Goal: Task Accomplishment & Management: Complete application form

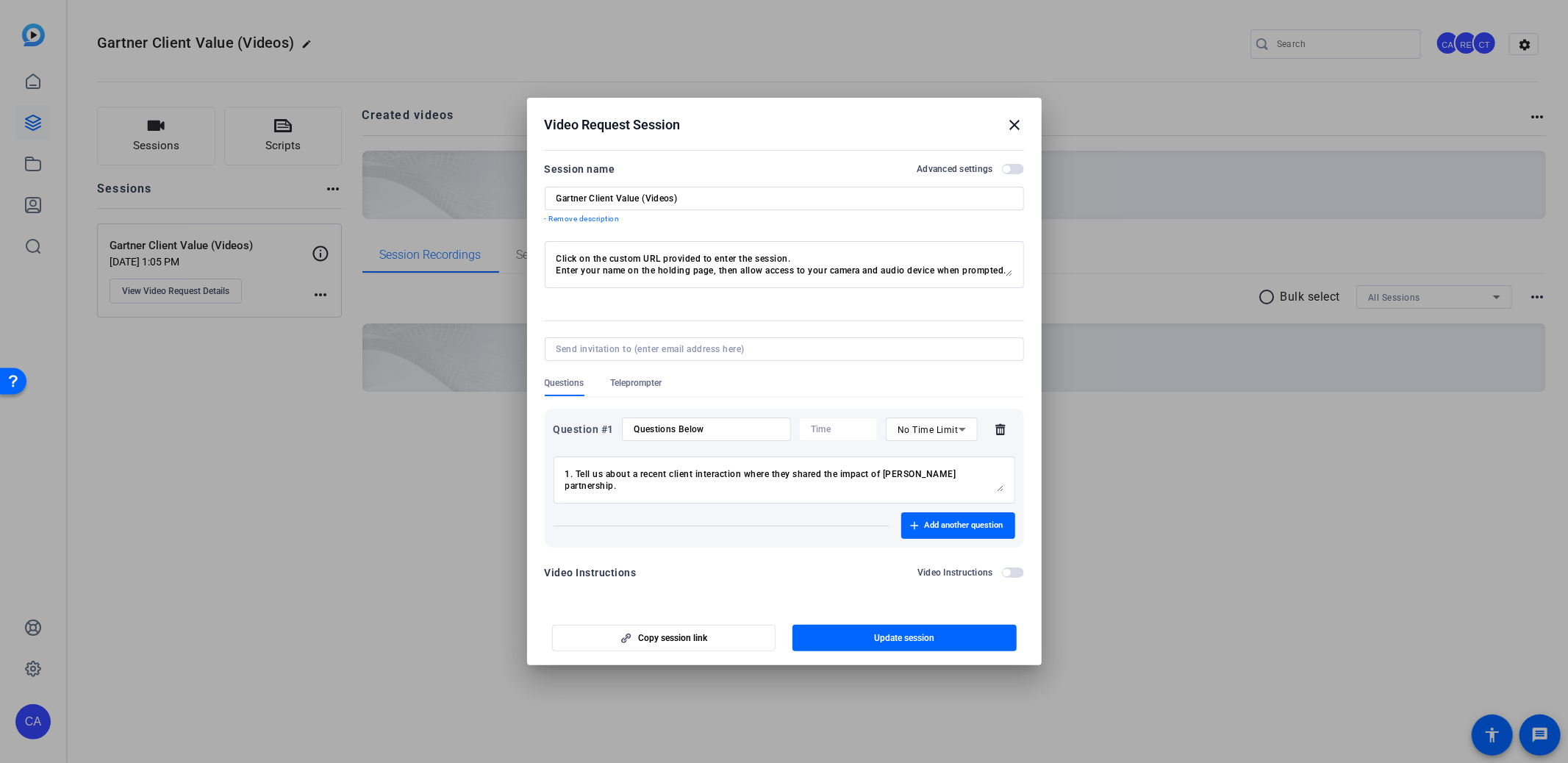
click at [934, 460] on div "1. Tell us about a recent client interaction where they shared the impact of Ga…" at bounding box center [784, 480] width 438 height 47
drag, startPoint x: 983, startPoint y: 474, endPoint x: 525, endPoint y: 452, distance: 458.5
click at [525, 452] on div "Video Request Session close Session name Advanced settings Gartner Client Value…" at bounding box center [784, 382] width 1568 height 763
type textarea "2. How has a specific offering/product/insight/support/tool delighted the clien…"
click at [721, 421] on div "Questions Below" at bounding box center [705, 429] width 144 height 24
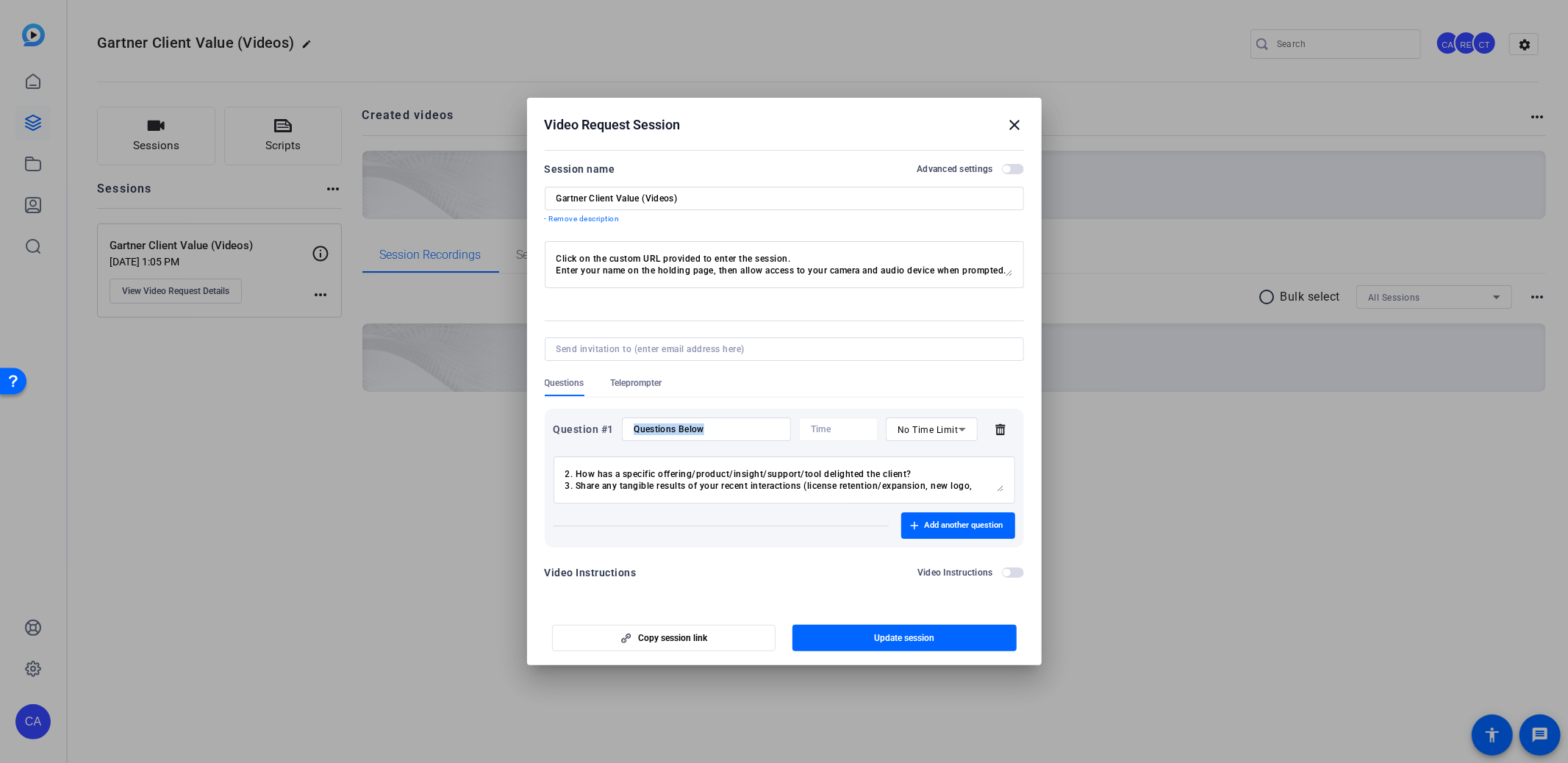
click at [721, 421] on div "Questions Below" at bounding box center [705, 429] width 144 height 24
click at [717, 426] on input "Questions Below" at bounding box center [705, 429] width 144 height 12
paste input
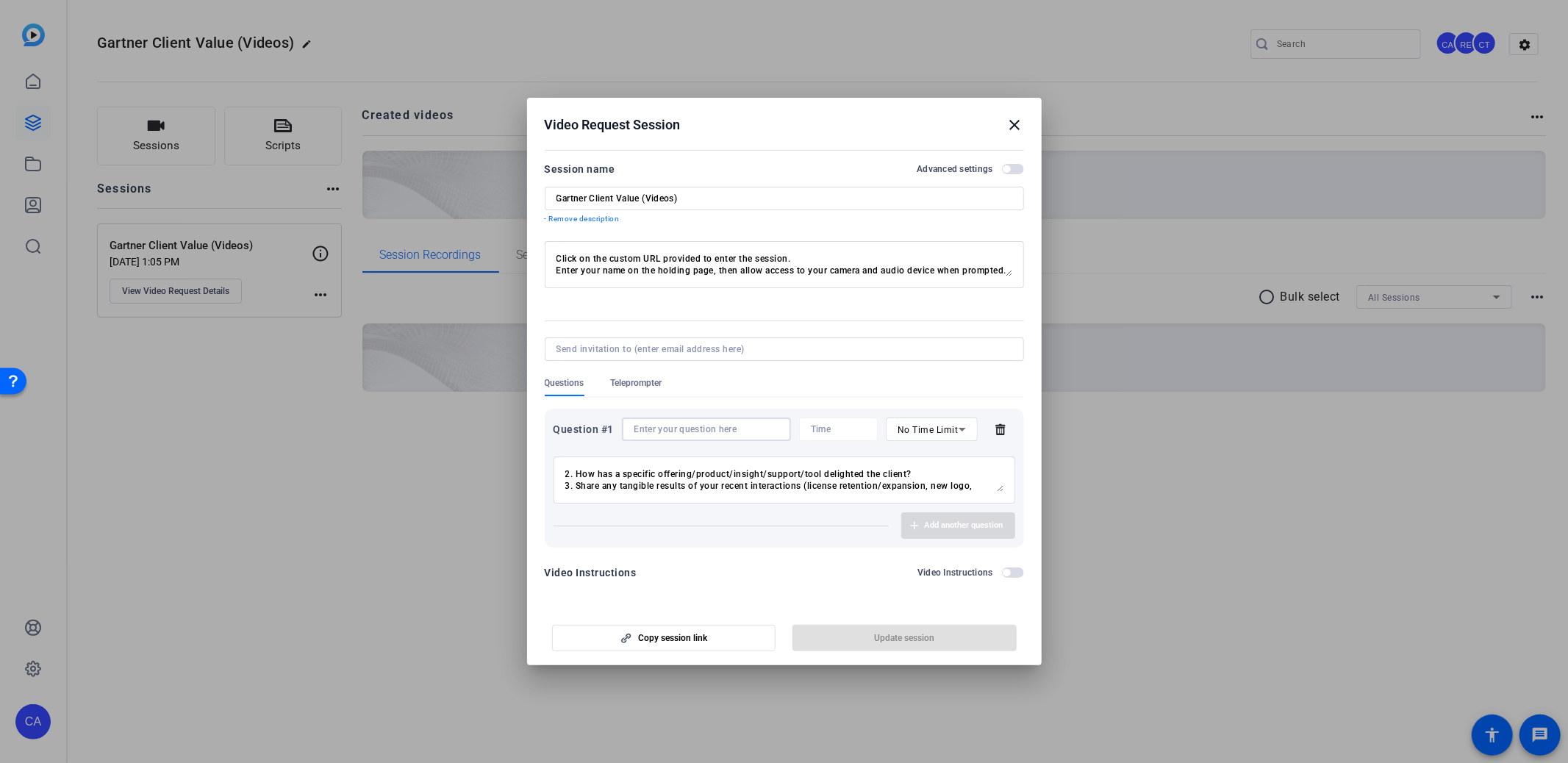
click at [685, 429] on input at bounding box center [705, 429] width 144 height 12
paste input
click at [648, 458] on div "2. How has a specific offering/product/insight/support/tool delighted the clien…" at bounding box center [784, 480] width 438 height 47
click at [644, 485] on textarea "2. How has a specific offering/product/insight/support/tool delighted the clien…" at bounding box center [784, 480] width 438 height 24
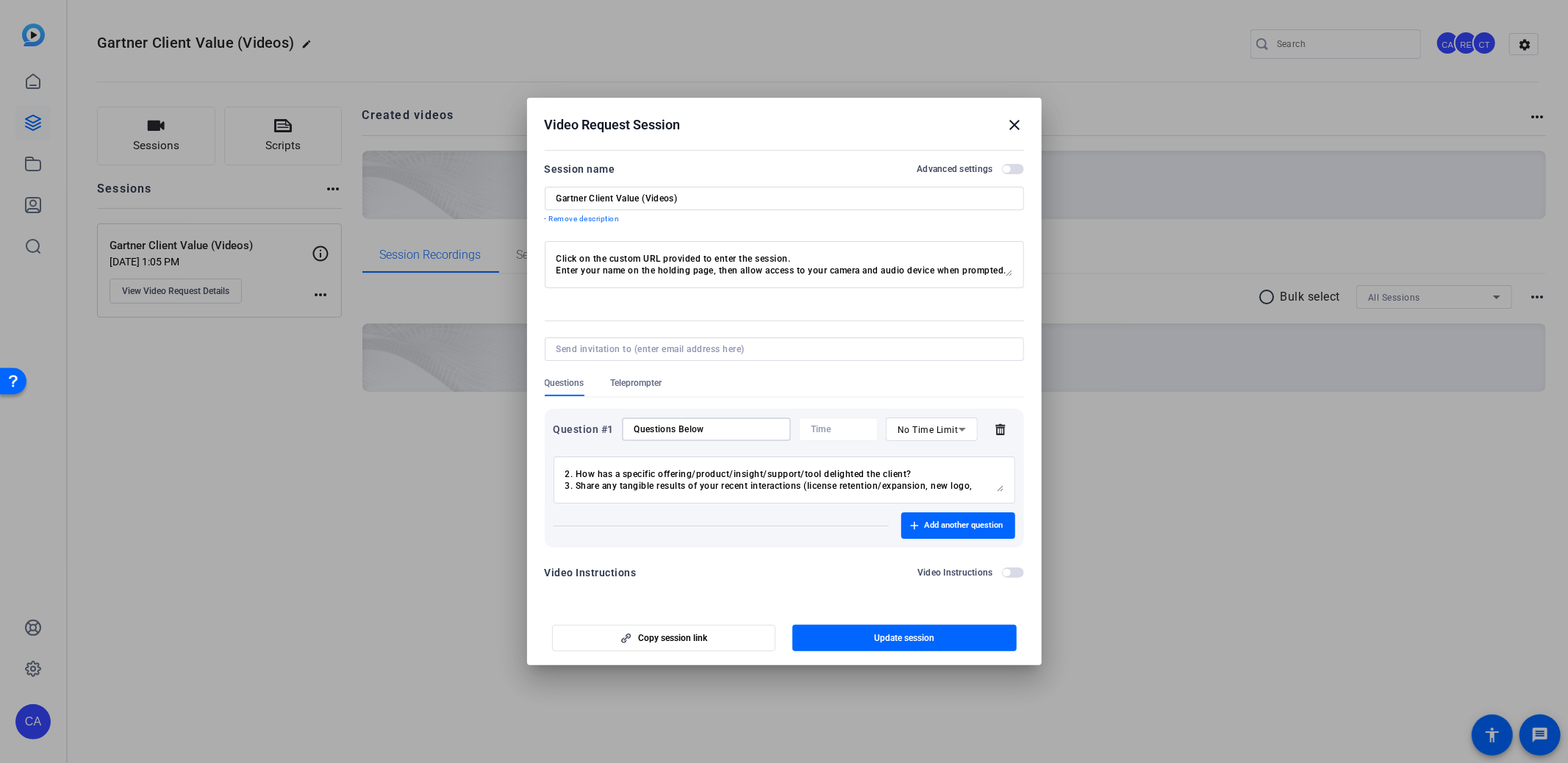
type input "Questions Below"
click at [717, 421] on div "Questions Below" at bounding box center [705, 429] width 144 height 24
click at [713, 426] on input "Questions Below" at bounding box center [705, 429] width 144 height 12
type textarea "1. Tell us about a recent client interaction where they shared the impact of Ga…"
click at [686, 433] on input "Questions Below" at bounding box center [705, 429] width 144 height 12
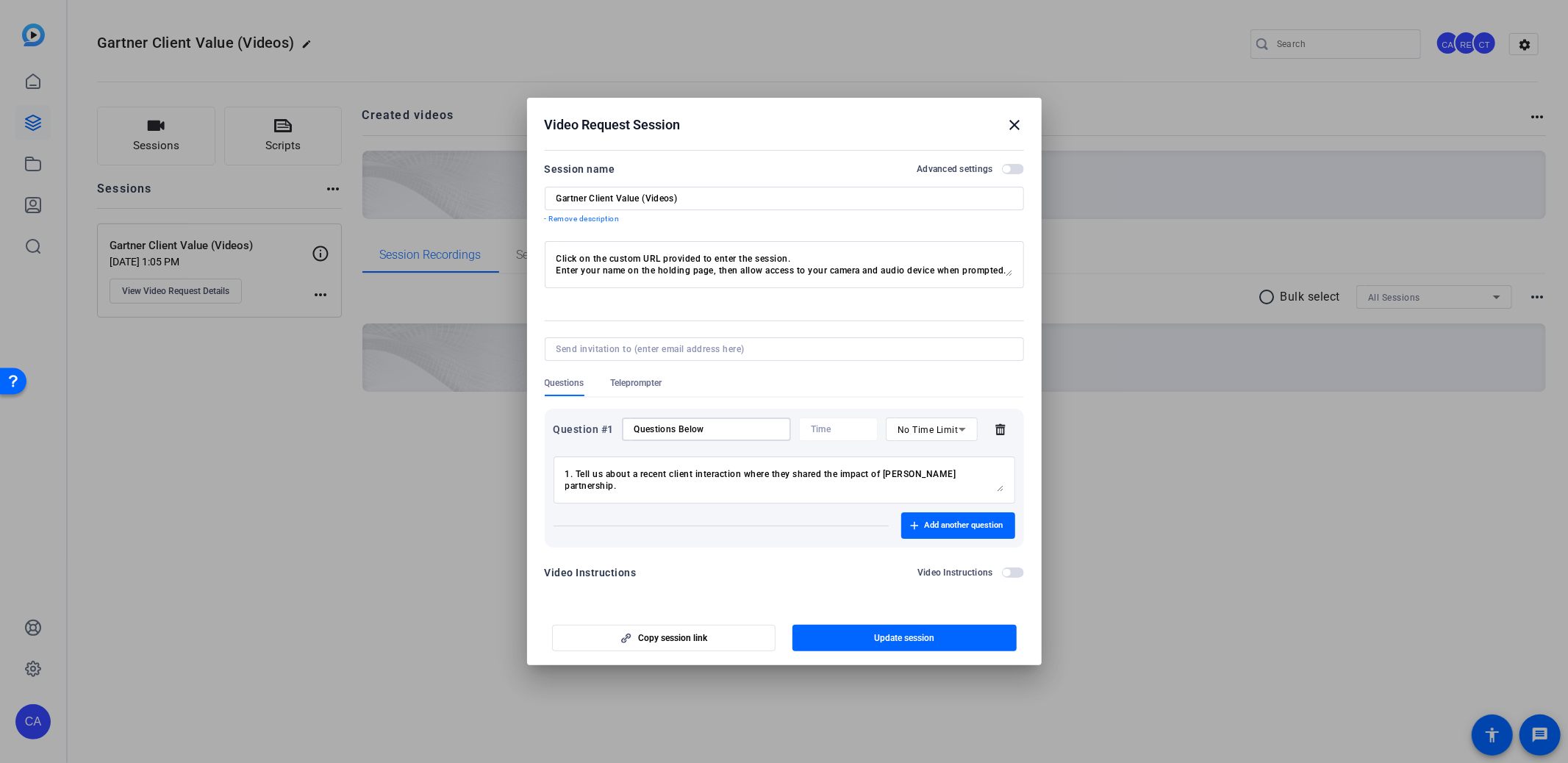
click at [686, 433] on input "Questions Below" at bounding box center [705, 429] width 144 height 12
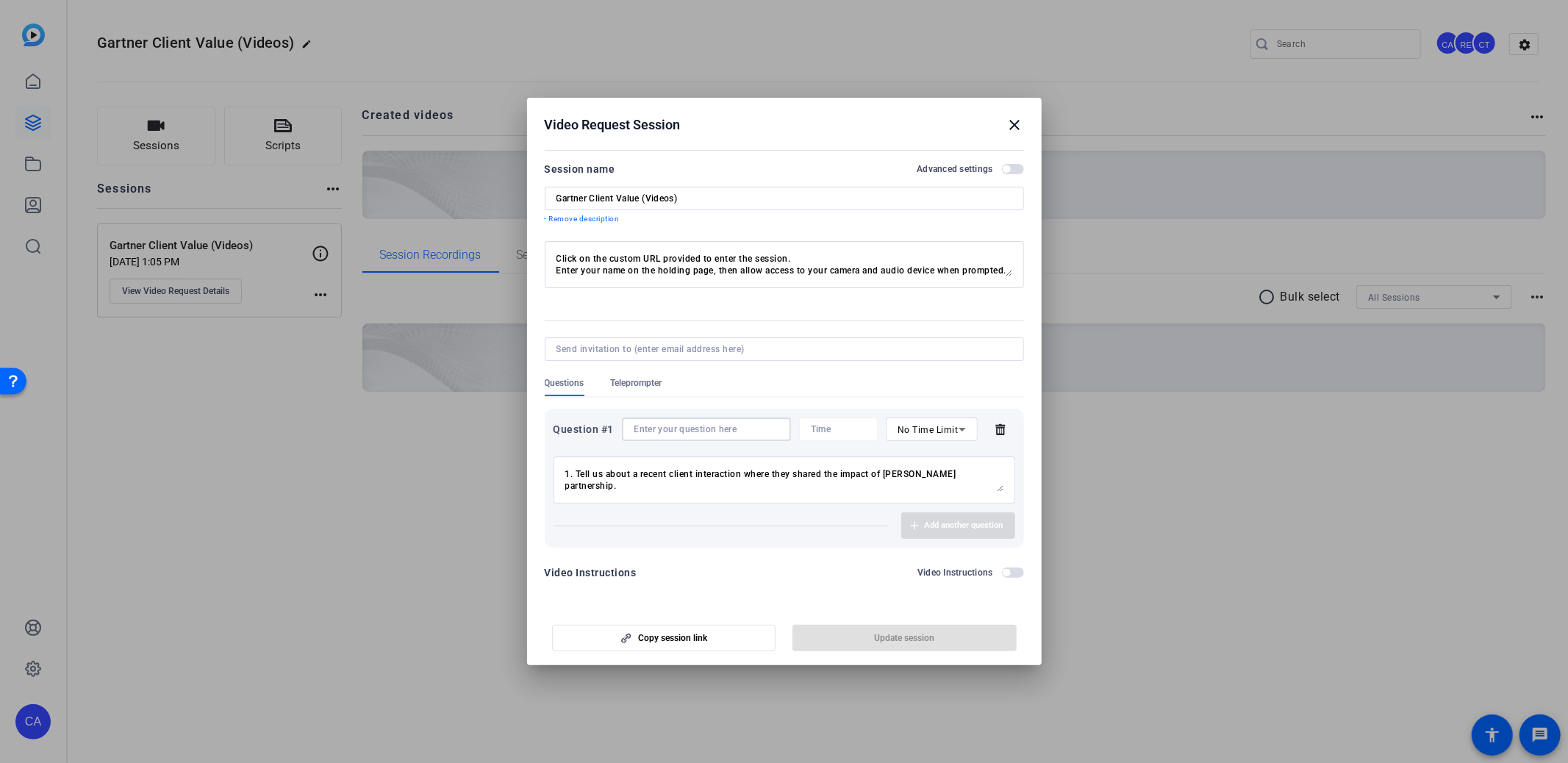
click at [653, 425] on input at bounding box center [705, 429] width 144 height 12
paste input "1. Tell us about a recent client interaction where they shared the impact of Ga…"
type input "1. Tell us about a recent client interaction where they shared the impact of Ga…"
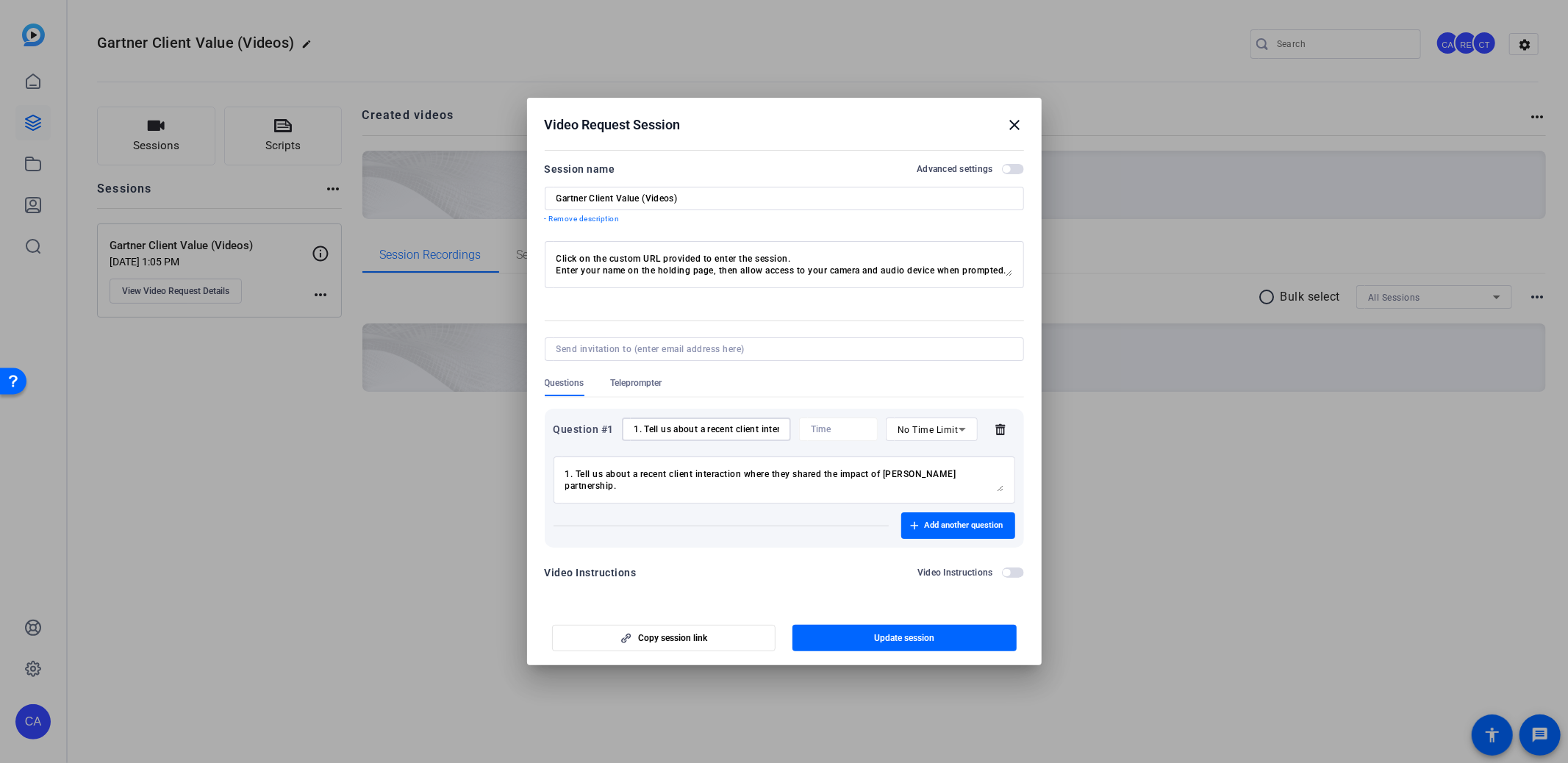
scroll to position [0, 260]
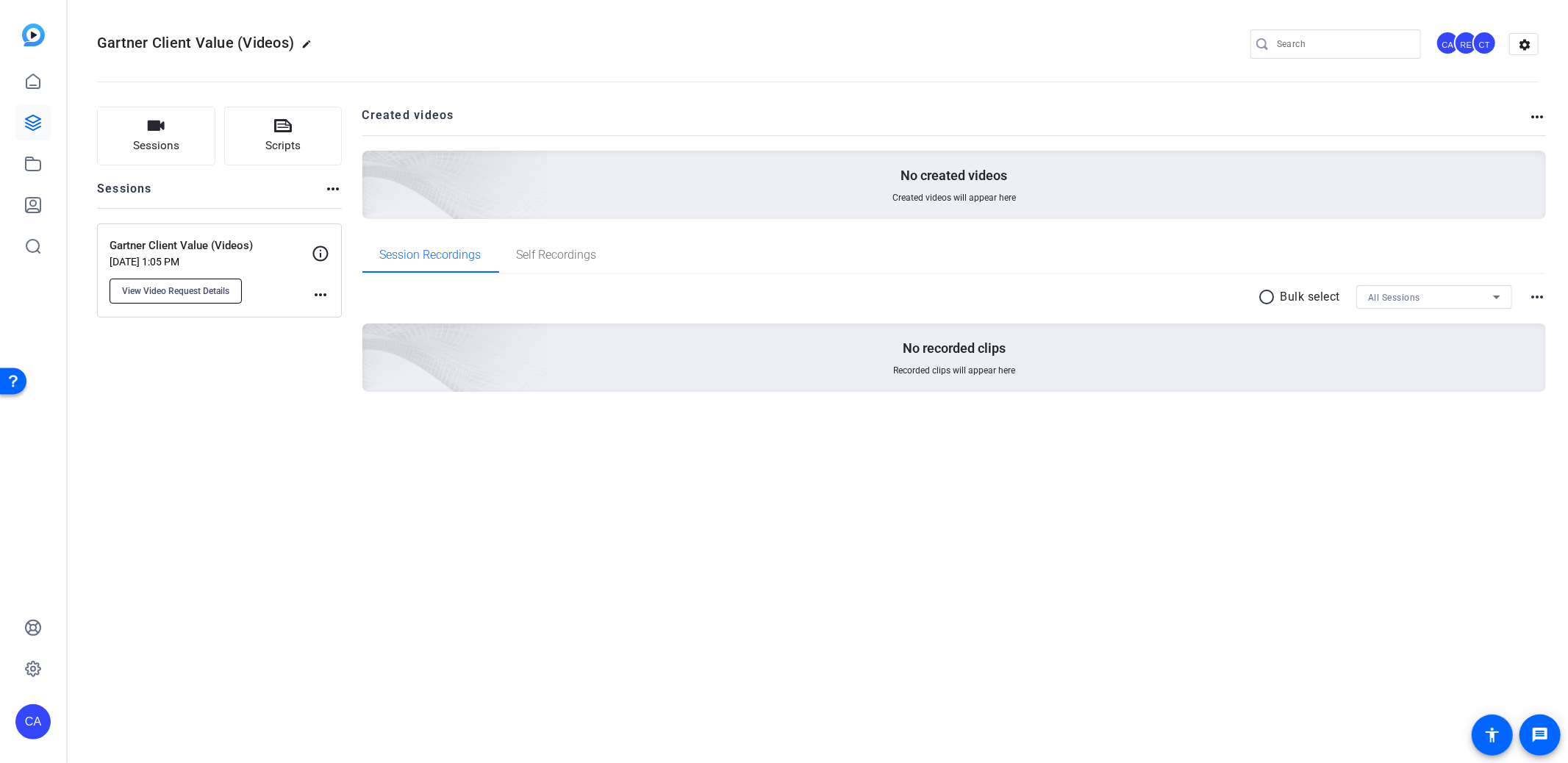
click at [194, 290] on span "View Video Request Details" at bounding box center [176, 292] width 108 height 12
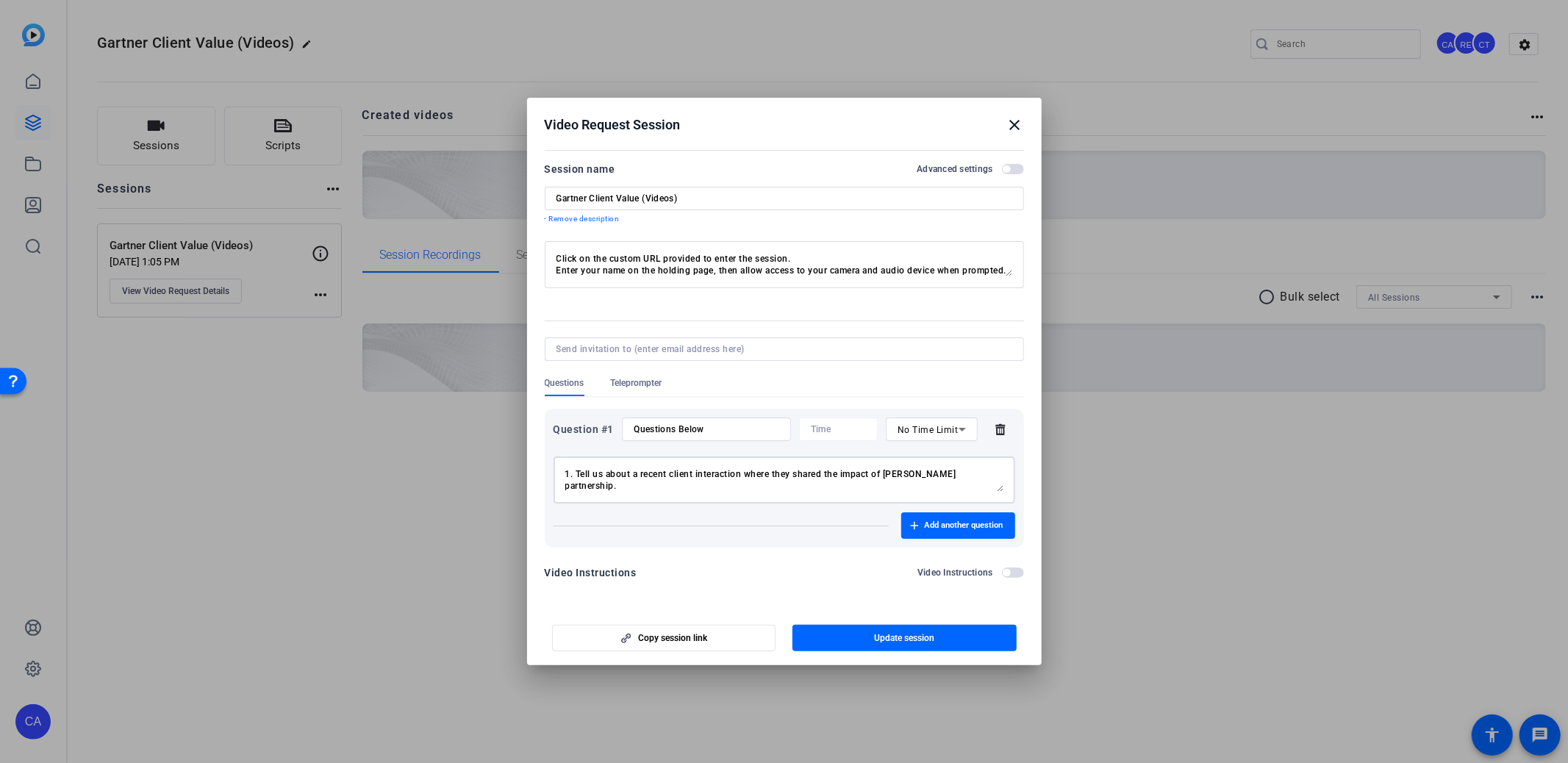
drag, startPoint x: 983, startPoint y: 476, endPoint x: 559, endPoint y: 471, distance: 424.0
click at [559, 471] on div "1. Tell us about a recent client interaction where they shared the impact of Ga…" at bounding box center [784, 480] width 462 height 47
type textarea "2. How has a specific offering/product/insight/support/tool delighted the clien…"
click at [713, 437] on div "Questions Below" at bounding box center [705, 429] width 144 height 24
type input "Q"
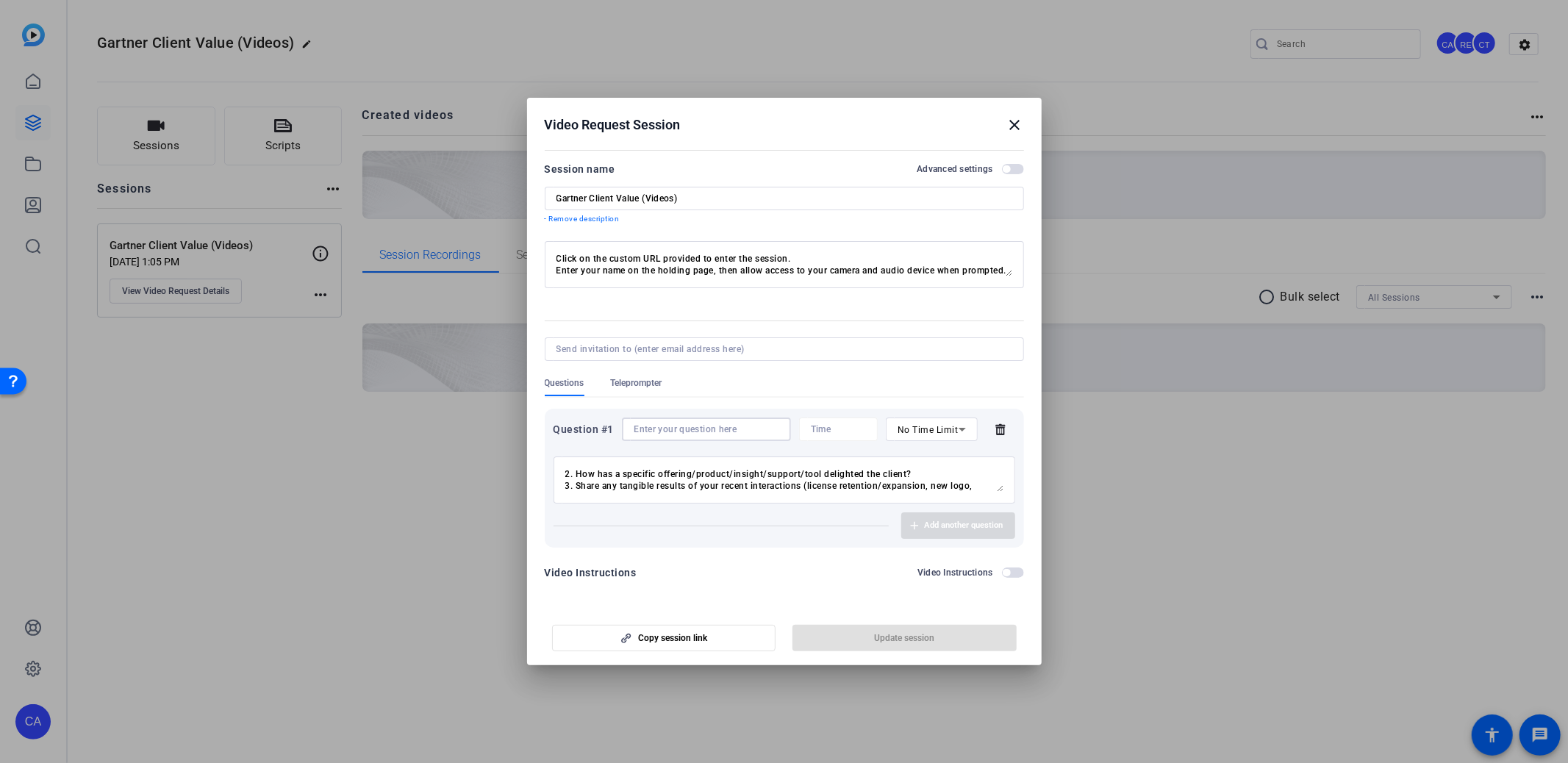
paste input "1. Tell us about a recent client interaction where they shared the impact of Ga…"
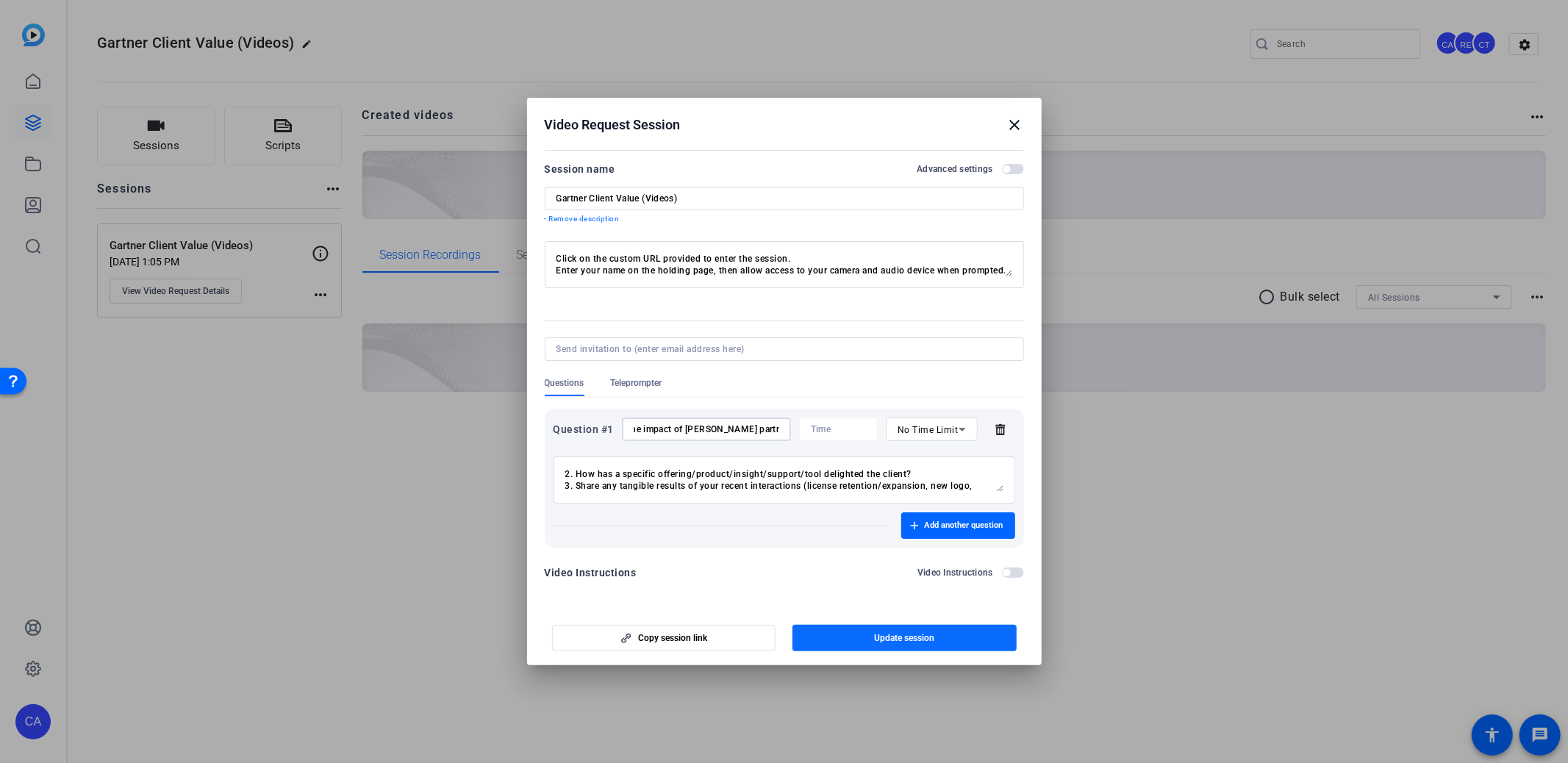
type input "1. Tell us about a recent client interaction where they shared the impact of Ga…"
click at [906, 641] on span "Update session" at bounding box center [904, 639] width 60 height 12
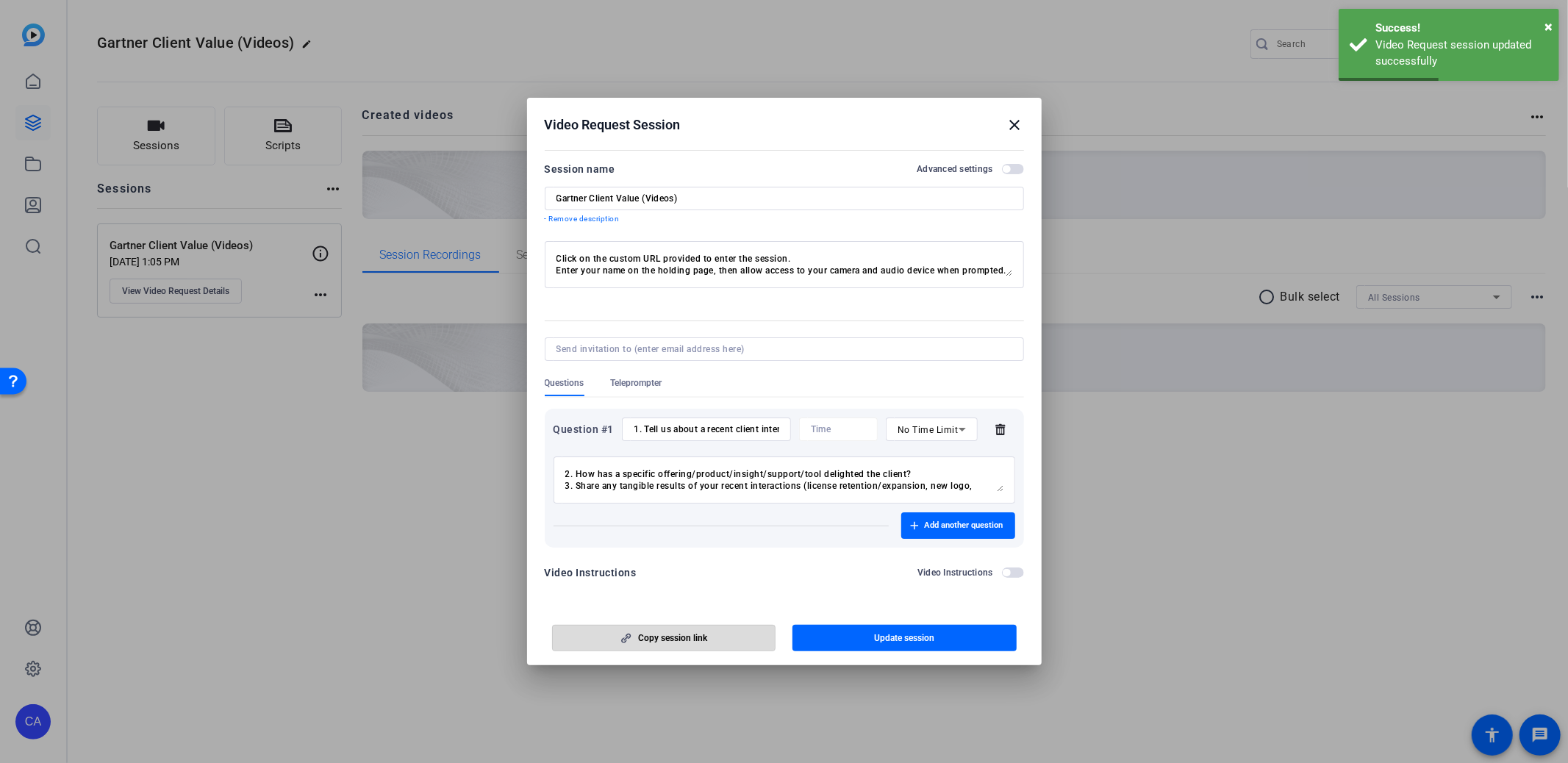
click at [715, 640] on span "button" at bounding box center [663, 639] width 223 height 35
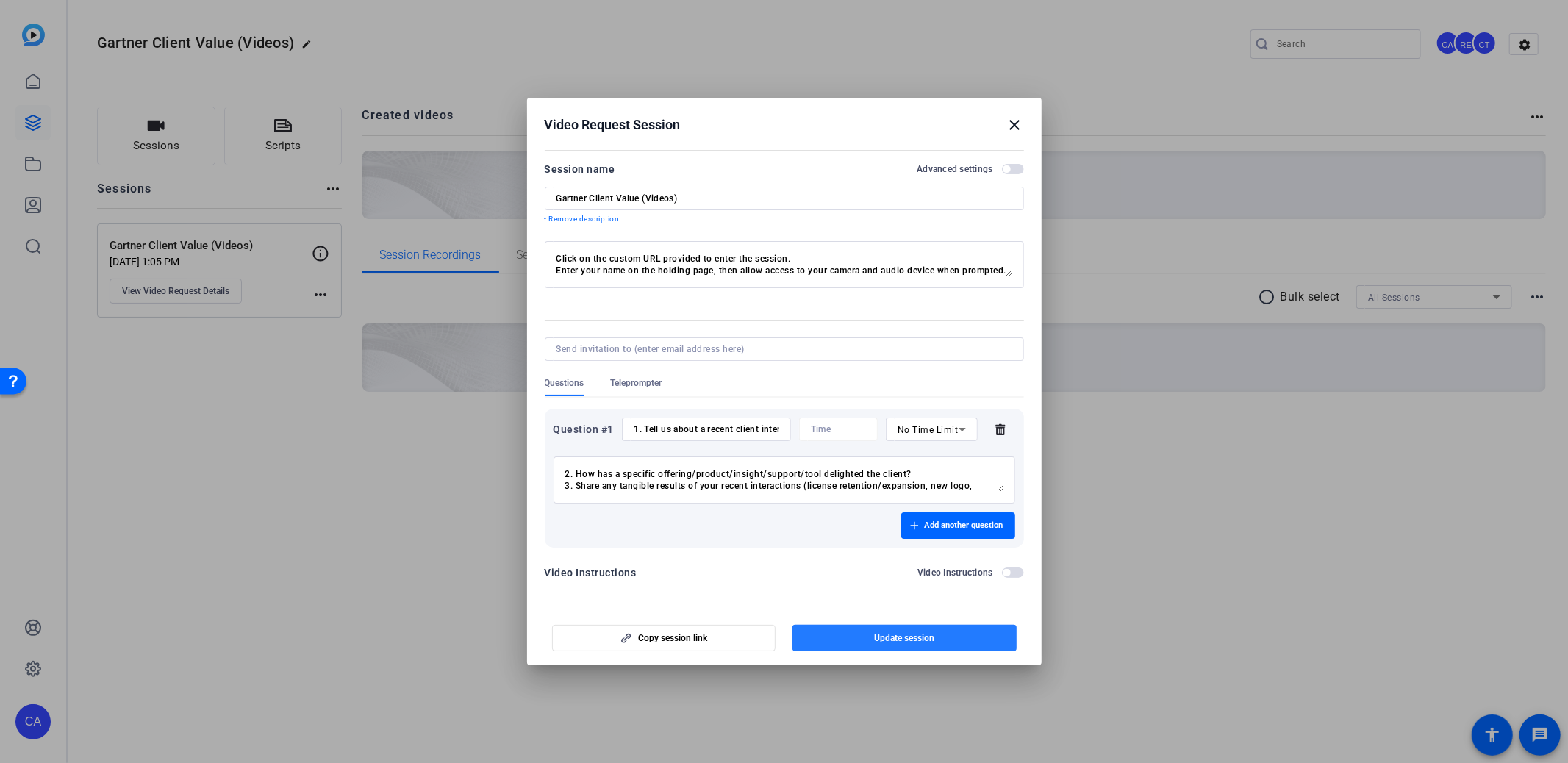
click at [871, 644] on span "button" at bounding box center [904, 639] width 224 height 35
click at [641, 631] on span "button" at bounding box center [663, 639] width 223 height 35
click at [950, 521] on span "Add another question" at bounding box center [964, 526] width 79 height 12
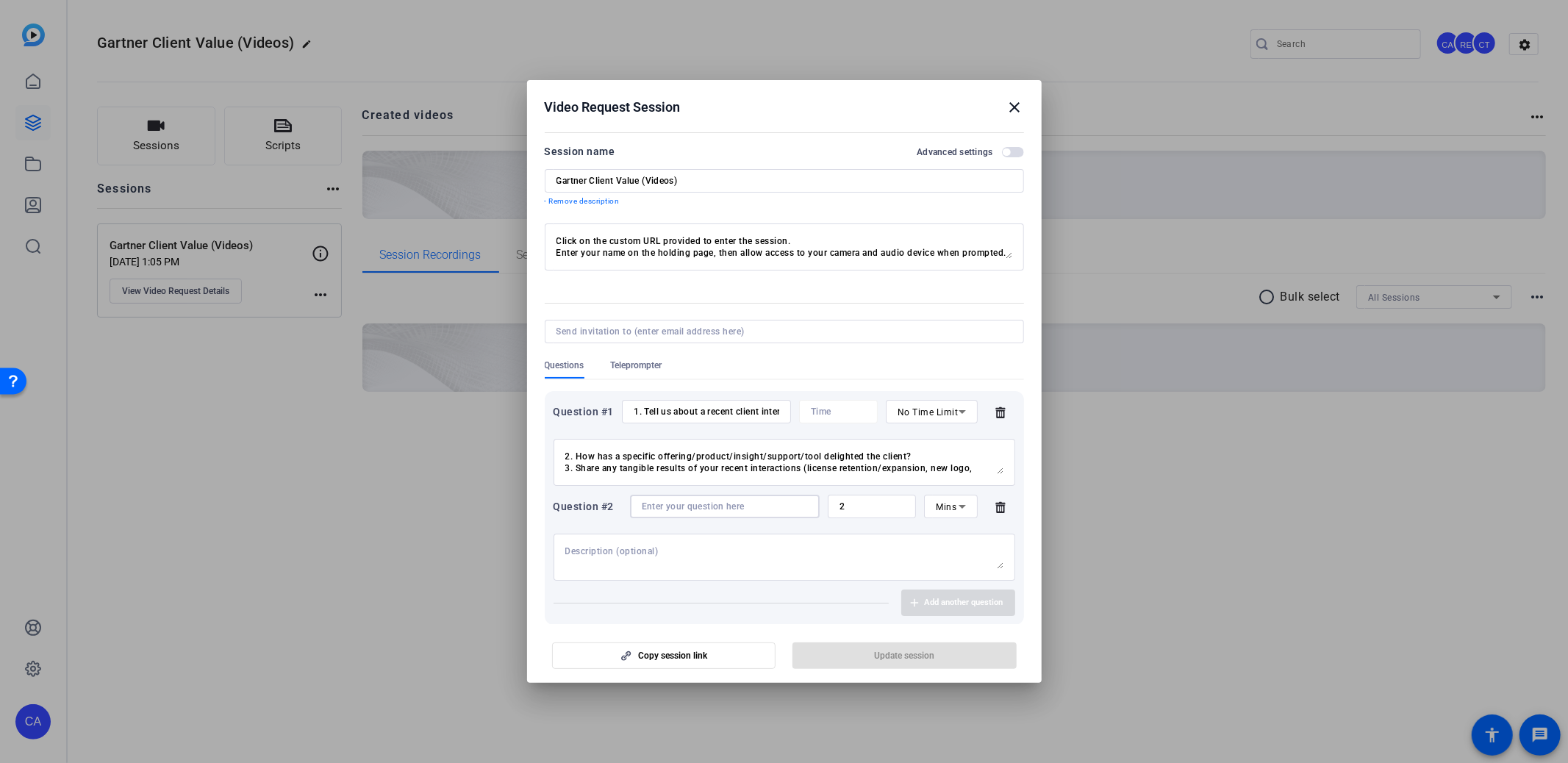
click at [732, 503] on input at bounding box center [725, 507] width 166 height 12
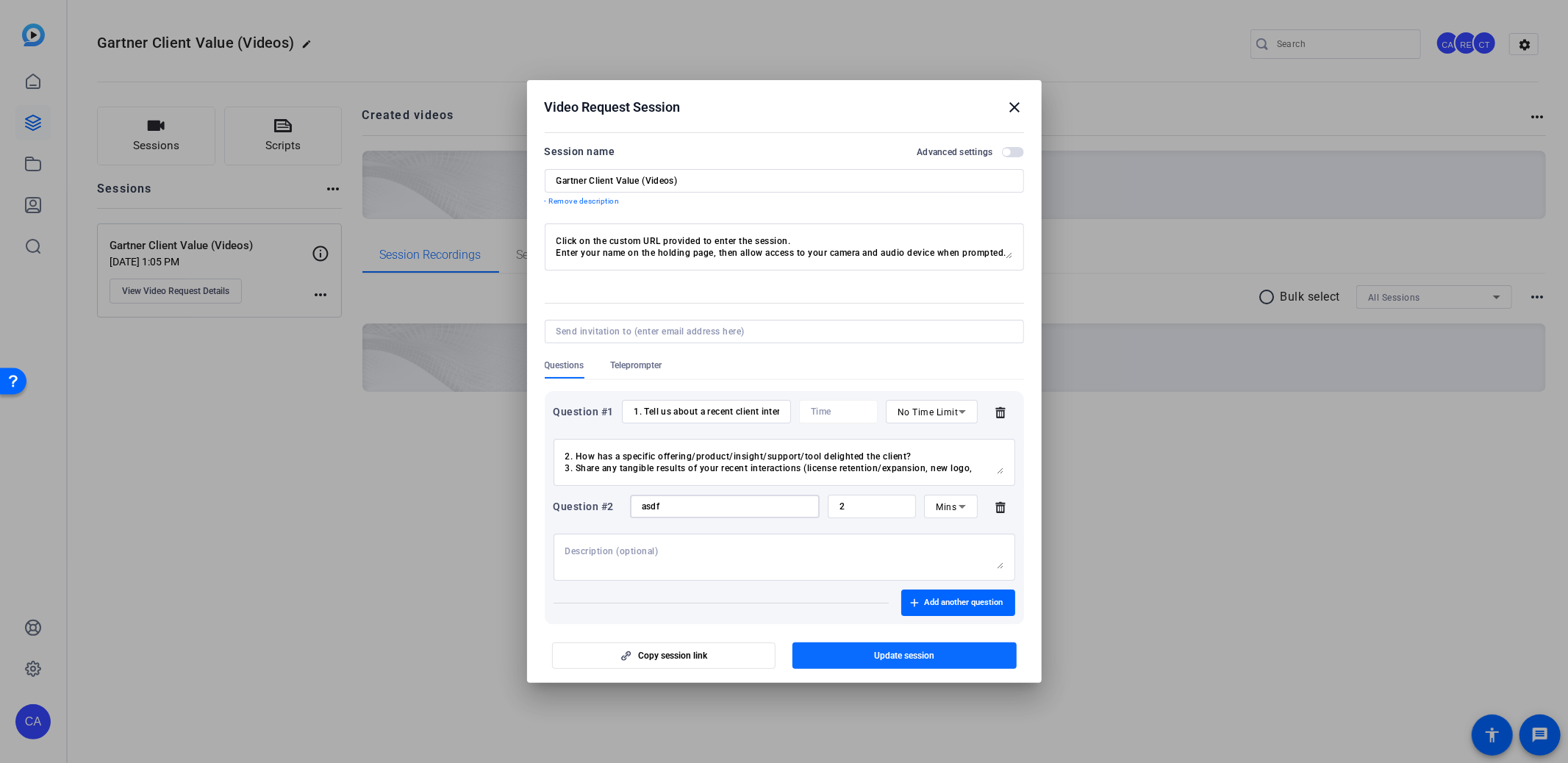
type input "asdf"
drag, startPoint x: 920, startPoint y: 660, endPoint x: 923, endPoint y: 642, distance: 18.2
click at [920, 660] on span "Update session" at bounding box center [904, 656] width 60 height 12
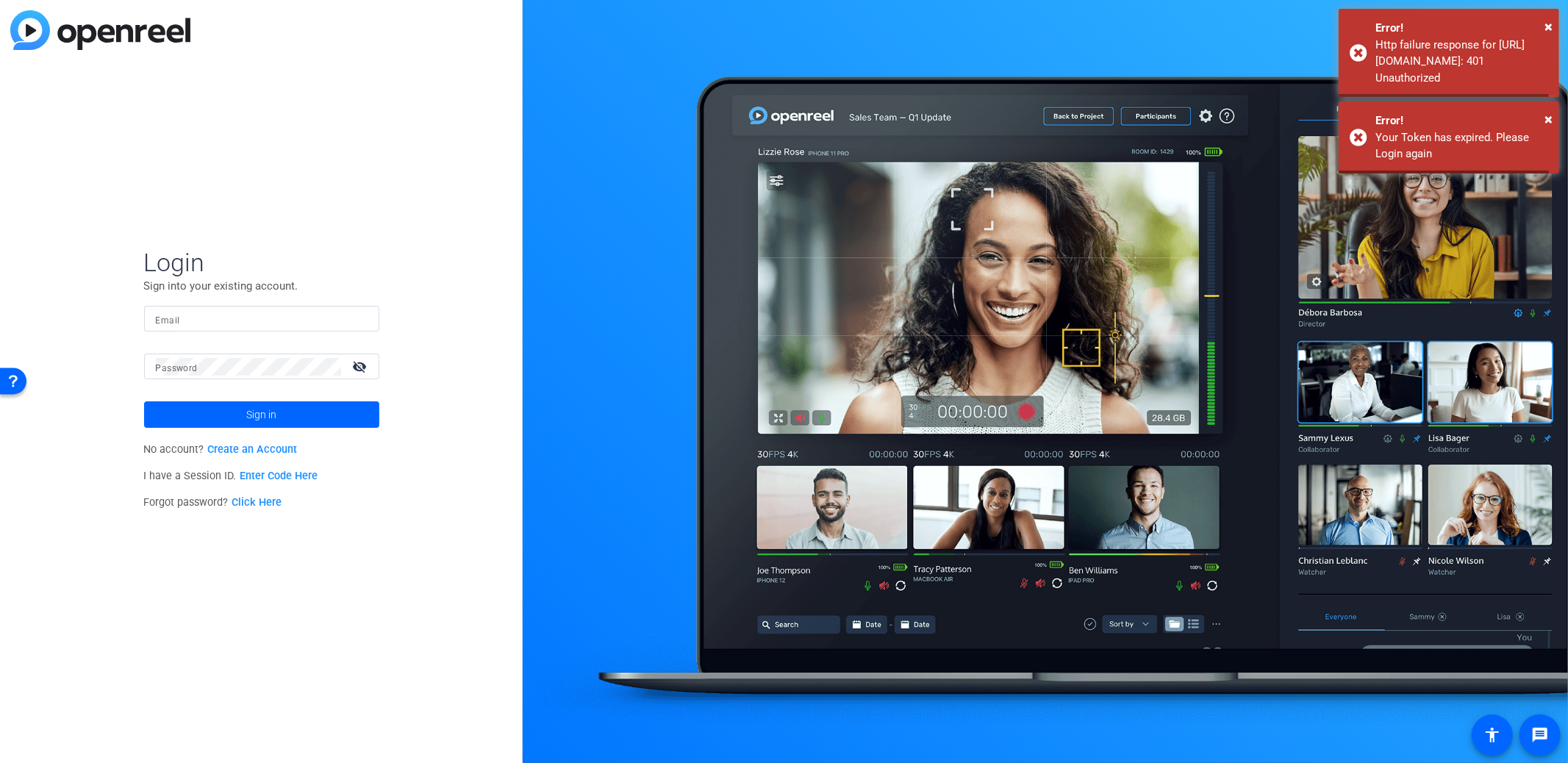
click at [684, 651] on div at bounding box center [1045, 382] width 1045 height 763
type input "chris.annese@gartner.com"
click at [308, 428] on span at bounding box center [262, 415] width 235 height 35
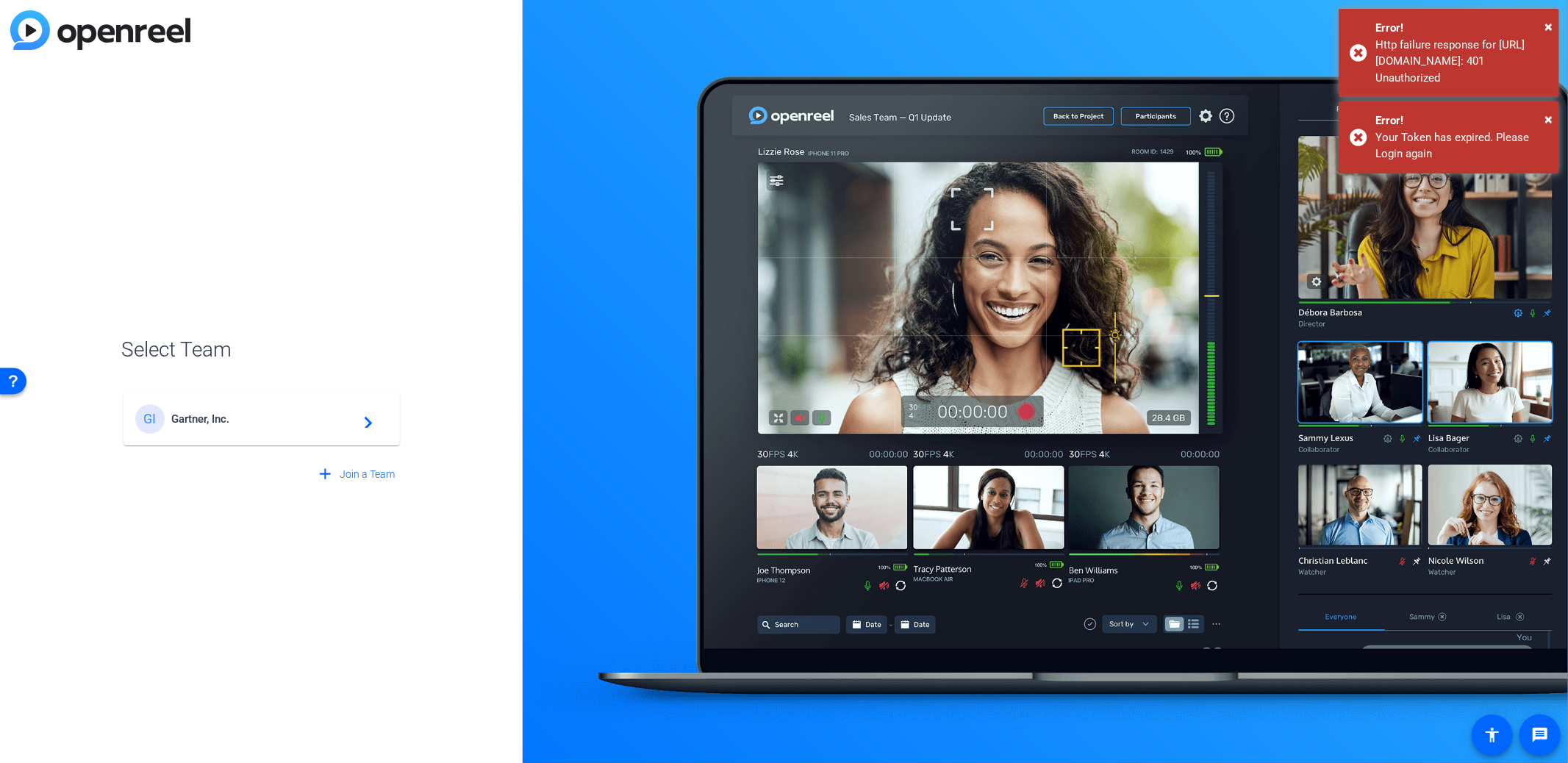
click at [243, 430] on div "GI Gartner, Inc. navigate_next" at bounding box center [261, 418] width 253 height 29
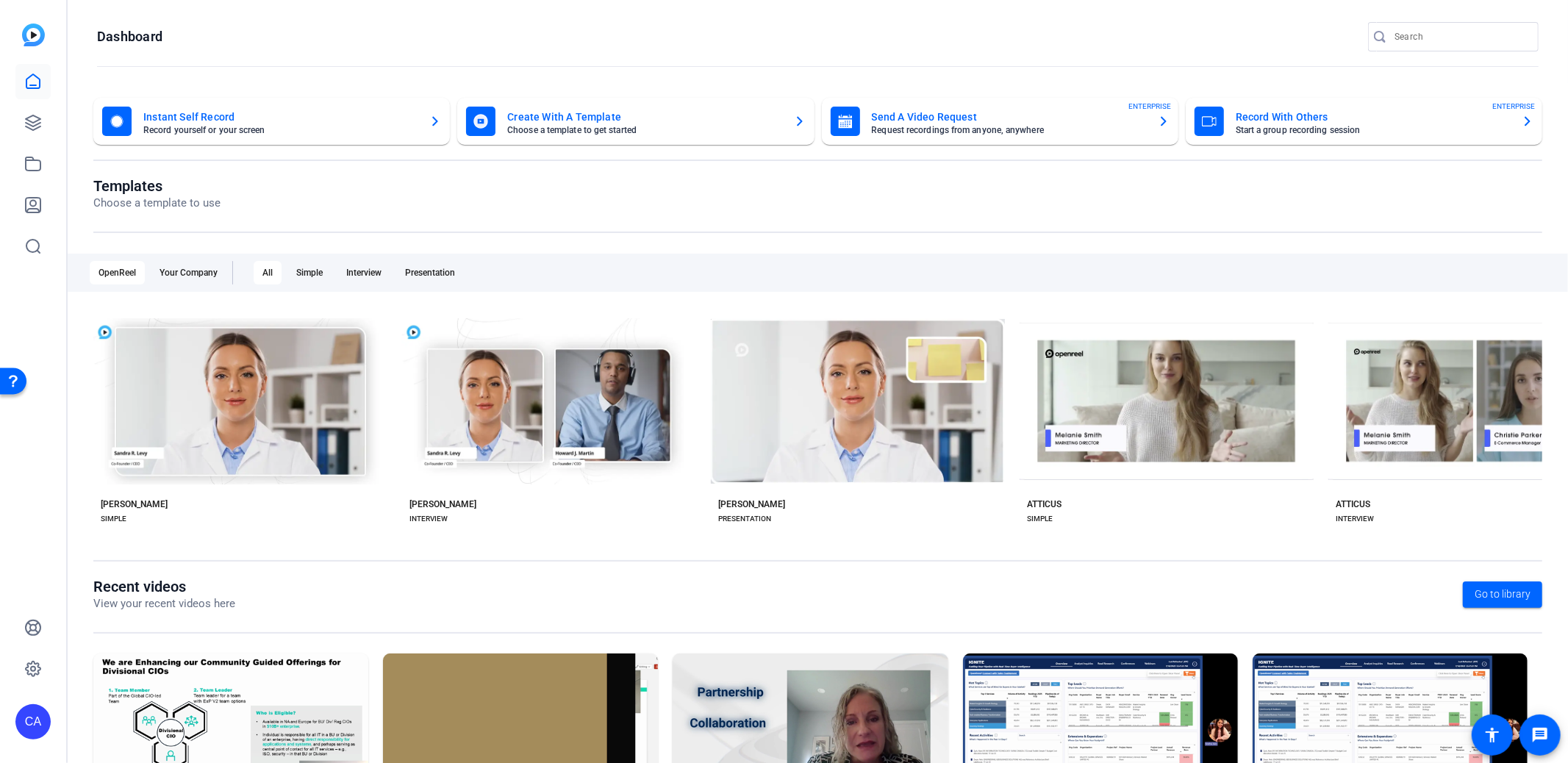
click at [36, 99] on div at bounding box center [33, 164] width 35 height 200
click at [36, 112] on link at bounding box center [33, 123] width 35 height 35
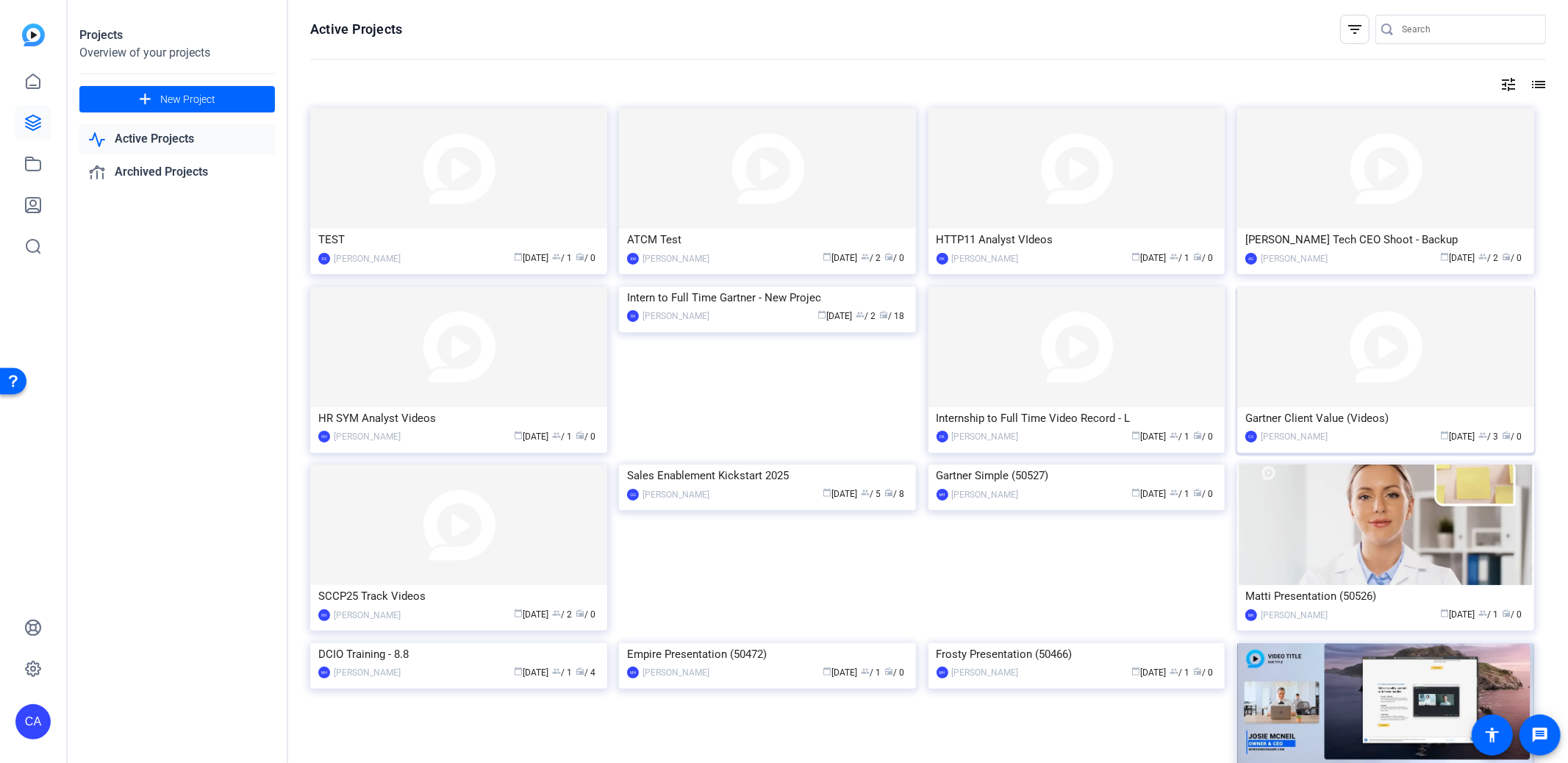
click at [1391, 368] on img at bounding box center [1386, 347] width 297 height 121
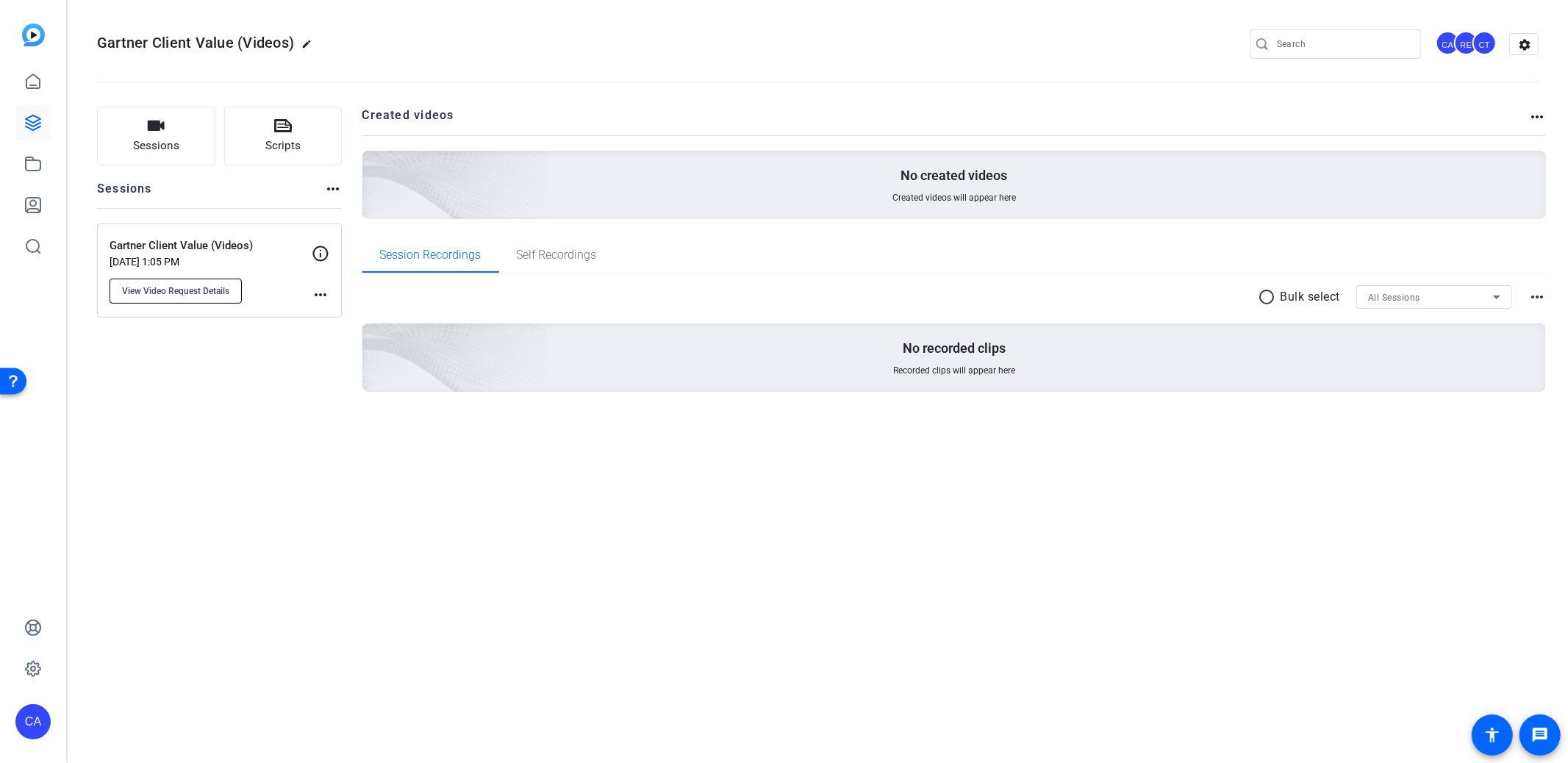
click at [200, 289] on span "View Video Request Details" at bounding box center [176, 292] width 108 height 12
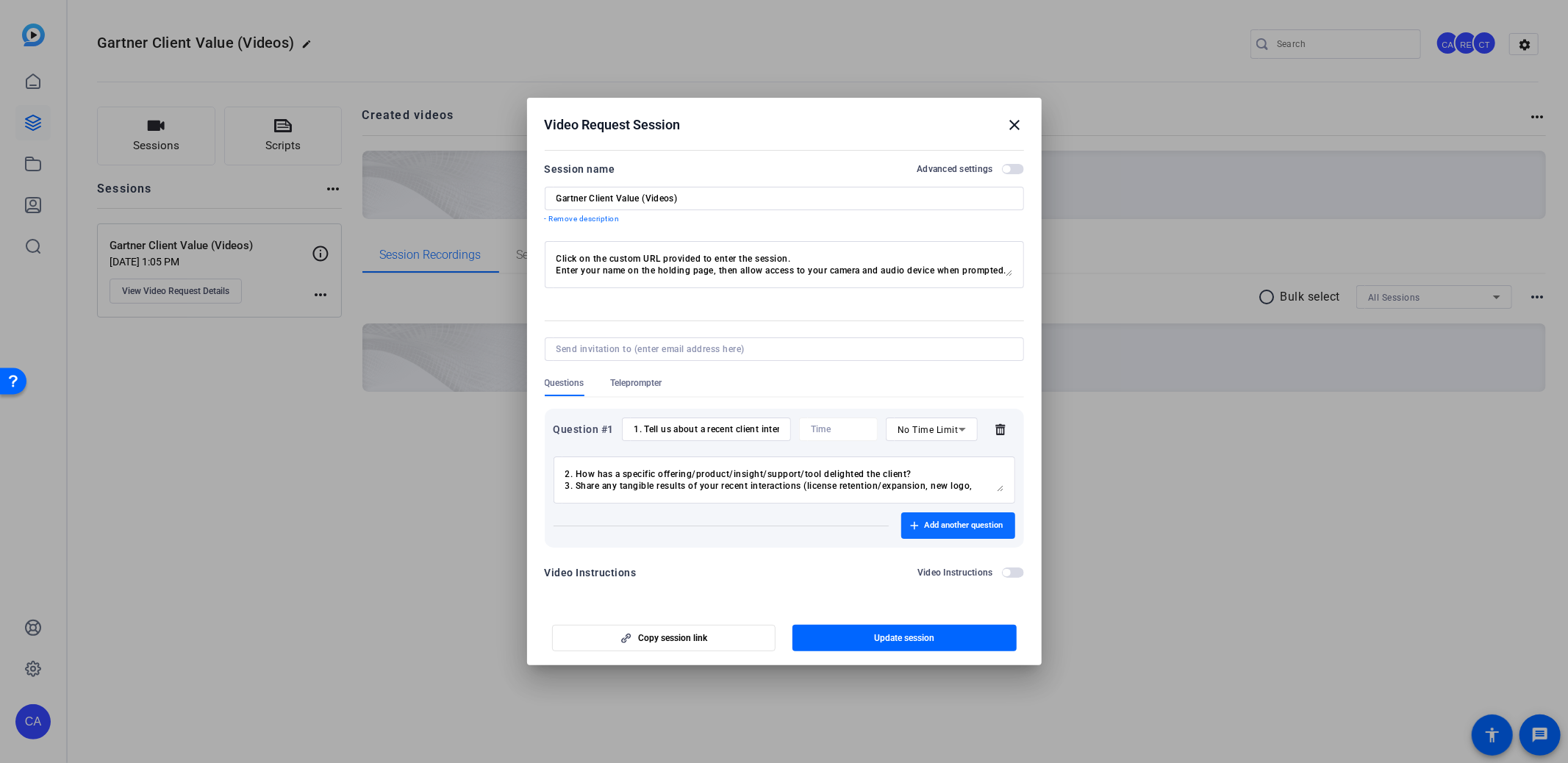
click at [974, 531] on span "Add another question" at bounding box center [964, 526] width 79 height 12
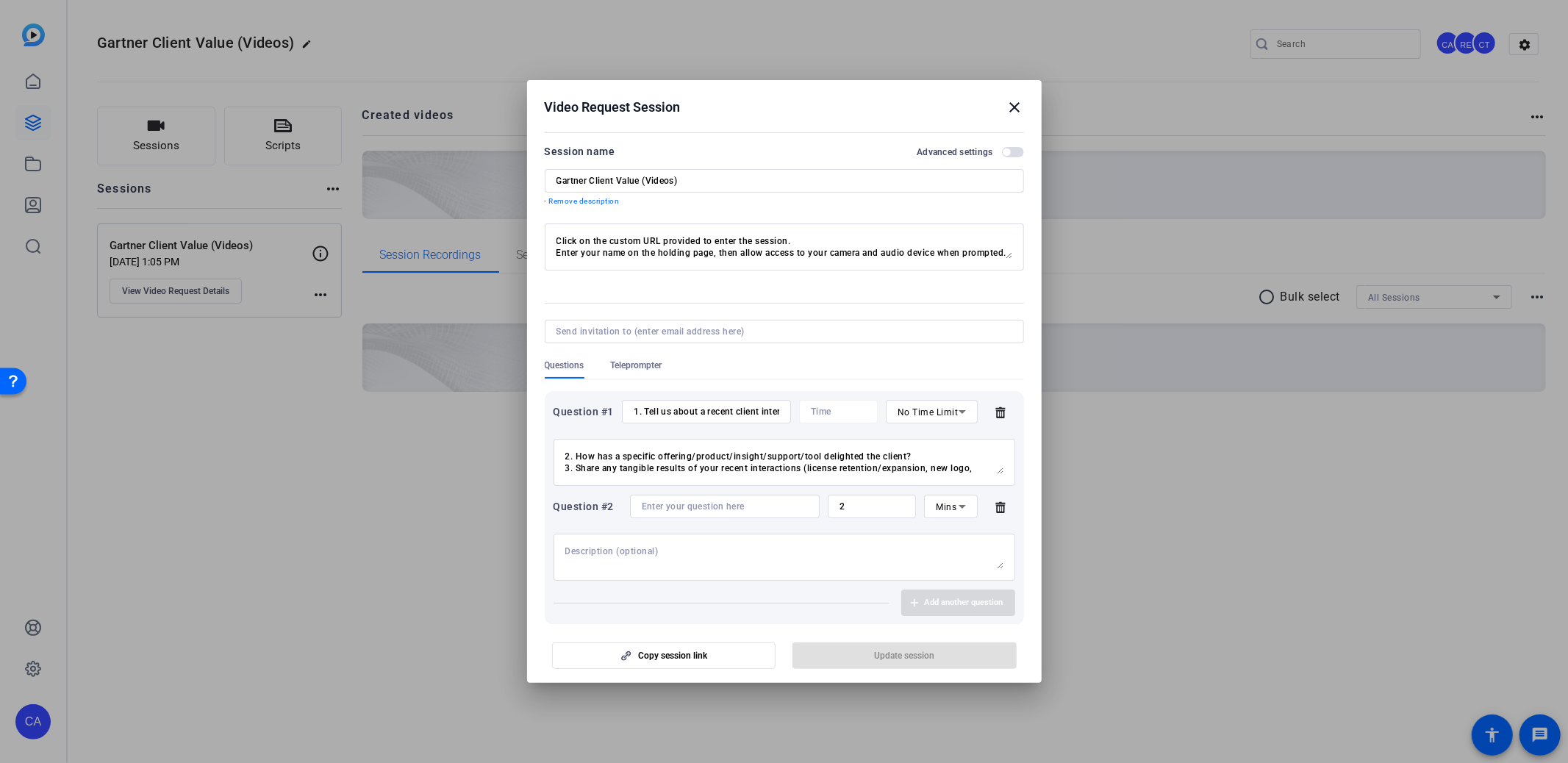
click at [732, 500] on div at bounding box center [725, 507] width 166 height 24
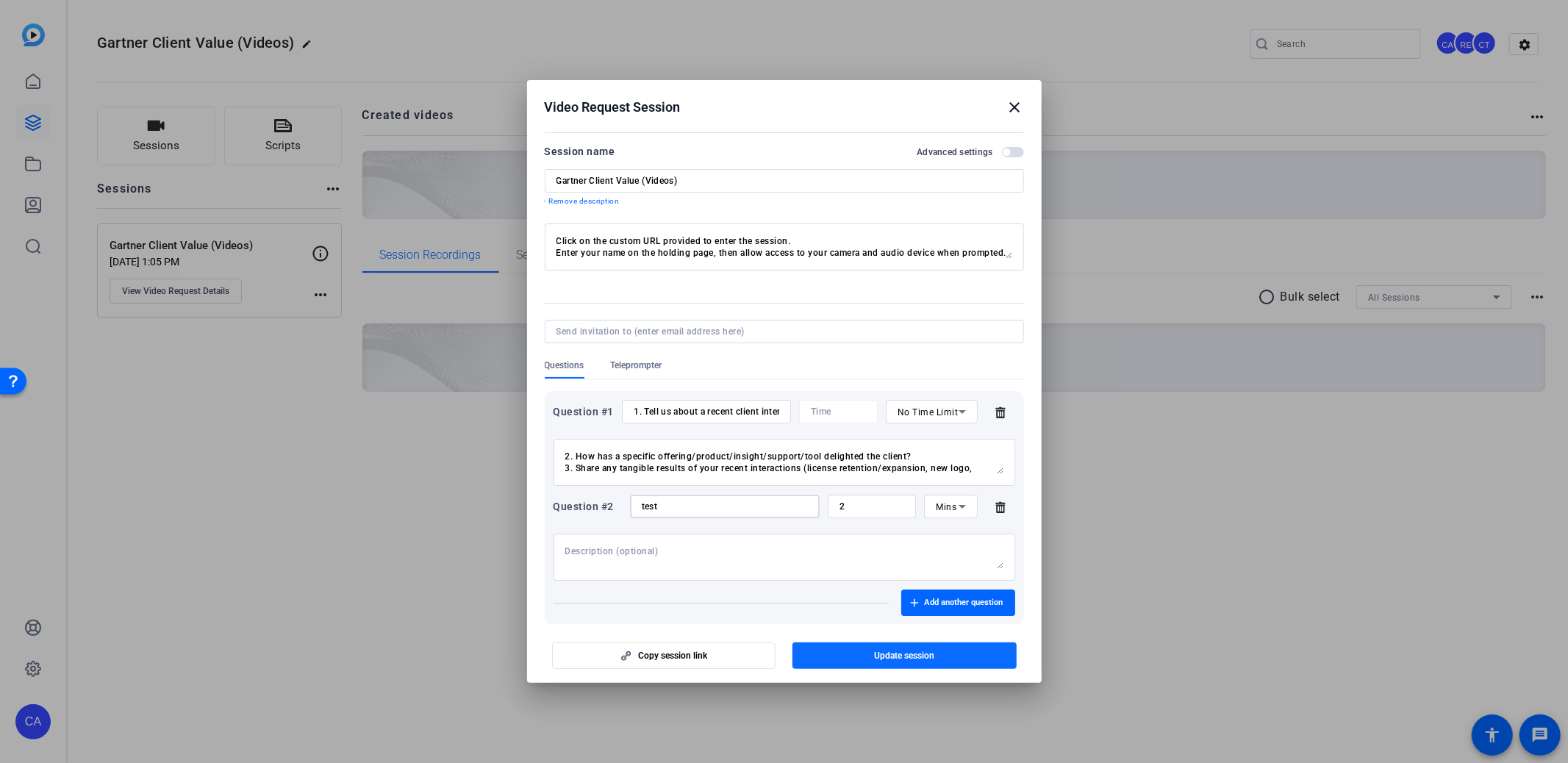
type input "test"
click at [888, 659] on span "Update session" at bounding box center [904, 656] width 60 height 12
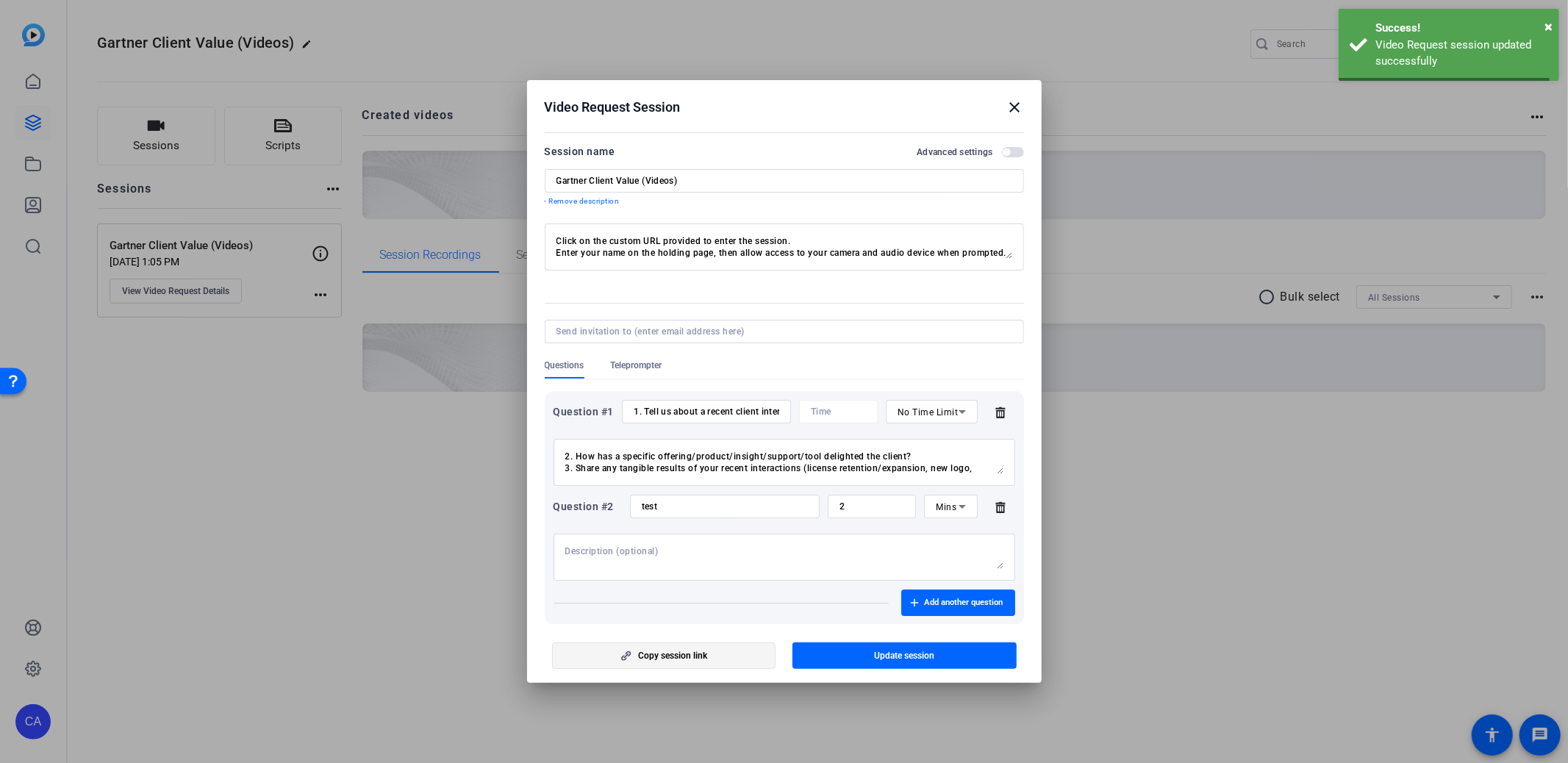
click at [668, 654] on span "Copy session link" at bounding box center [673, 656] width 69 height 12
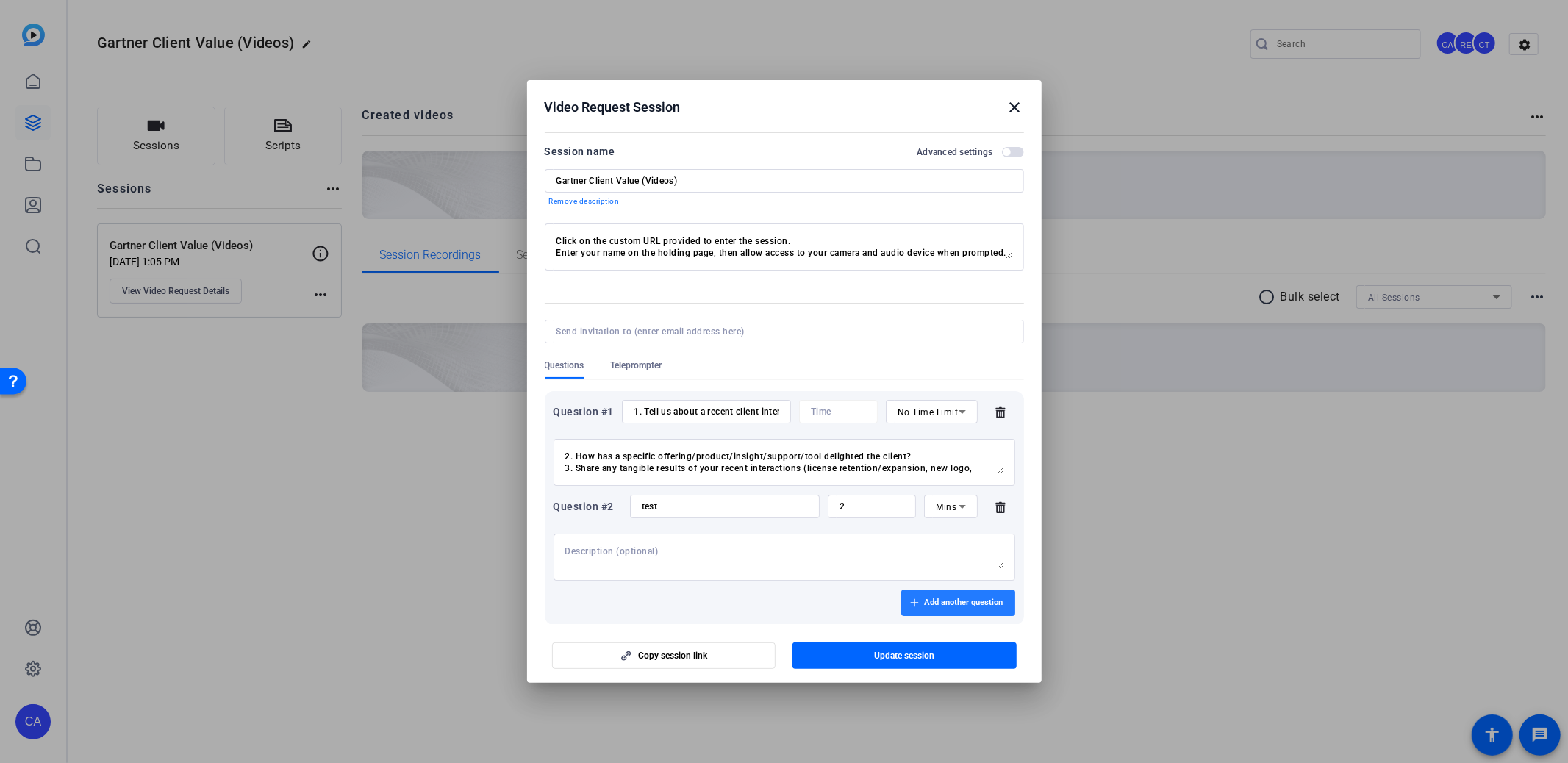
click at [953, 597] on span "button" at bounding box center [958, 603] width 114 height 35
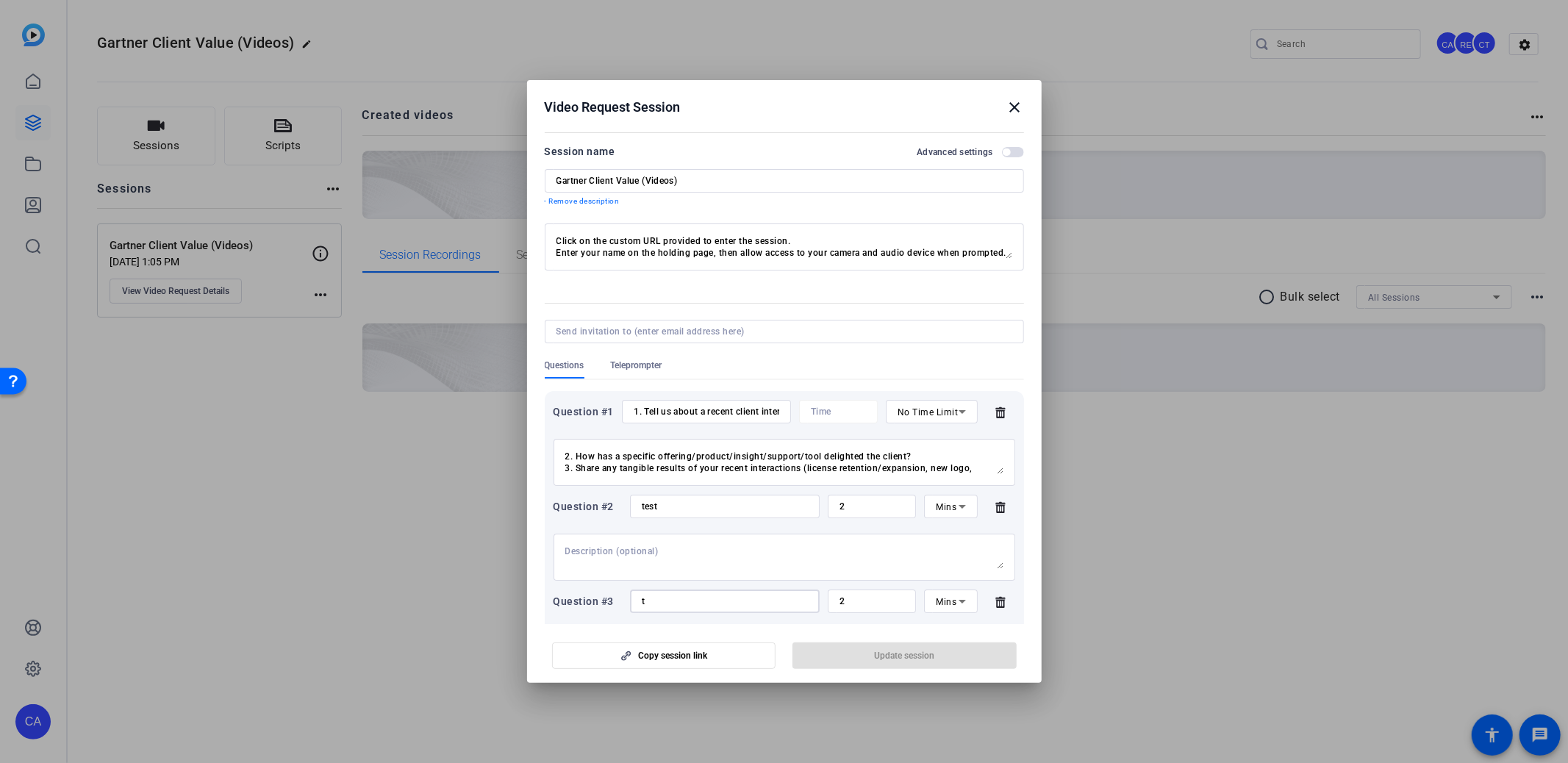
click at [700, 596] on input "t" at bounding box center [725, 602] width 166 height 12
type input "test 23"
click at [947, 648] on span "button" at bounding box center [904, 656] width 224 height 35
click at [999, 510] on icon at bounding box center [1000, 508] width 29 height 12
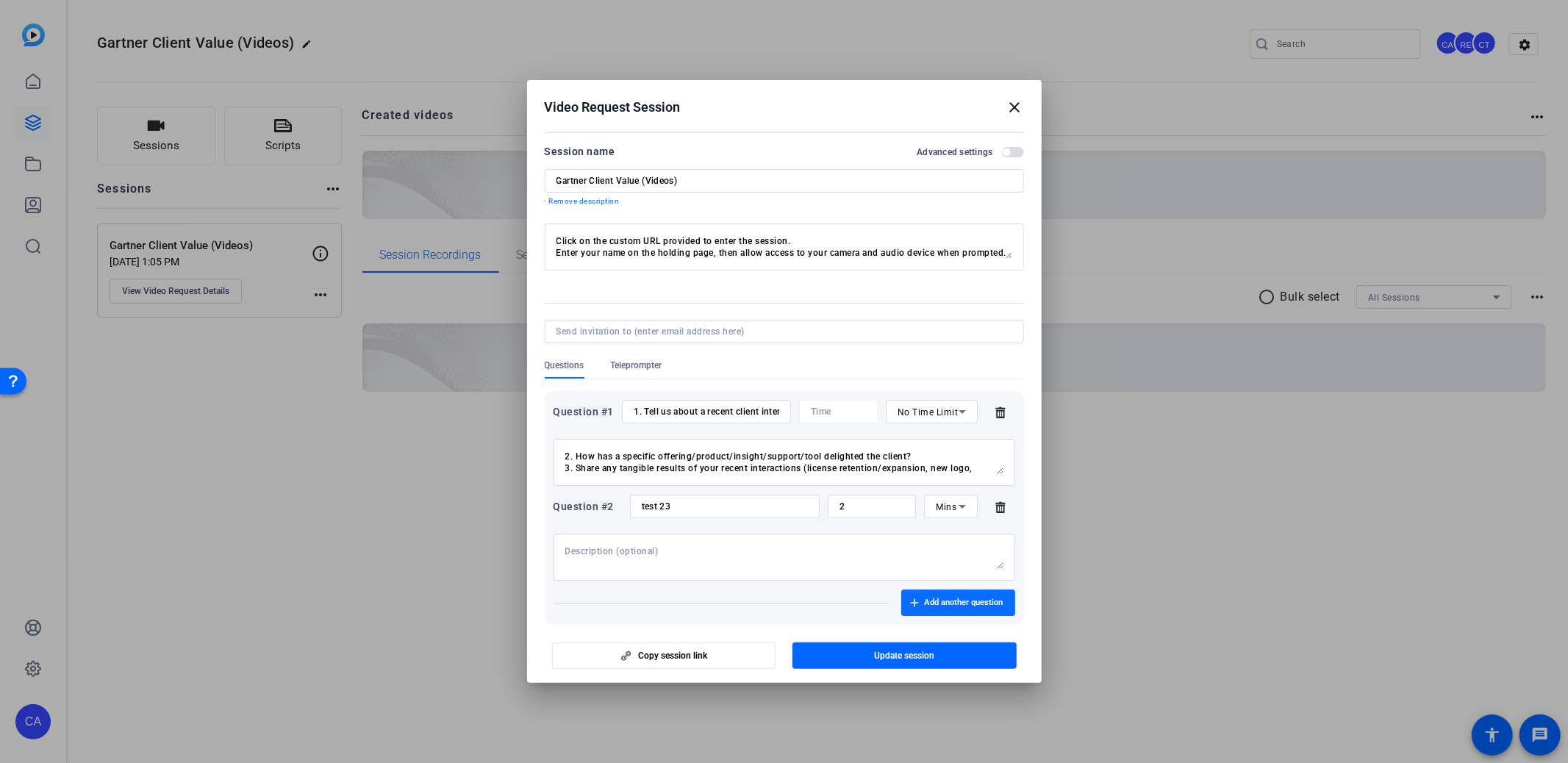
click at [999, 510] on icon at bounding box center [1000, 508] width 29 height 12
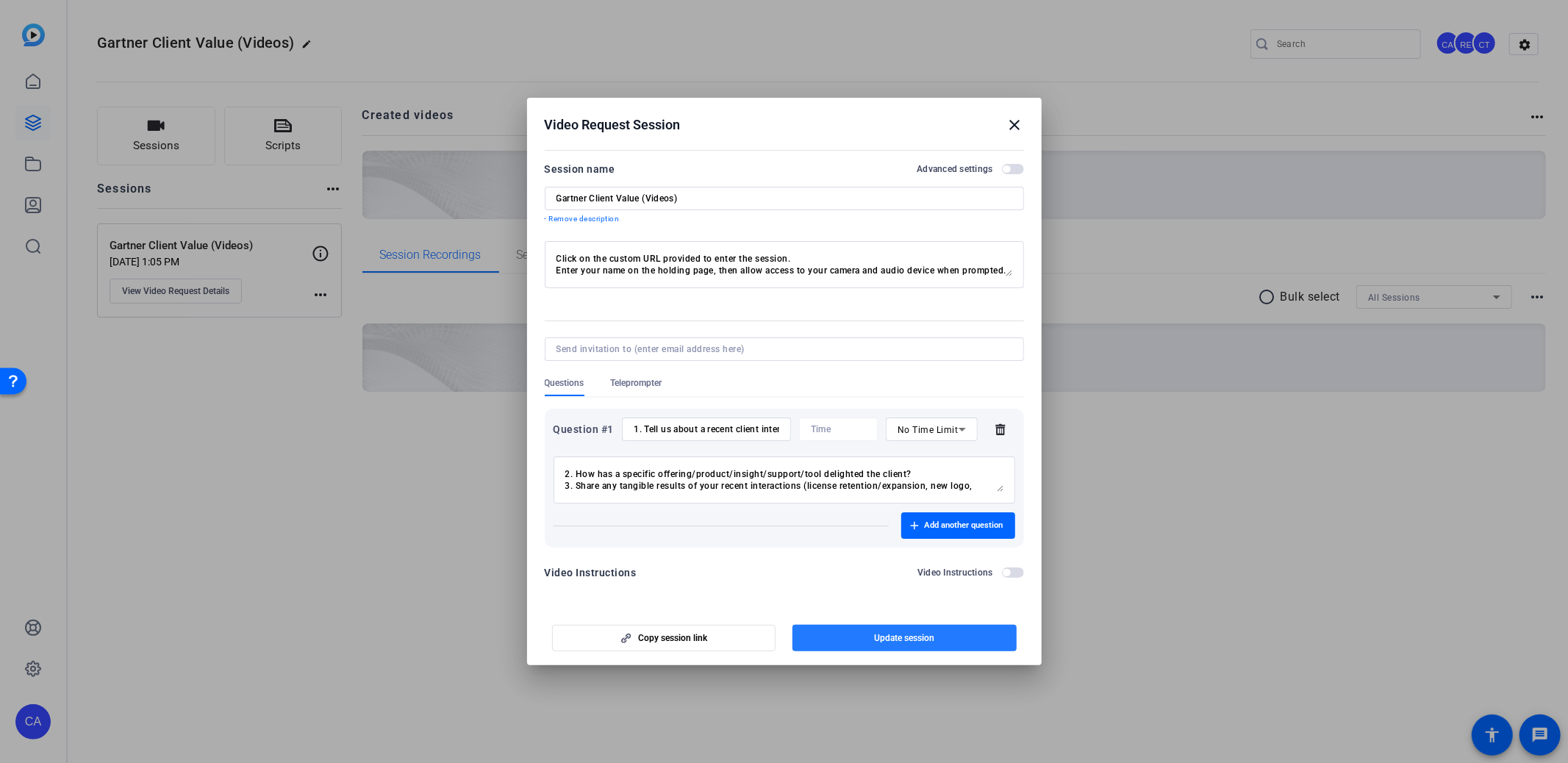
click at [920, 631] on span "button" at bounding box center [904, 639] width 224 height 35
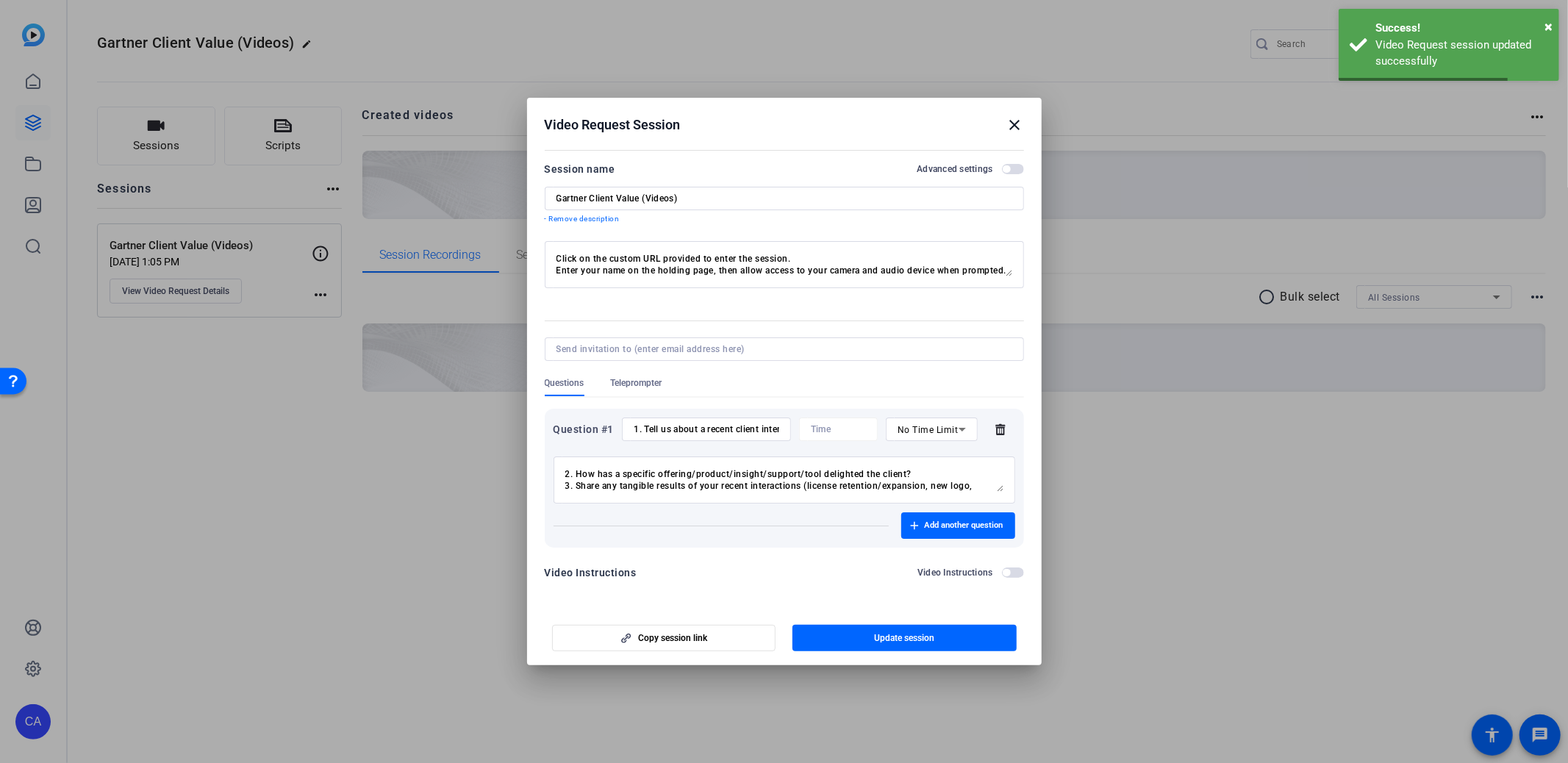
click at [1021, 121] on mat-icon "close" at bounding box center [1015, 124] width 18 height 18
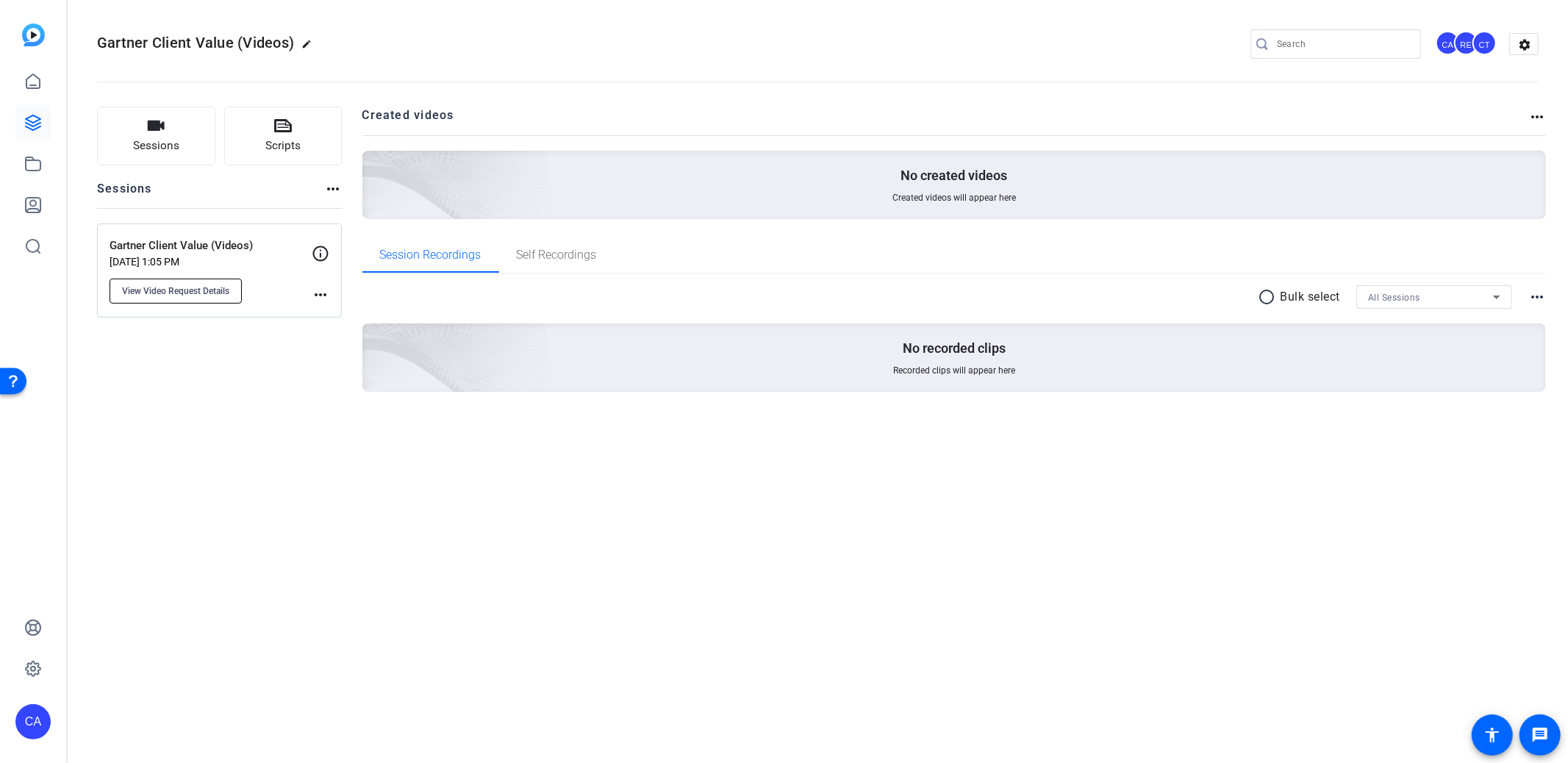
click at [170, 287] on span "View Video Request Details" at bounding box center [176, 292] width 108 height 12
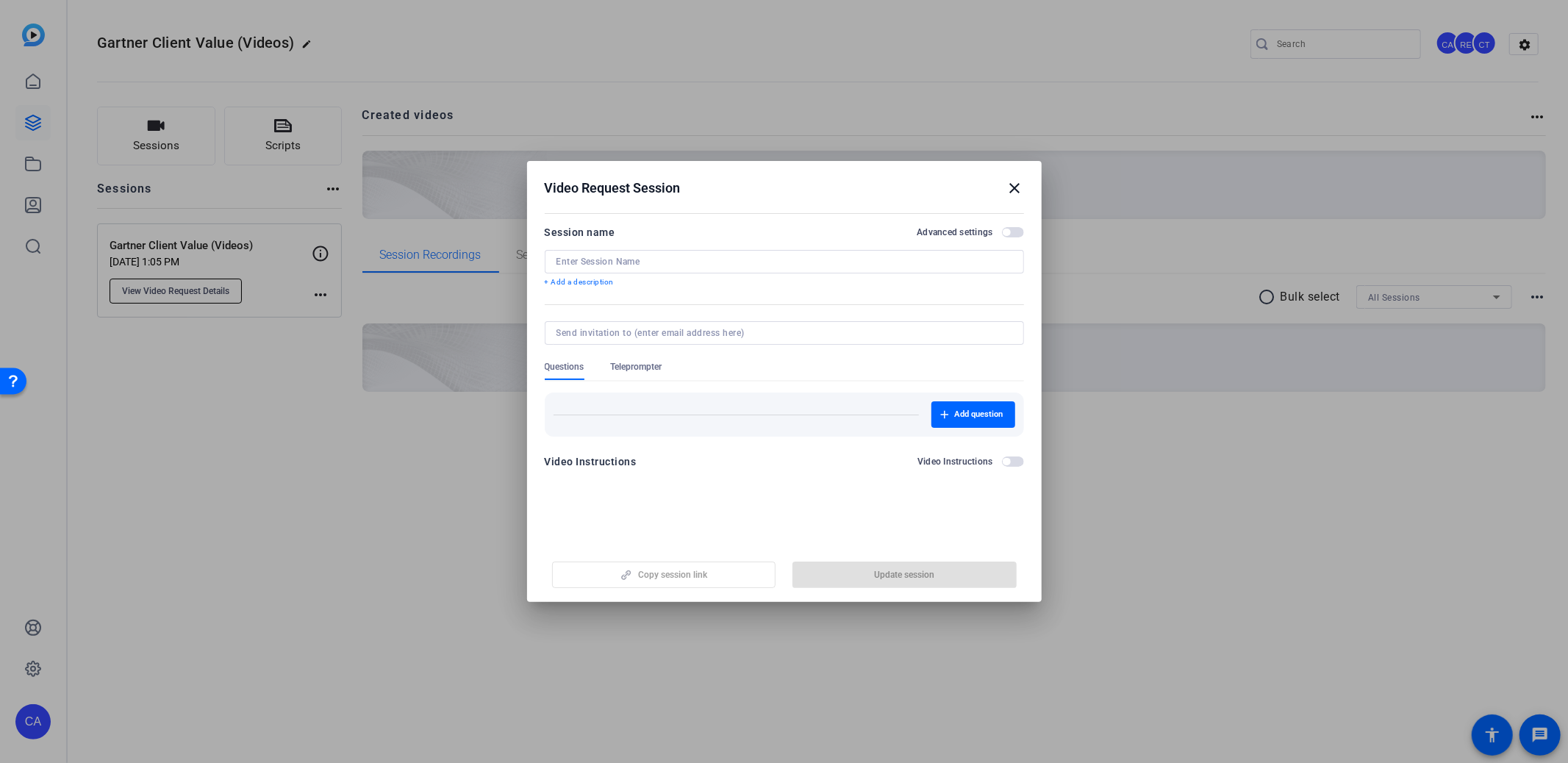
type input "Gartner Client Value (Videos)"
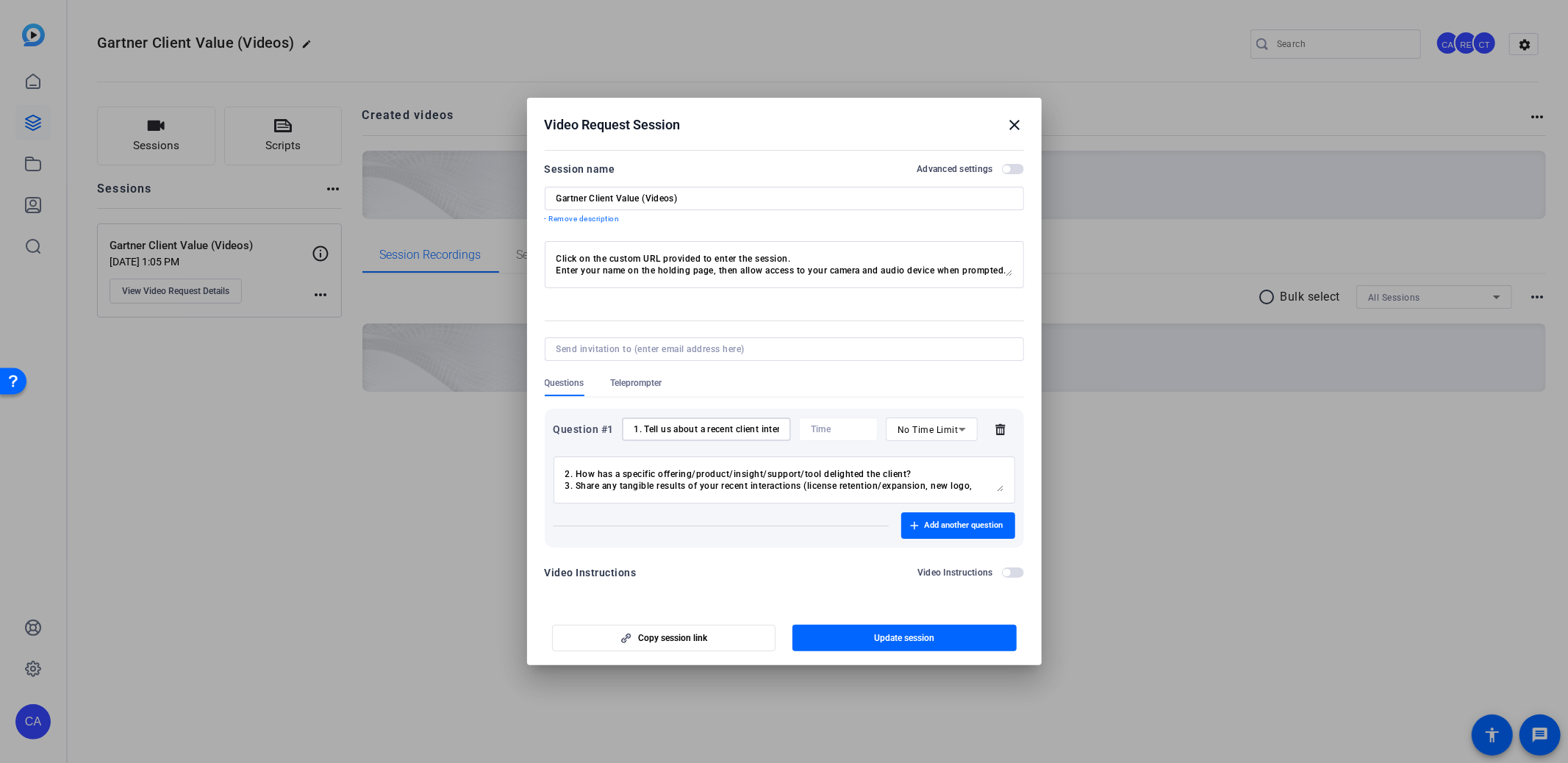
click at [656, 425] on input "1. Tell us about a recent client interaction where they shared the impact of Ga…" at bounding box center [705, 429] width 144 height 12
type input "t"
paste input "Tell us about a recent client interaction where they shared the impact of Gartn…"
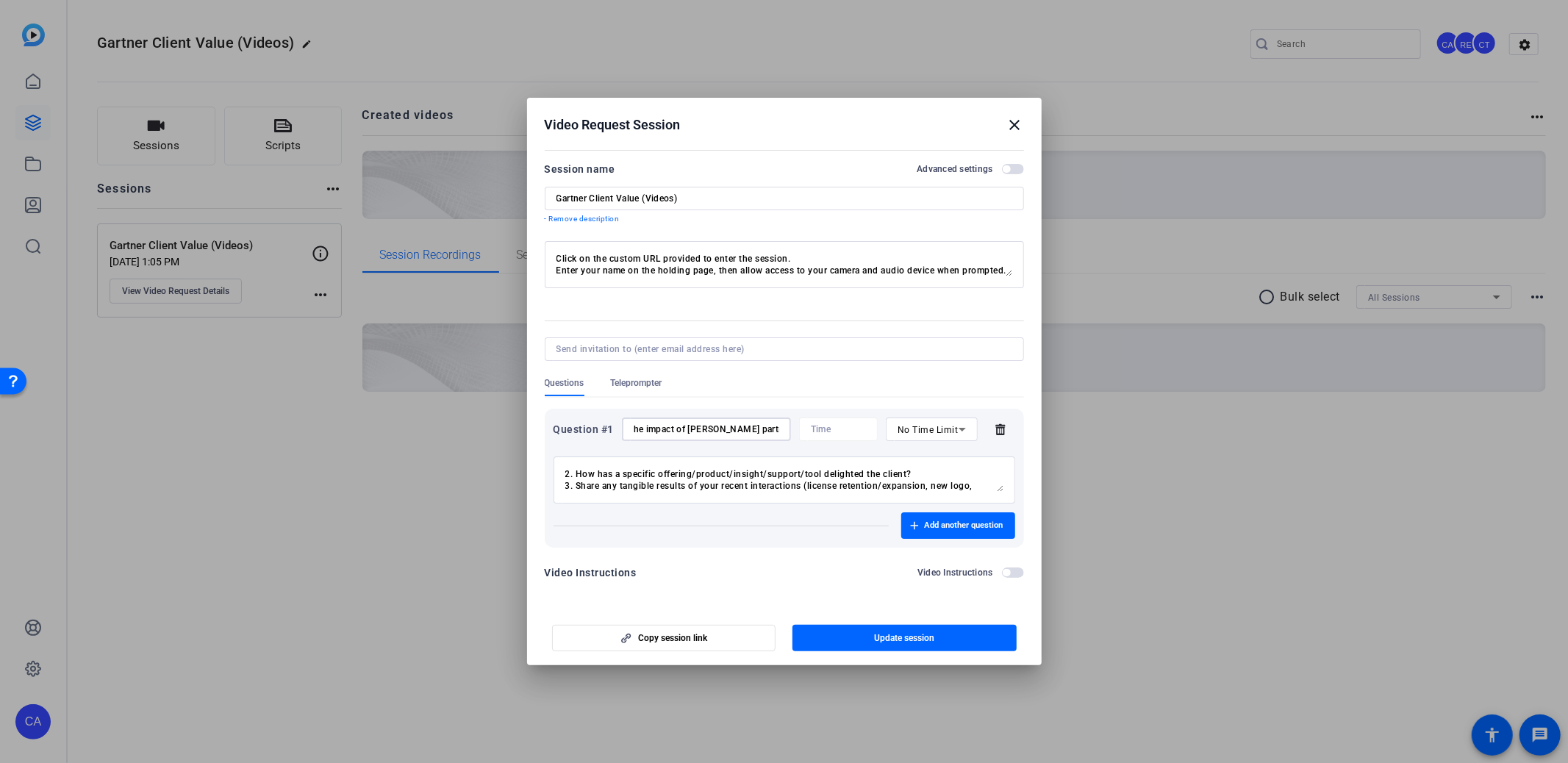
scroll to position [0, 346]
type input "THREE QUESTIONS: 1. Tell us about a recent client interaction where they shared…"
click at [855, 481] on textarea "2. How has a specific offering/product/insight/support/tool delighted the clien…" at bounding box center [784, 480] width 438 height 24
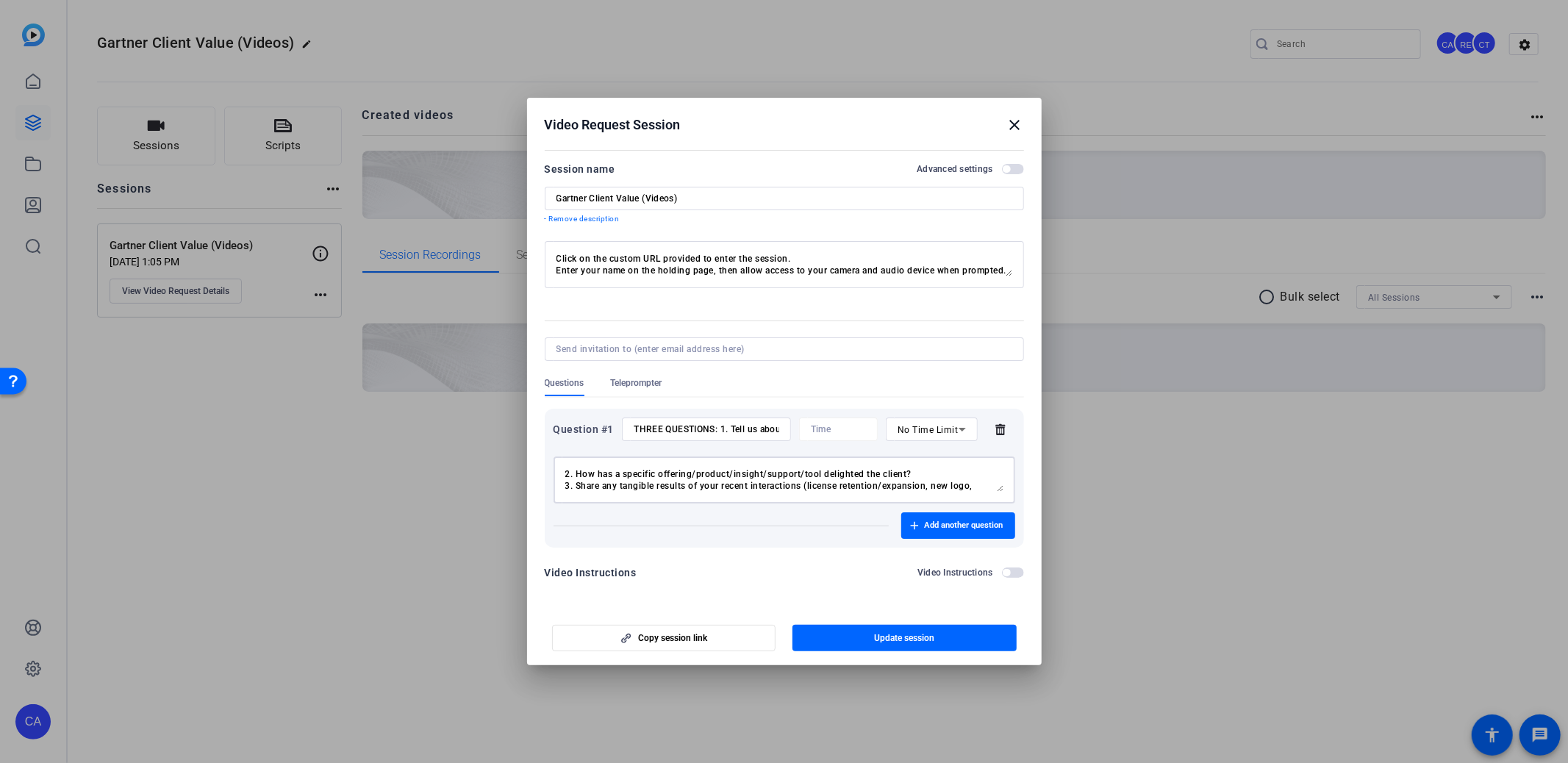
click at [855, 481] on textarea "2. How has a specific offering/product/insight/support/tool delighted the clien…" at bounding box center [784, 480] width 438 height 24
click at [952, 528] on span "Add another question" at bounding box center [964, 526] width 79 height 12
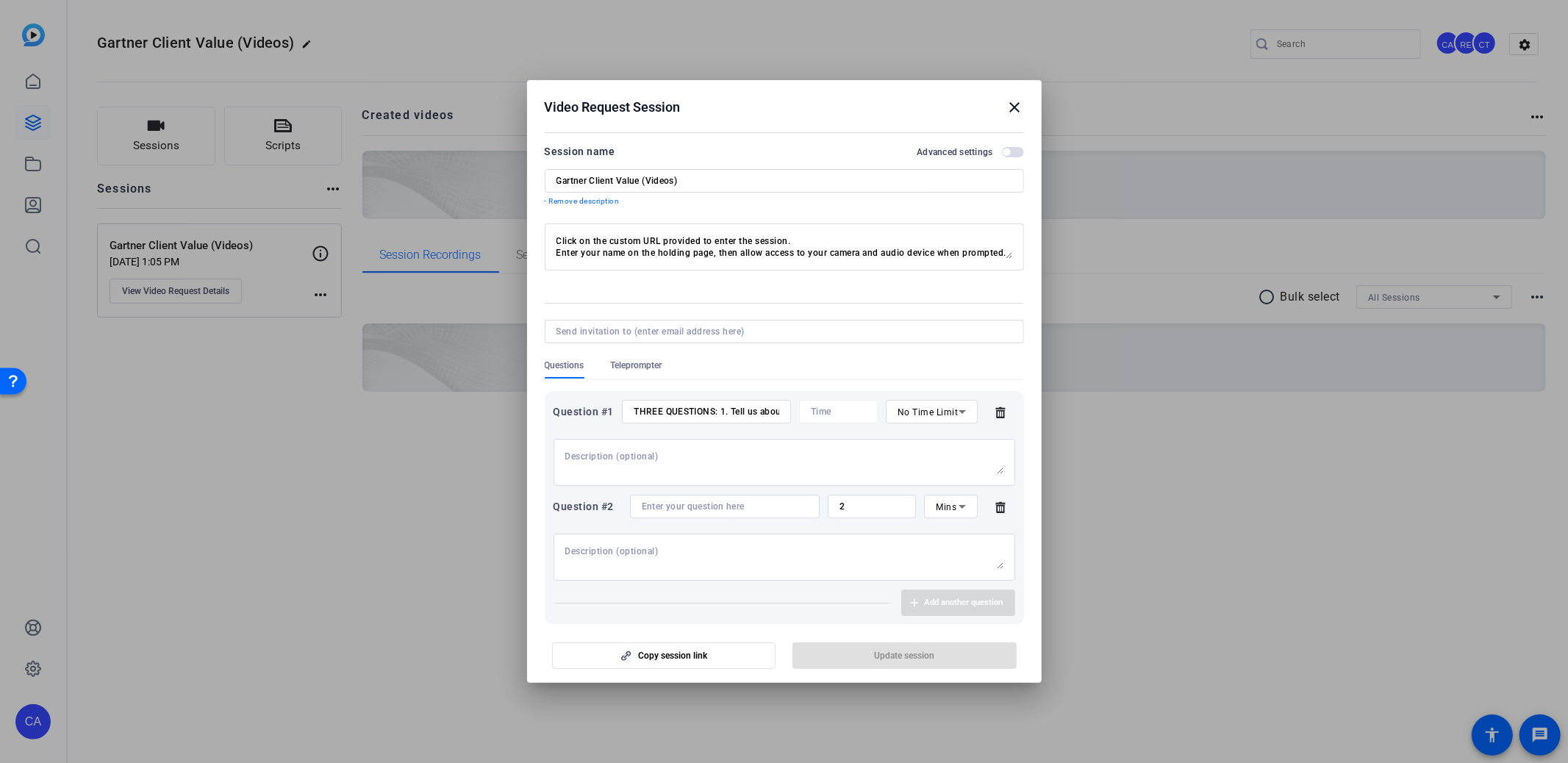
click at [684, 502] on input at bounding box center [725, 507] width 166 height 12
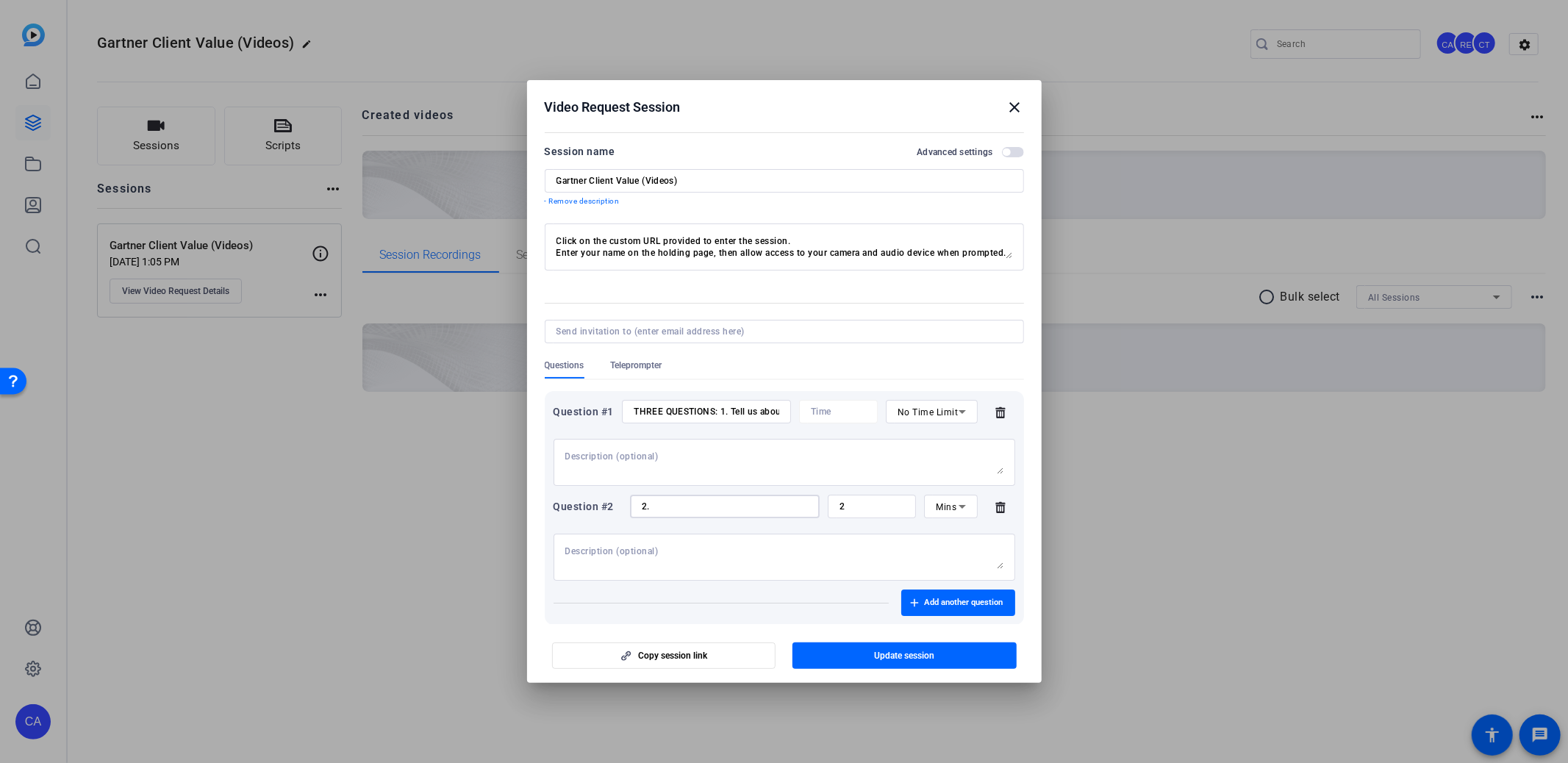
paste input "How has a specific offering/product/insight/support/tool delighted the client?"
type input "2. How has a specific offering/product/insight/support/tool delighted the clien…"
click at [968, 508] on icon at bounding box center [962, 506] width 18 height 18
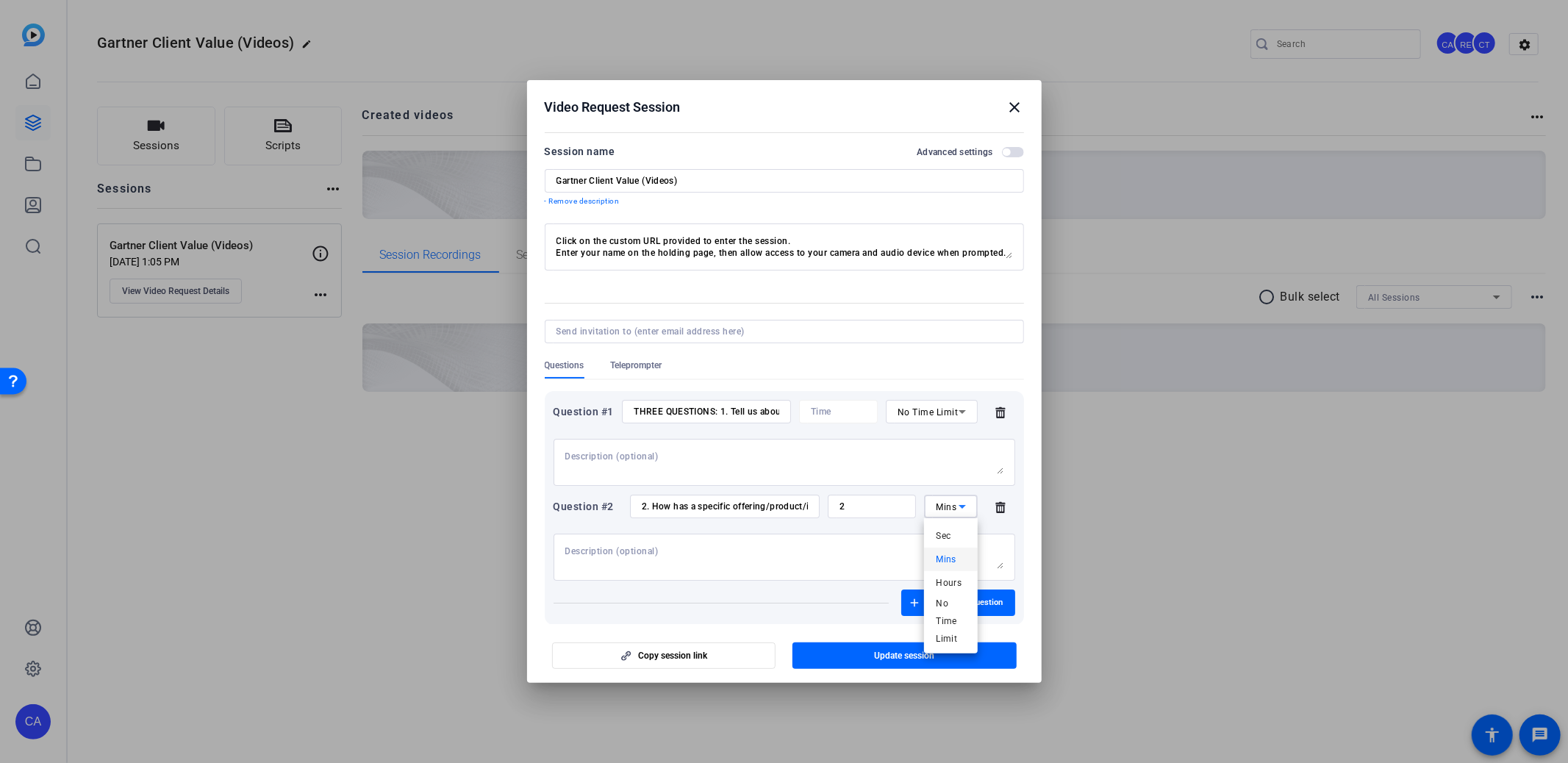
click at [919, 487] on div at bounding box center [784, 382] width 1568 height 763
click at [927, 411] on span "No Time Limit" at bounding box center [927, 413] width 61 height 10
click at [920, 464] on mat-option "Mins" at bounding box center [931, 465] width 91 height 24
click at [864, 410] on input "number" at bounding box center [872, 412] width 66 height 12
type input "2"
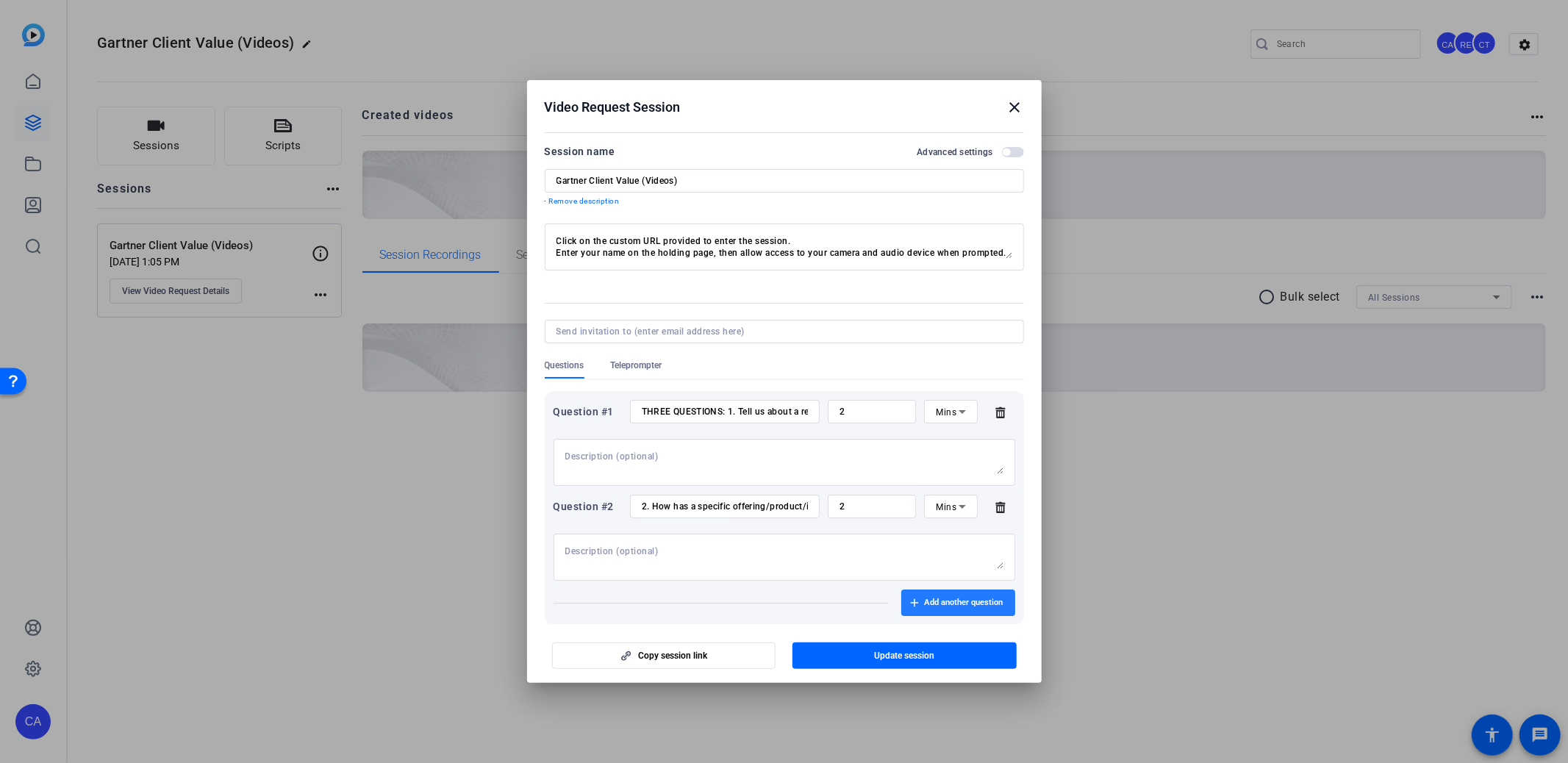
click at [984, 601] on span "Add another question" at bounding box center [964, 603] width 79 height 12
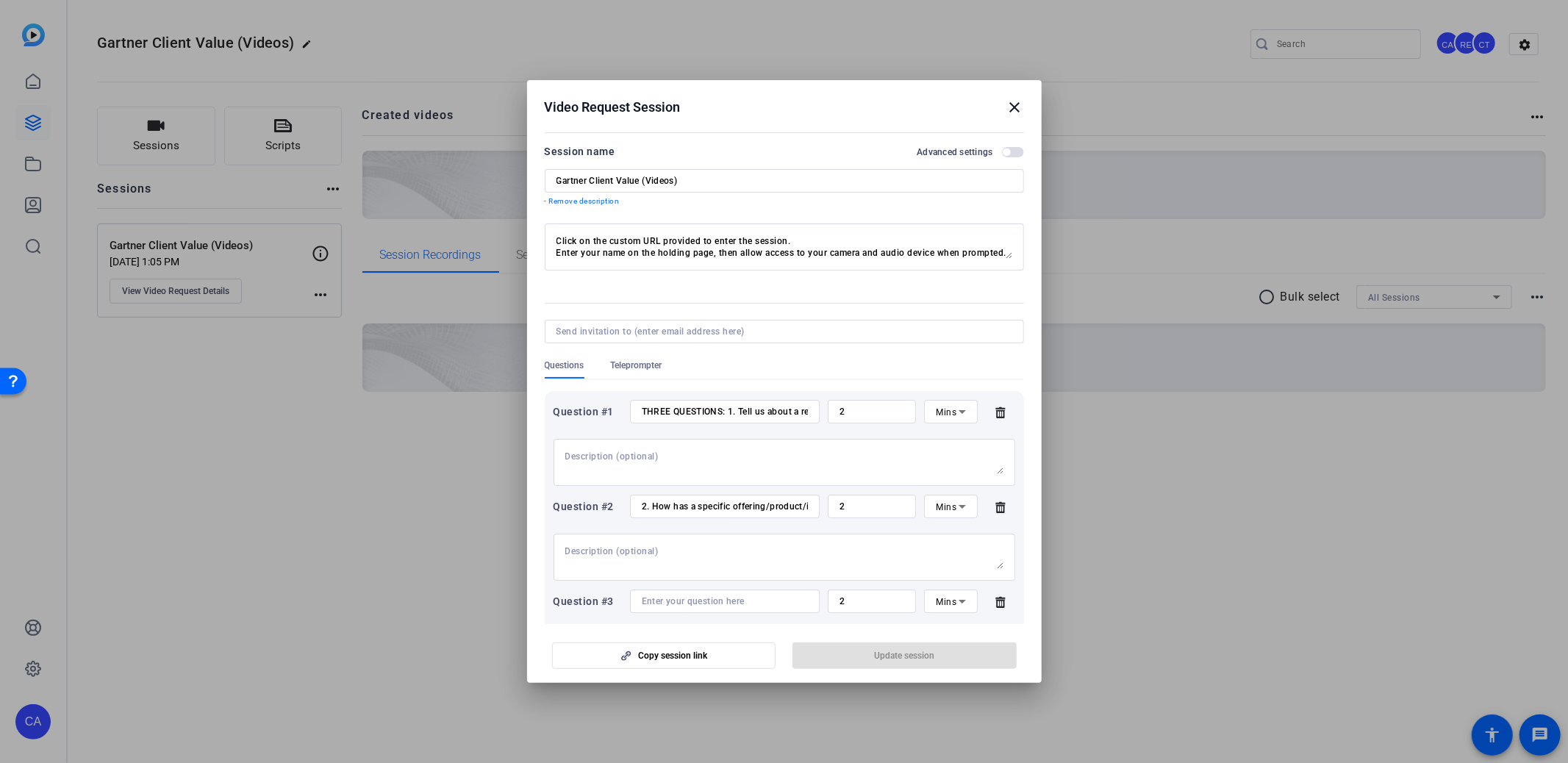
scroll to position [155, 0]
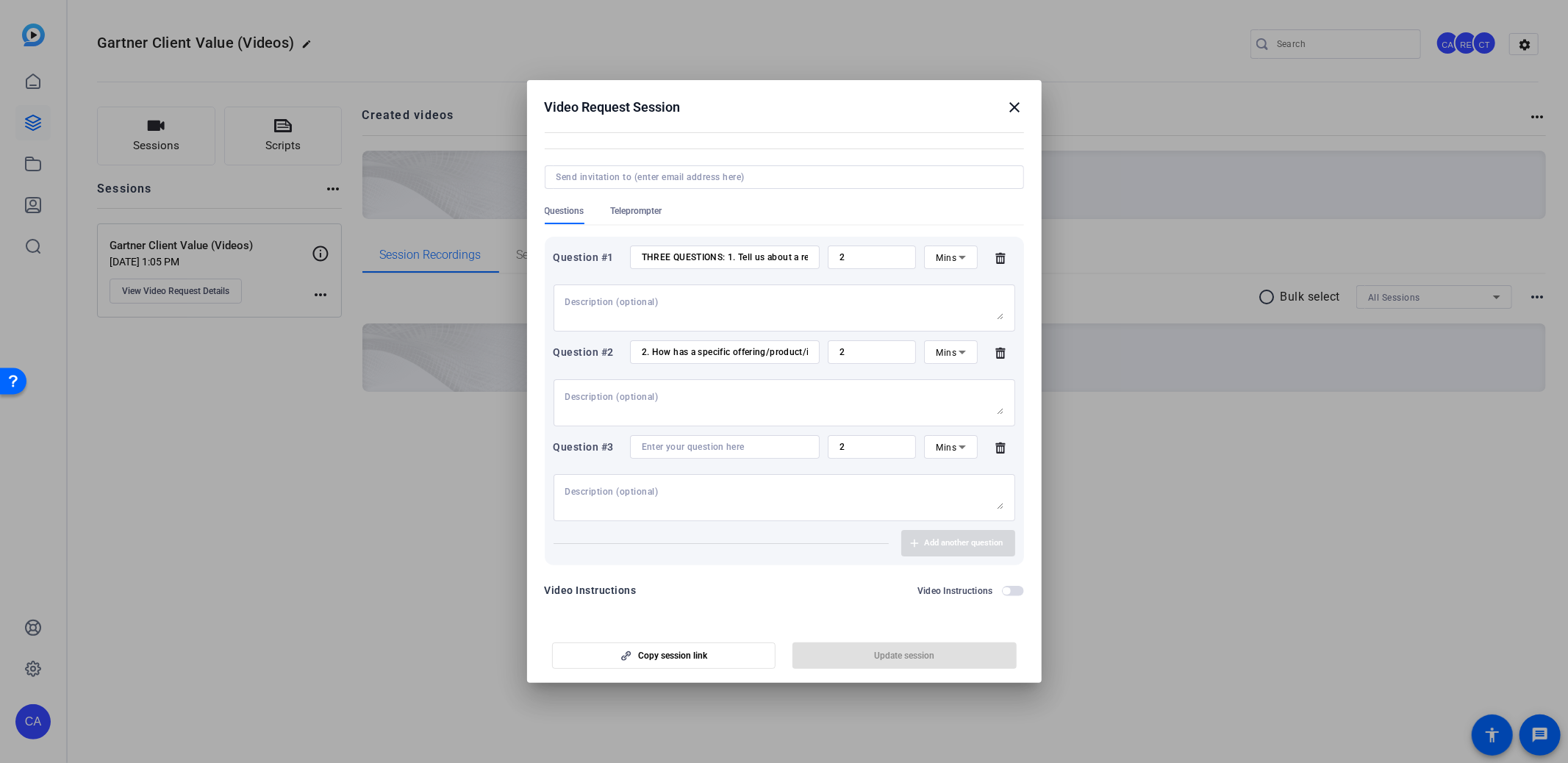
click at [703, 445] on input at bounding box center [725, 447] width 166 height 12
paste input "Share any tangible results of your recent interactions (license retention/expan…"
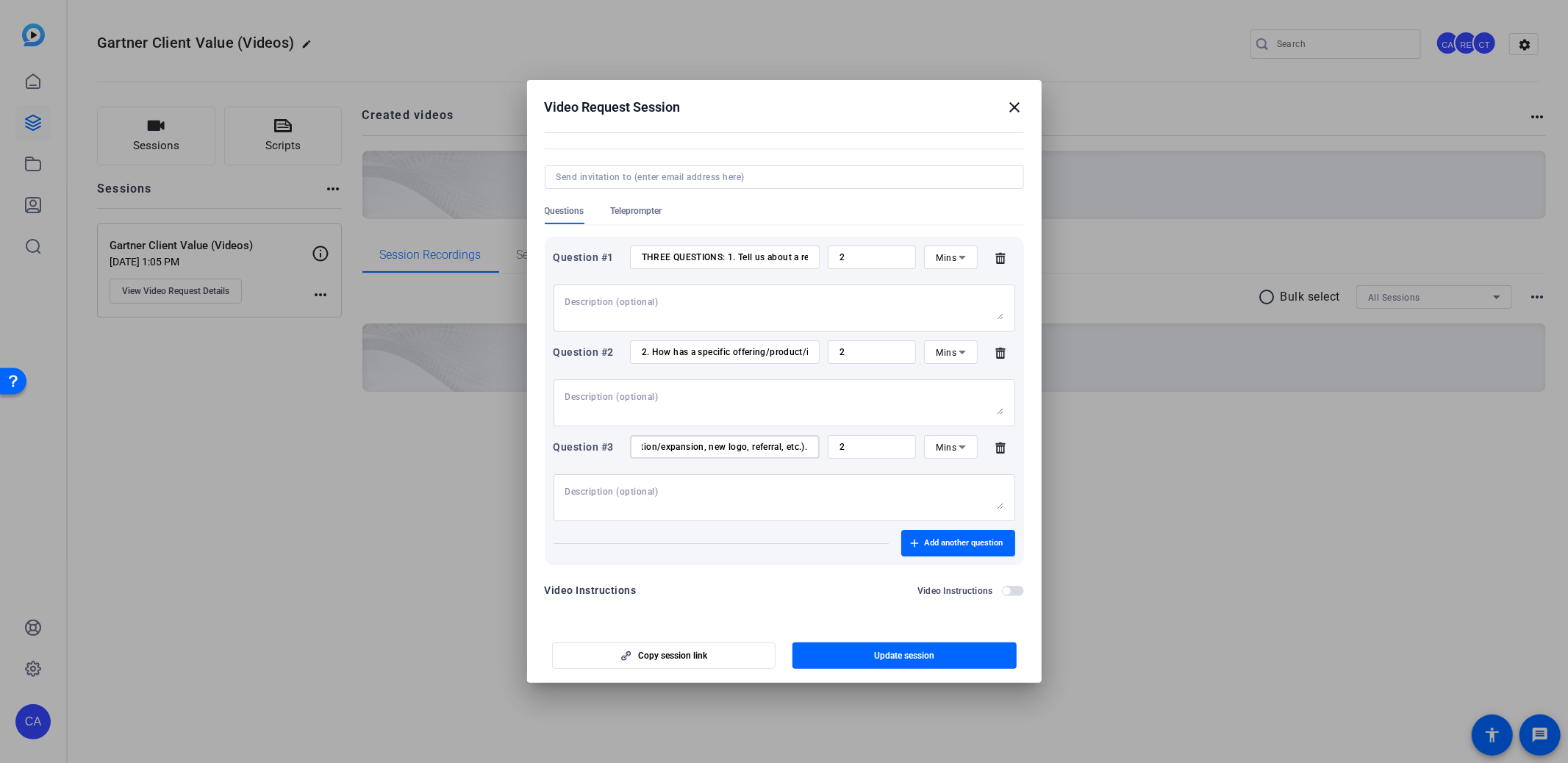
scroll to position [0, 284]
type input "Share any tangible results of your recent interactions (license retention/expan…"
click at [964, 450] on icon at bounding box center [962, 447] width 18 height 18
drag, startPoint x: 952, startPoint y: 580, endPoint x: 953, endPoint y: 572, distance: 8.1
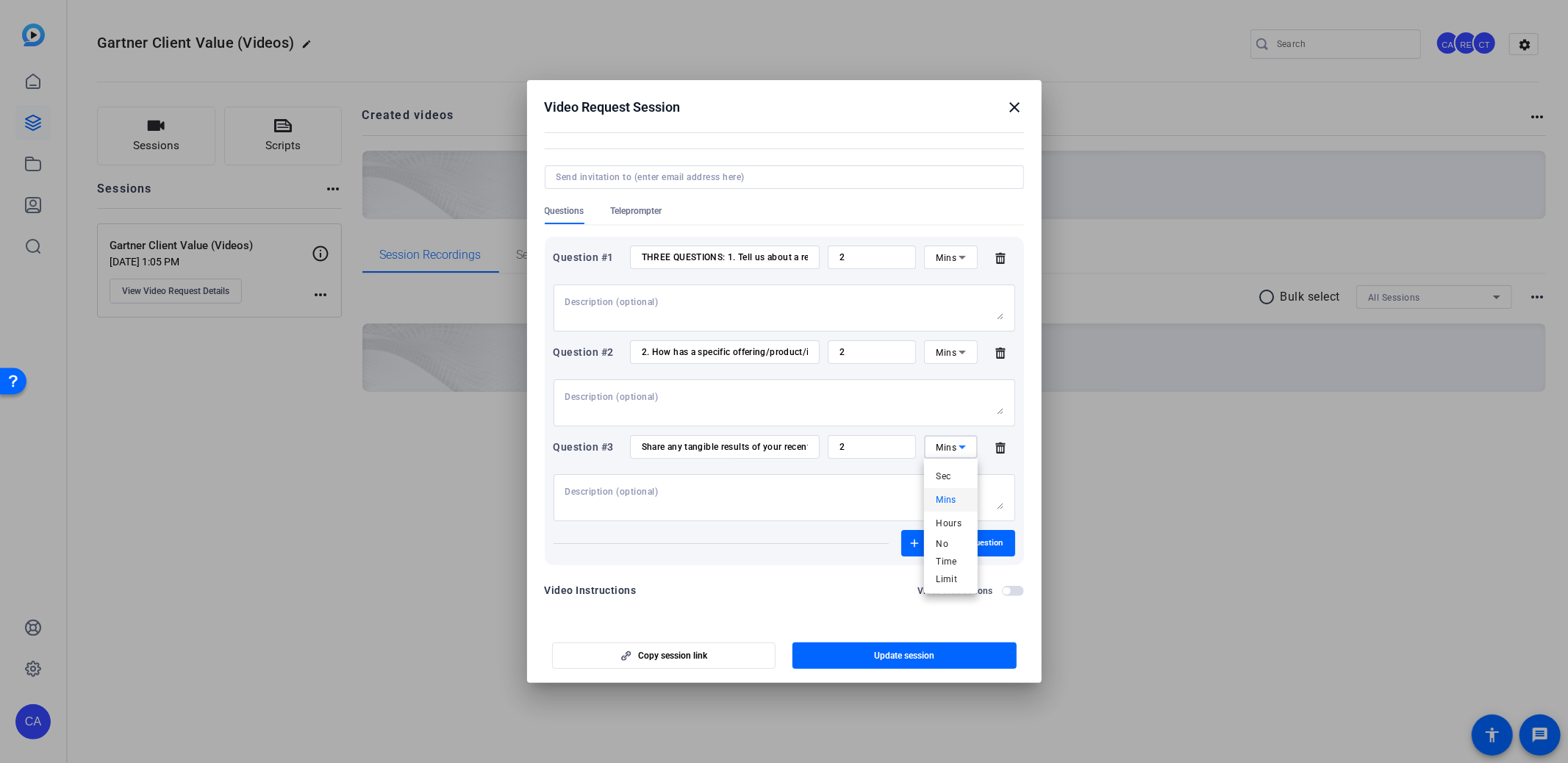
click at [952, 580] on span "No Time Limit" at bounding box center [950, 561] width 29 height 53
click at [946, 354] on span "Mins" at bounding box center [946, 353] width 21 height 10
drag, startPoint x: 938, startPoint y: 483, endPoint x: 934, endPoint y: 404, distance: 79.1
click at [938, 483] on span "No Time Limit" at bounding box center [950, 466] width 29 height 53
click at [949, 255] on span "Mins" at bounding box center [946, 258] width 21 height 10
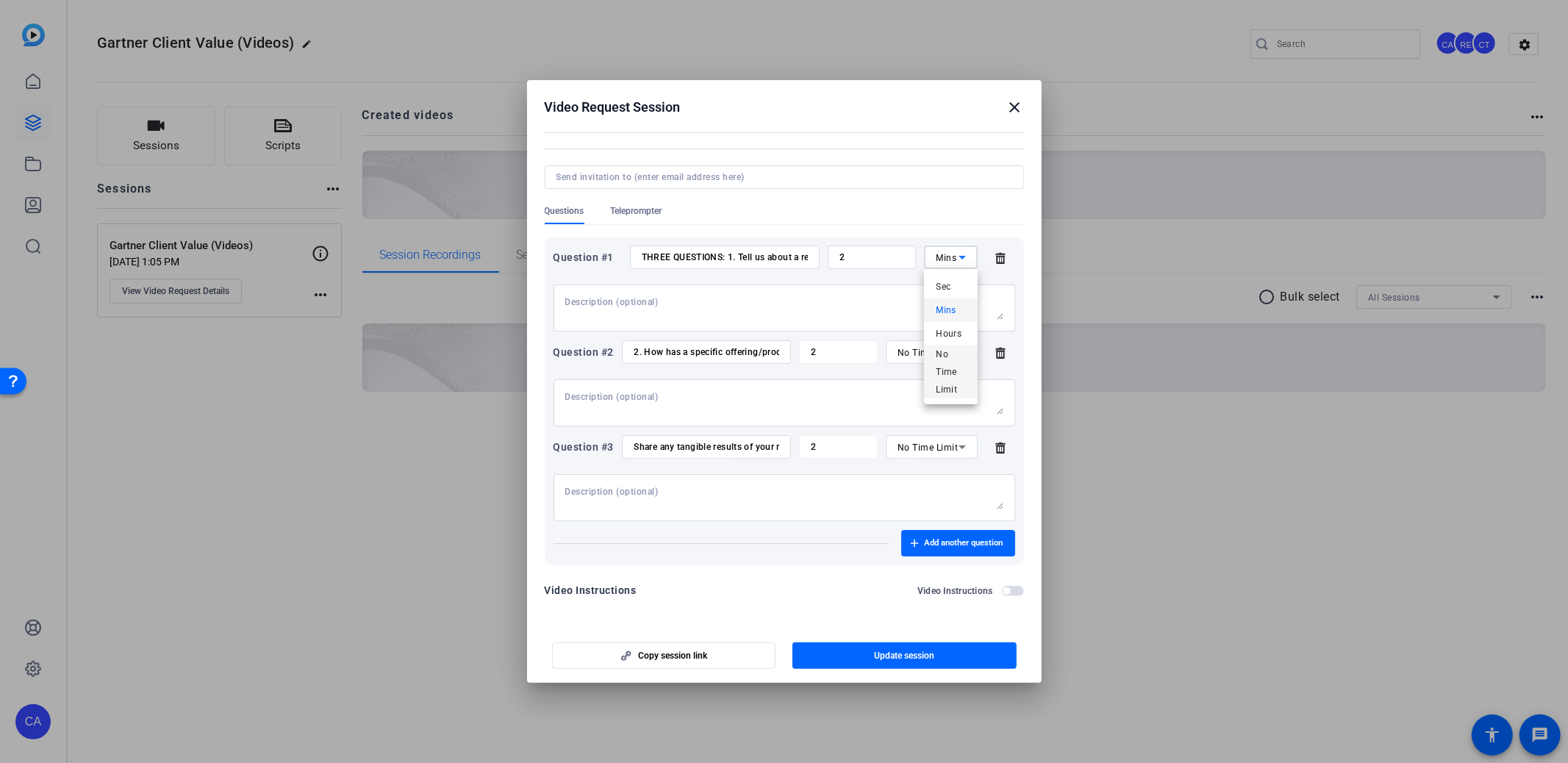
click at [947, 375] on span "No Time Limit" at bounding box center [950, 371] width 29 height 53
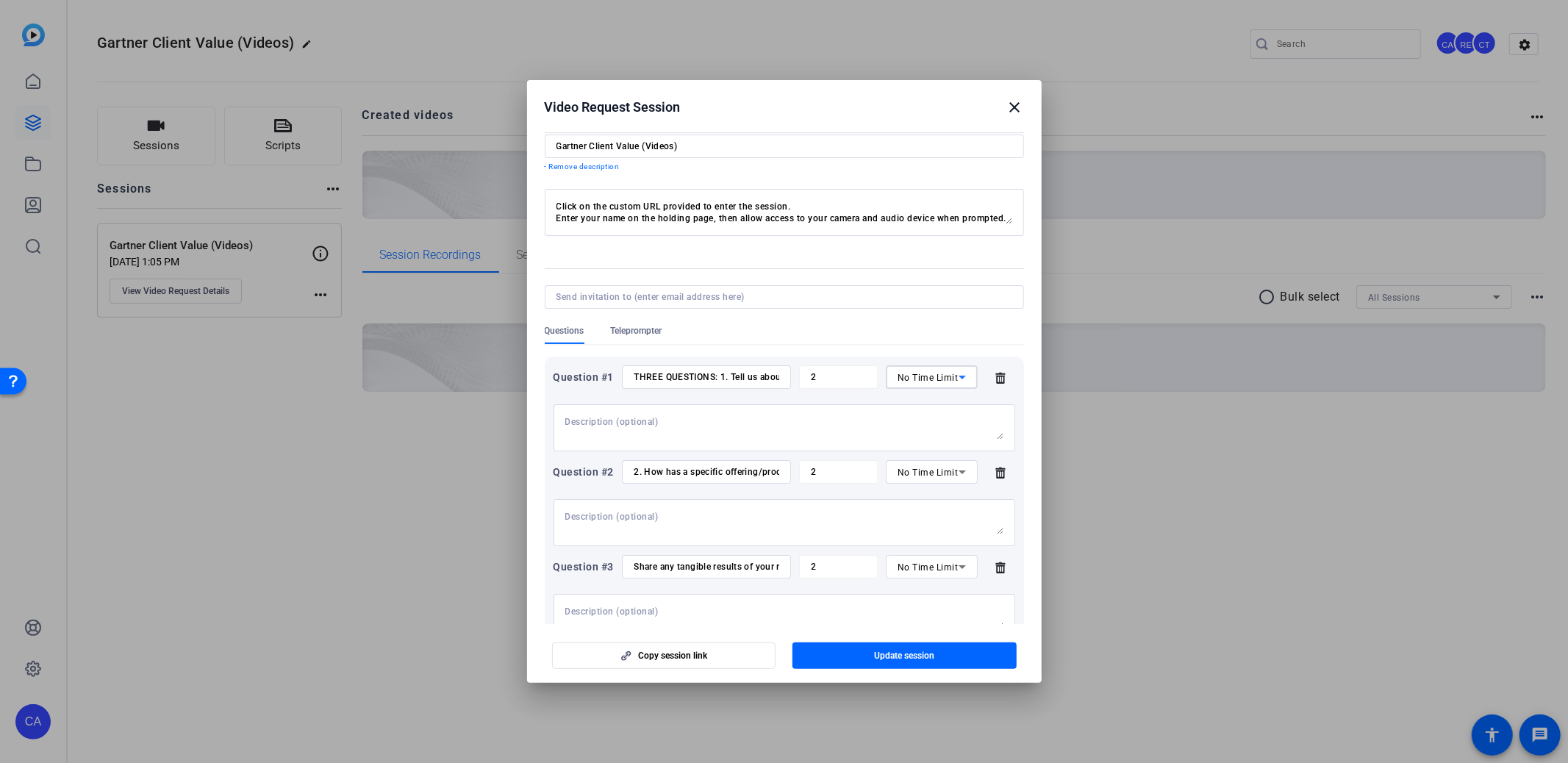
scroll to position [155, 0]
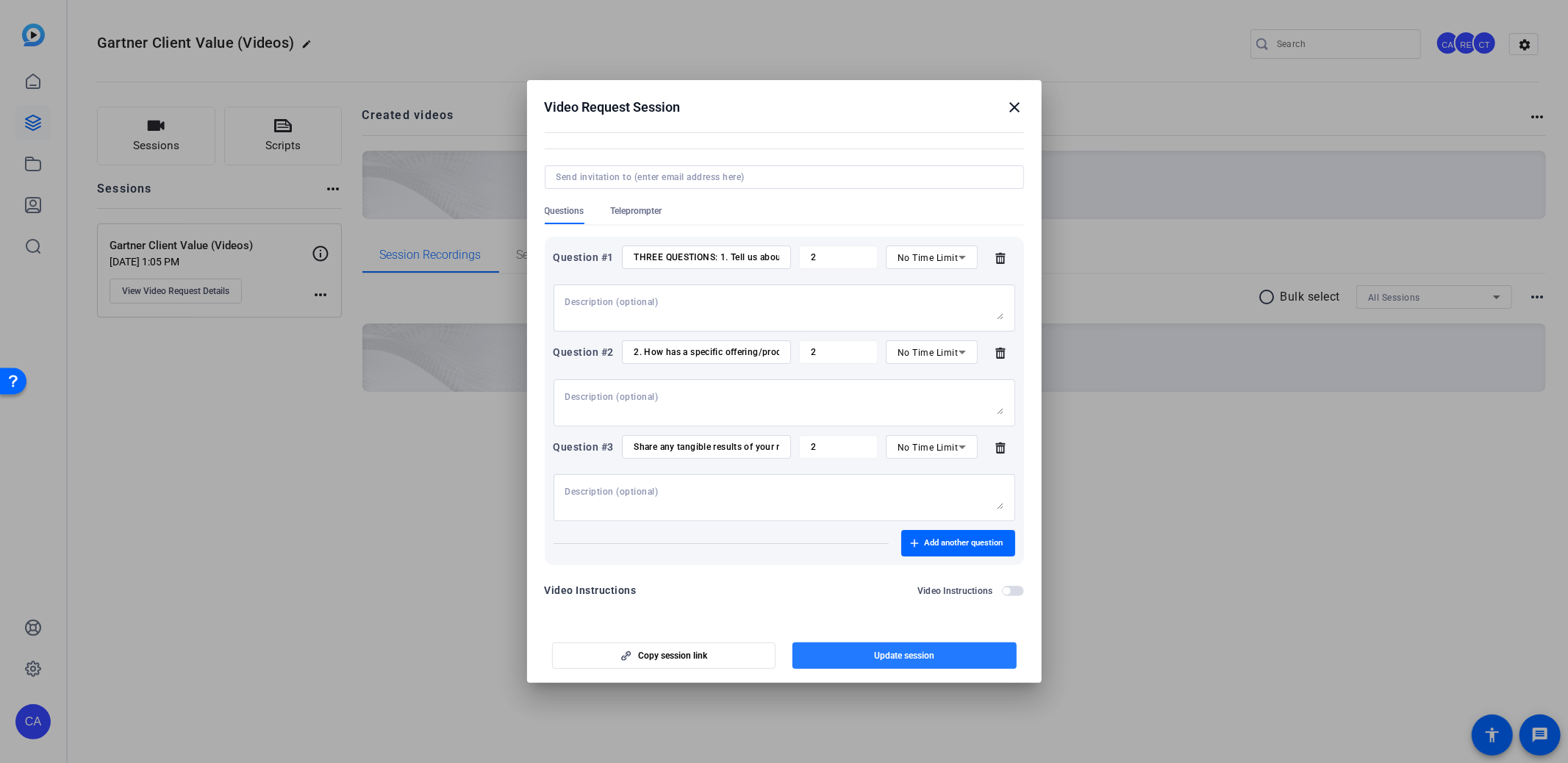
click at [949, 647] on span "button" at bounding box center [904, 656] width 224 height 35
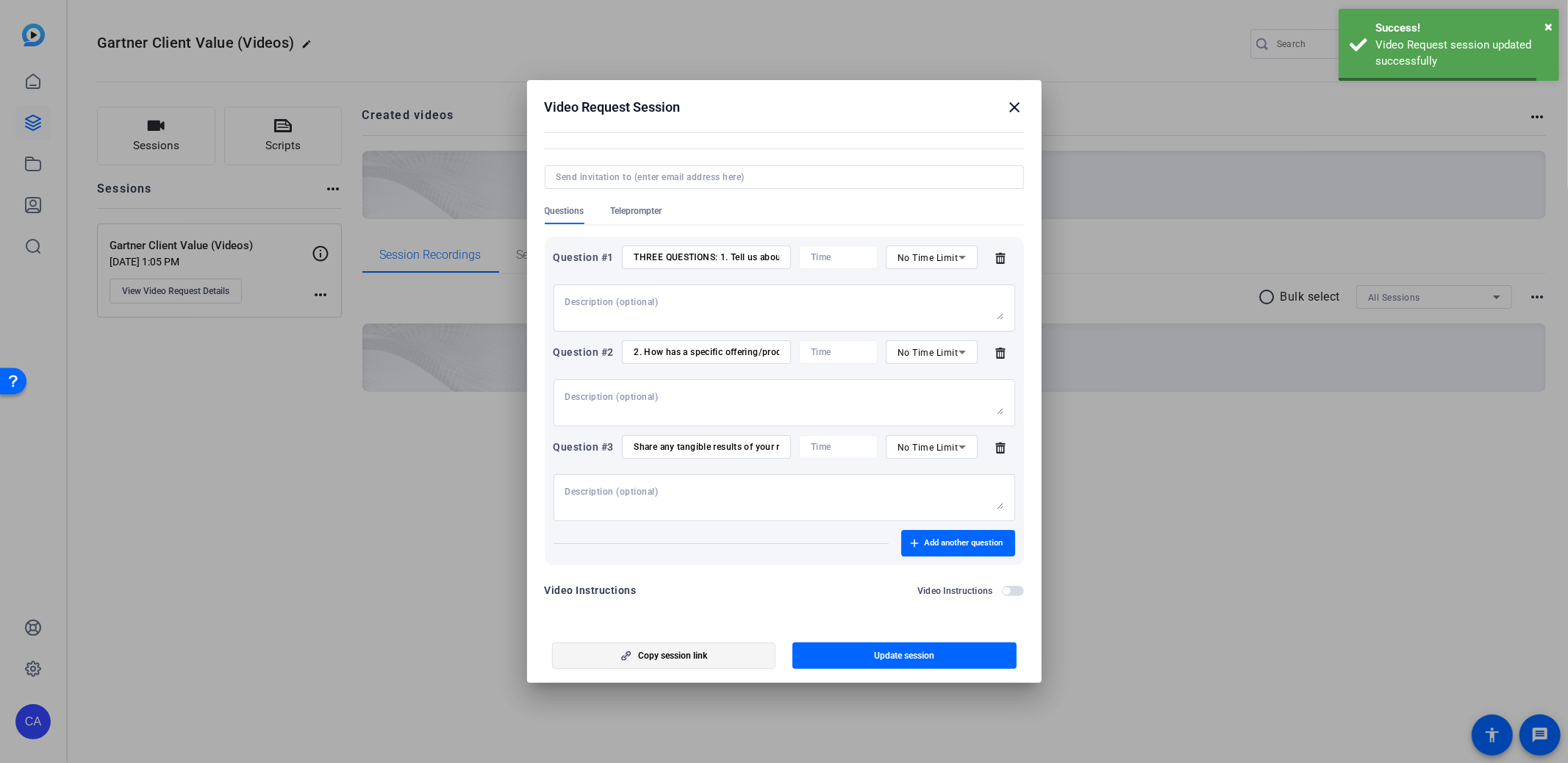
click at [689, 646] on span "button" at bounding box center [663, 656] width 223 height 35
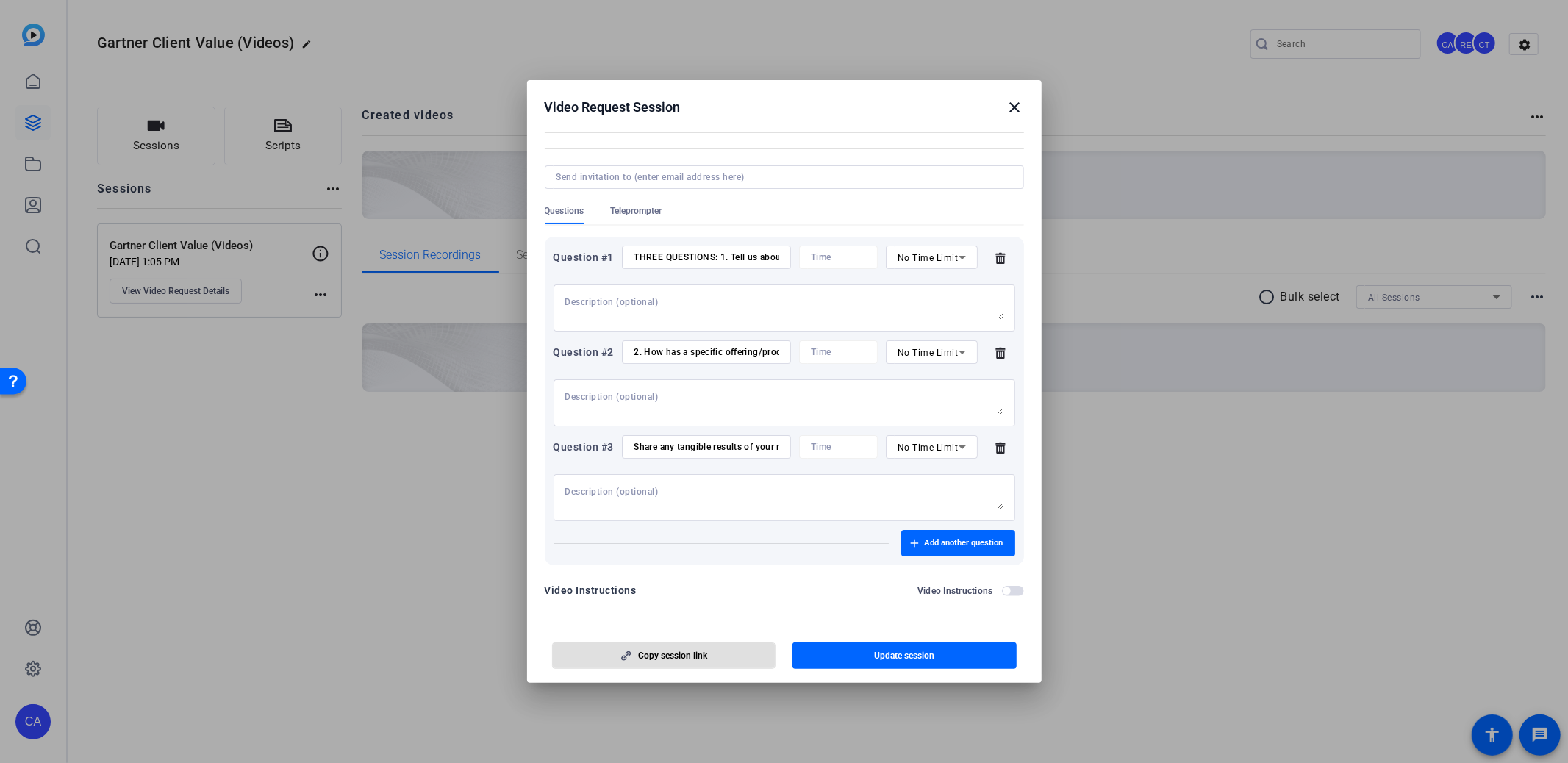
click at [645, 450] on input "Share any tangible results of your recent interactions (license retention/expan…" at bounding box center [705, 447] width 144 height 12
type input "3. Share any tangible results of your recent interactions (license retention/ex…"
click at [876, 650] on span "Update session" at bounding box center [904, 656] width 60 height 12
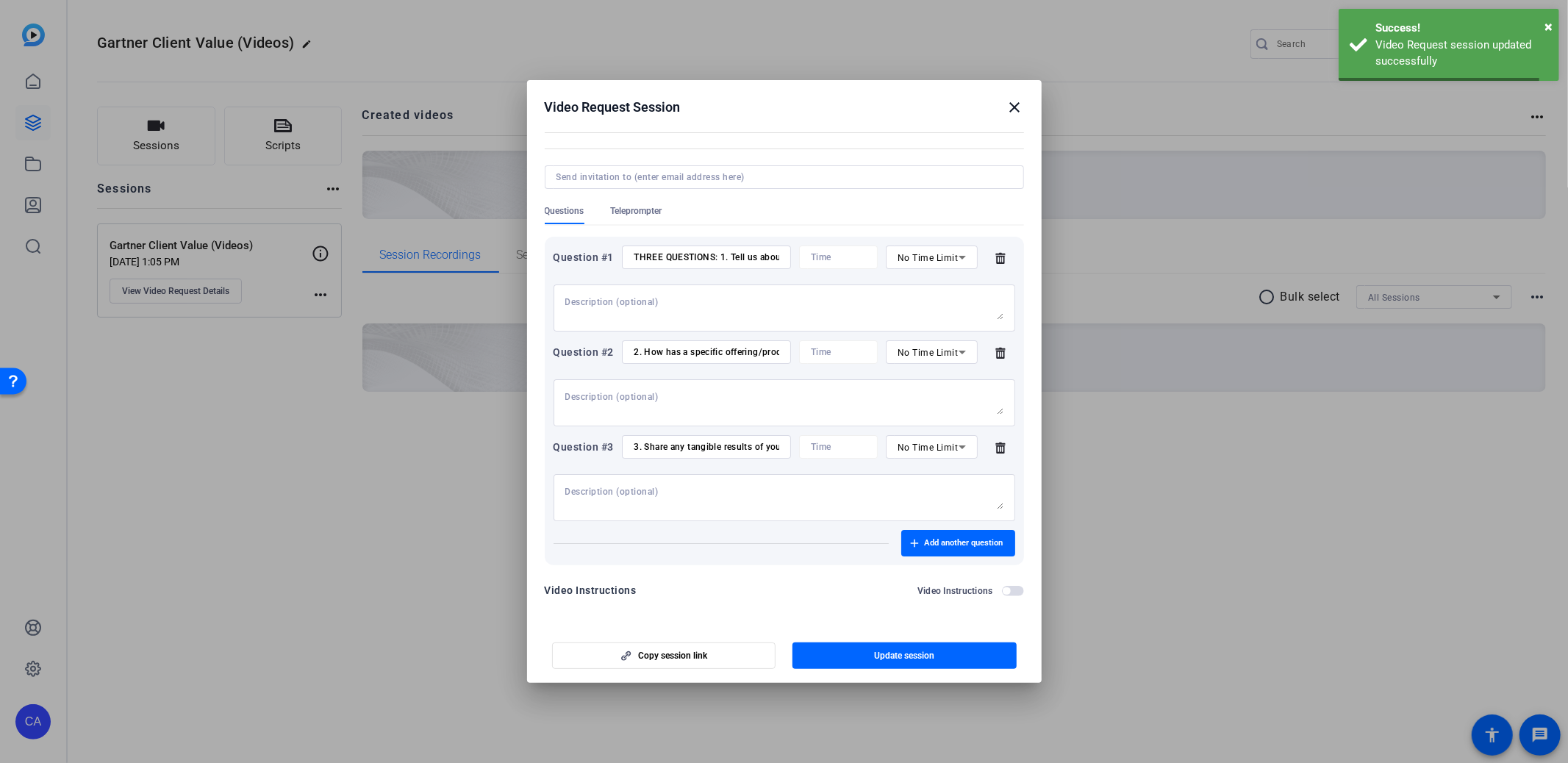
click at [633, 350] on input "2. How has a specific offering/product/insight/support/tool delighted the clien…" at bounding box center [705, 352] width 144 height 12
click at [662, 256] on input "THREE QUESTIONS: 1. Tell us about a recent client interaction where they shared…" at bounding box center [705, 257] width 144 height 12
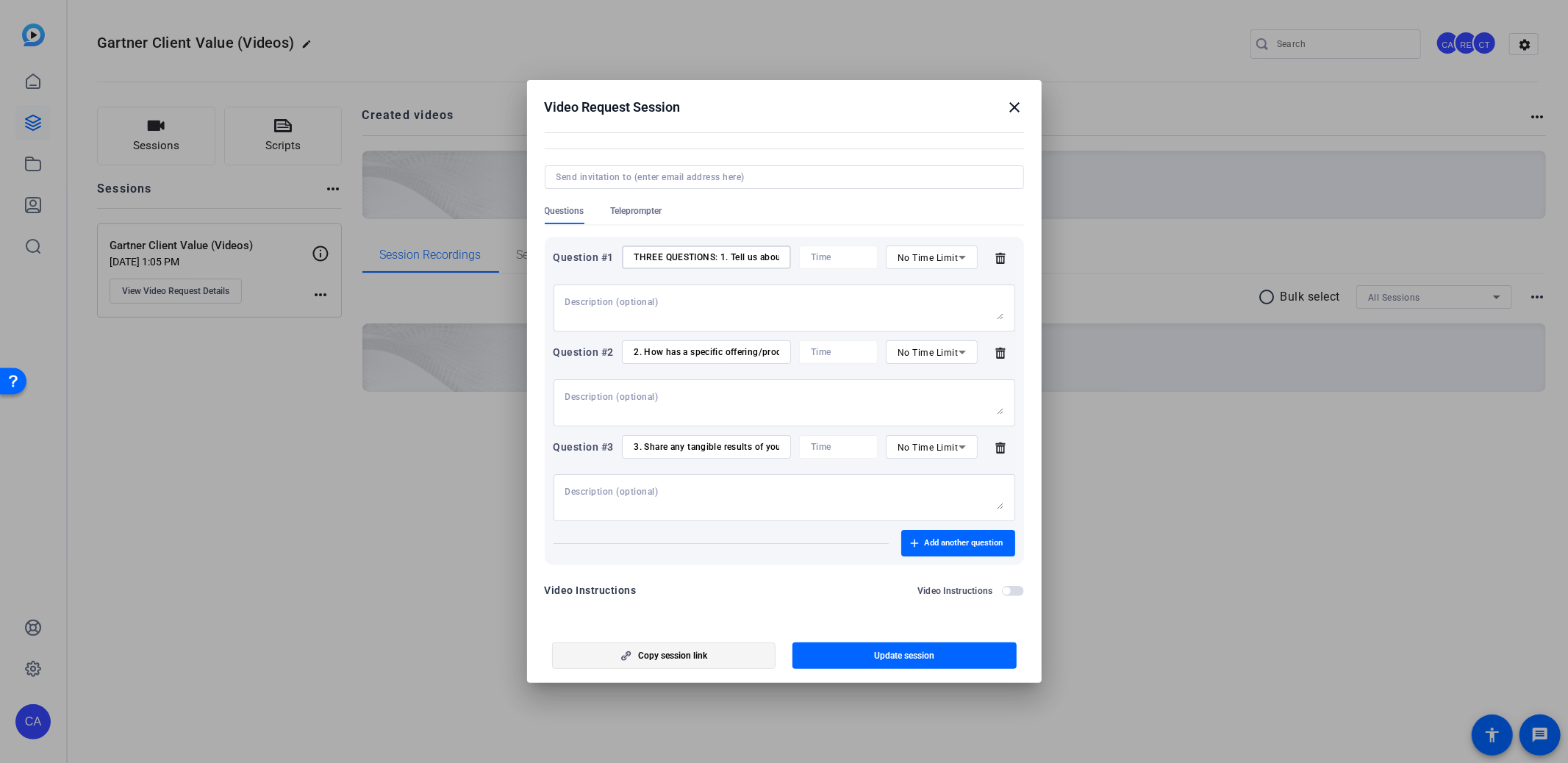
click at [689, 655] on span "Copy session link" at bounding box center [673, 656] width 69 height 12
click at [919, 653] on span "Update session" at bounding box center [904, 656] width 60 height 12
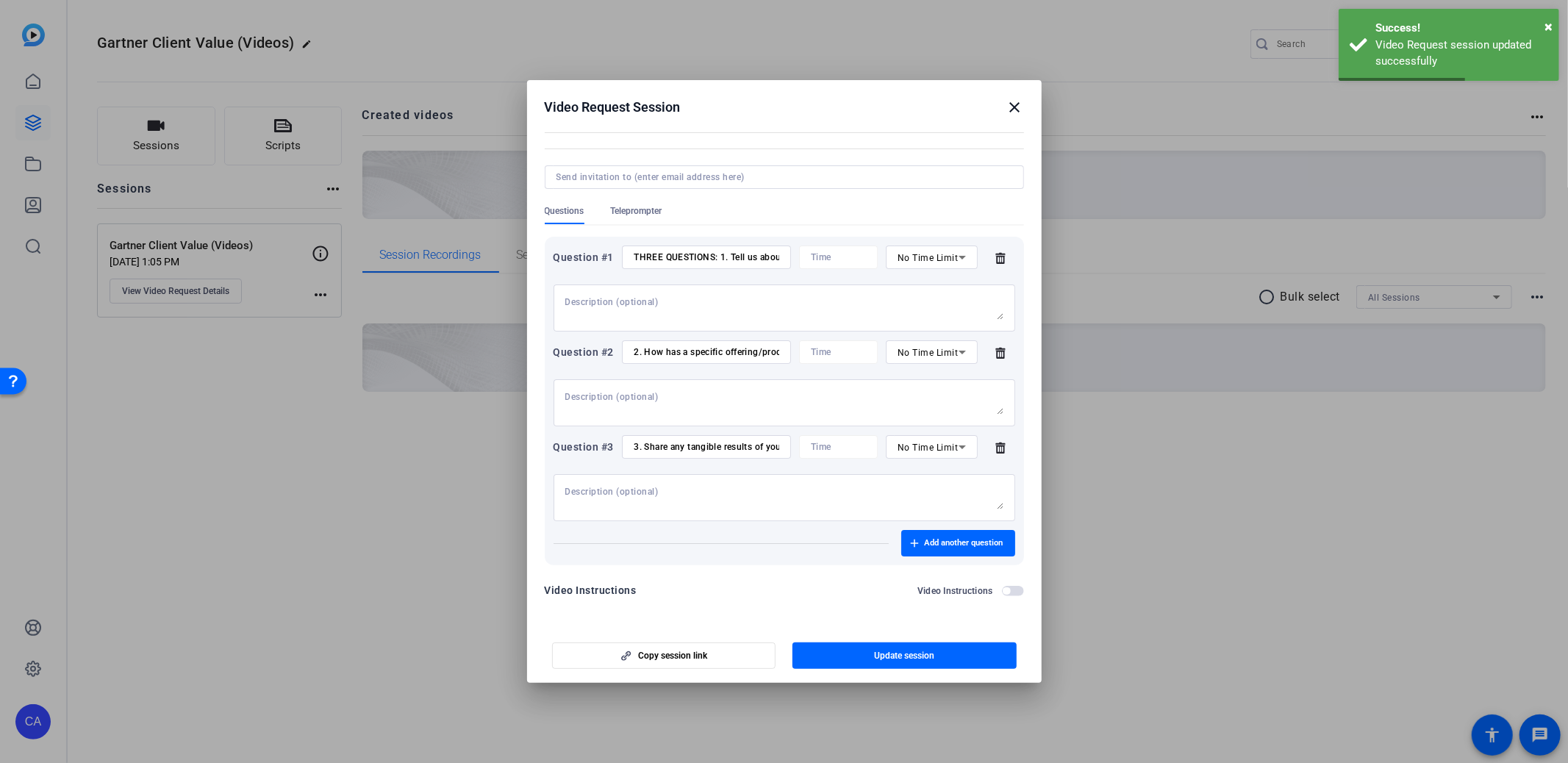
click at [1019, 110] on mat-icon "close" at bounding box center [1015, 107] width 18 height 18
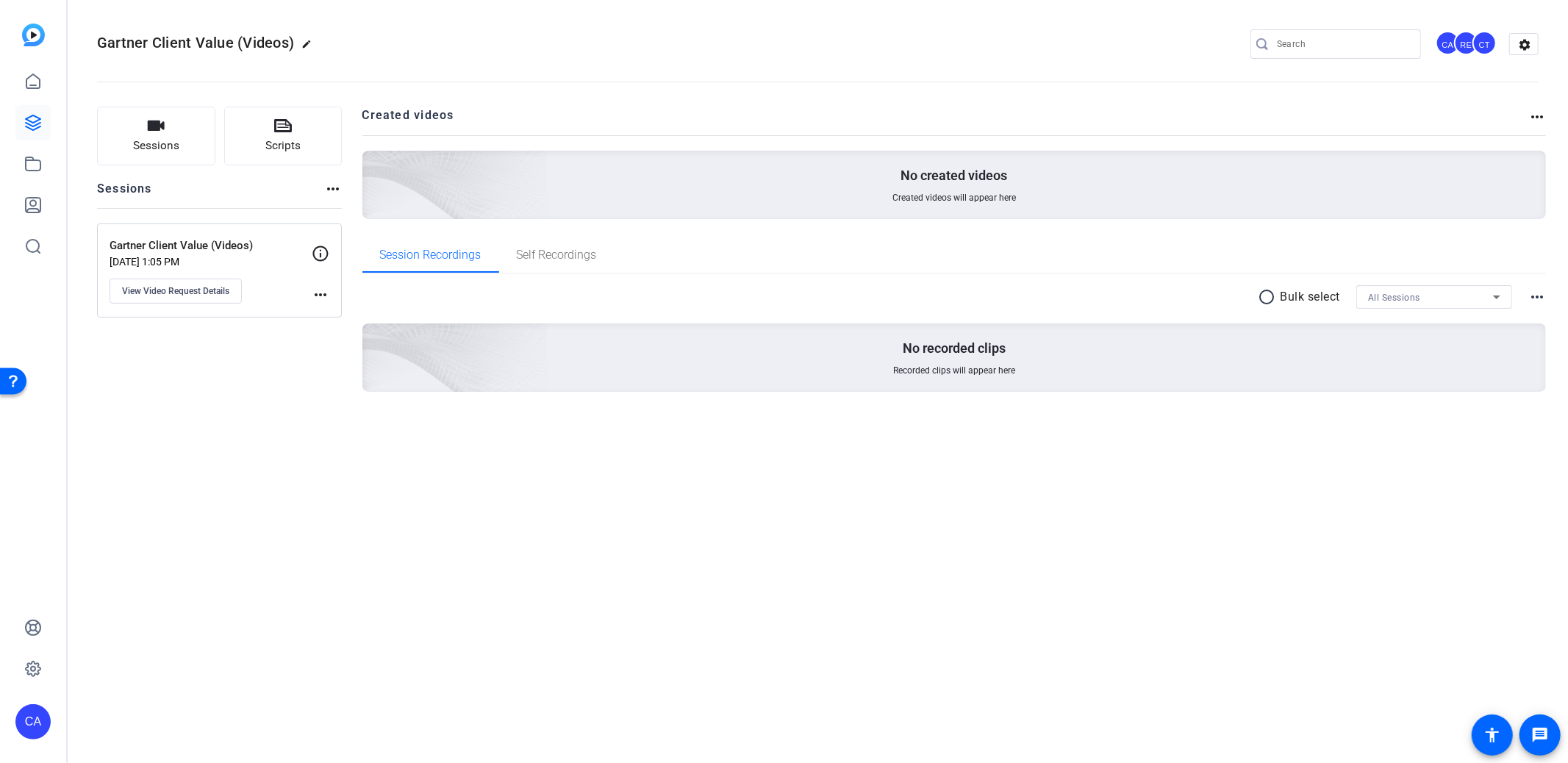
click at [197, 274] on div "Gartner Client Value (Videos) Aug 13, 2025 @ 1:05 PM View Video Request Details" at bounding box center [210, 271] width 202 height 66
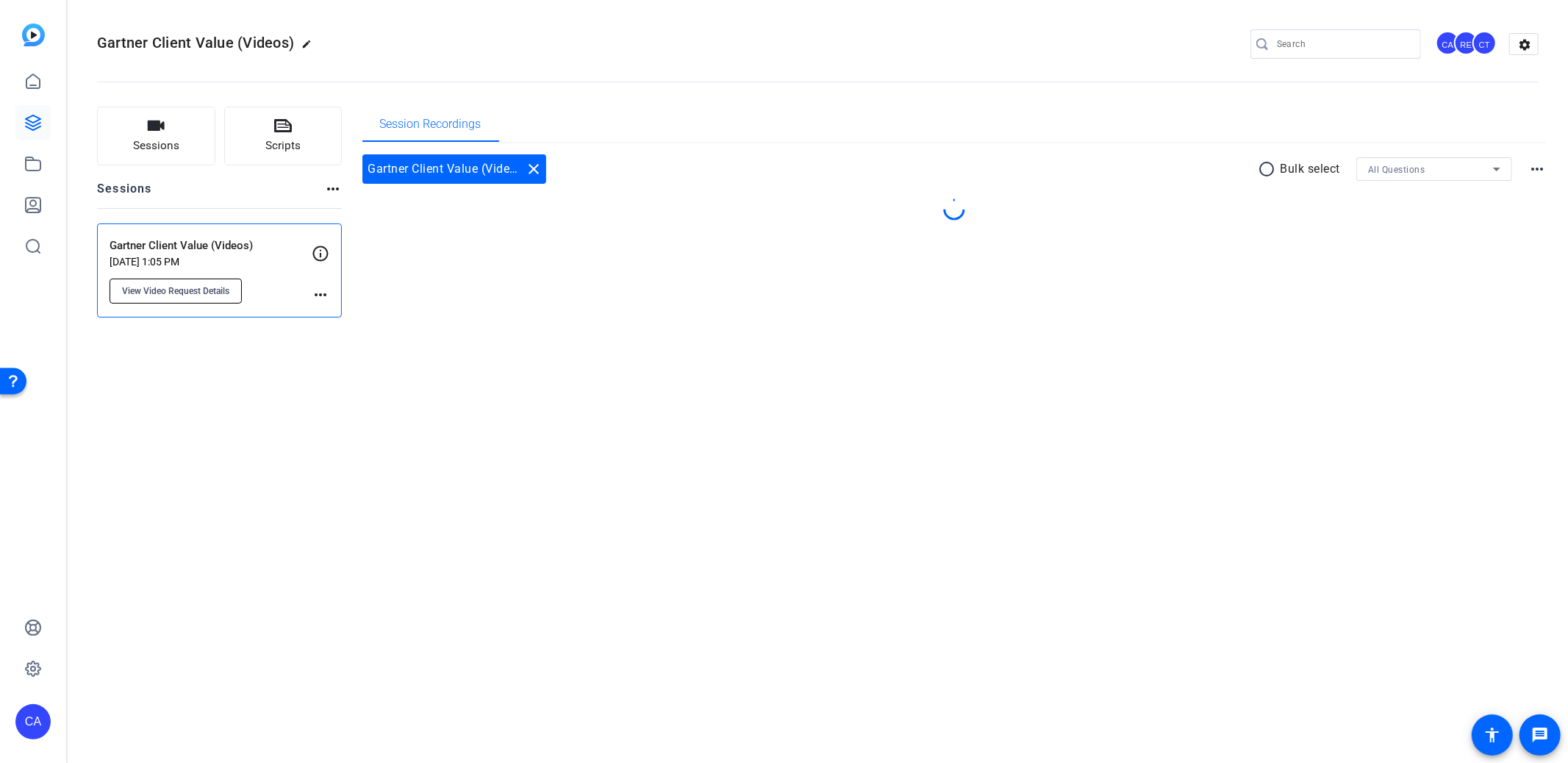
click at [197, 286] on span "View Video Request Details" at bounding box center [176, 292] width 108 height 12
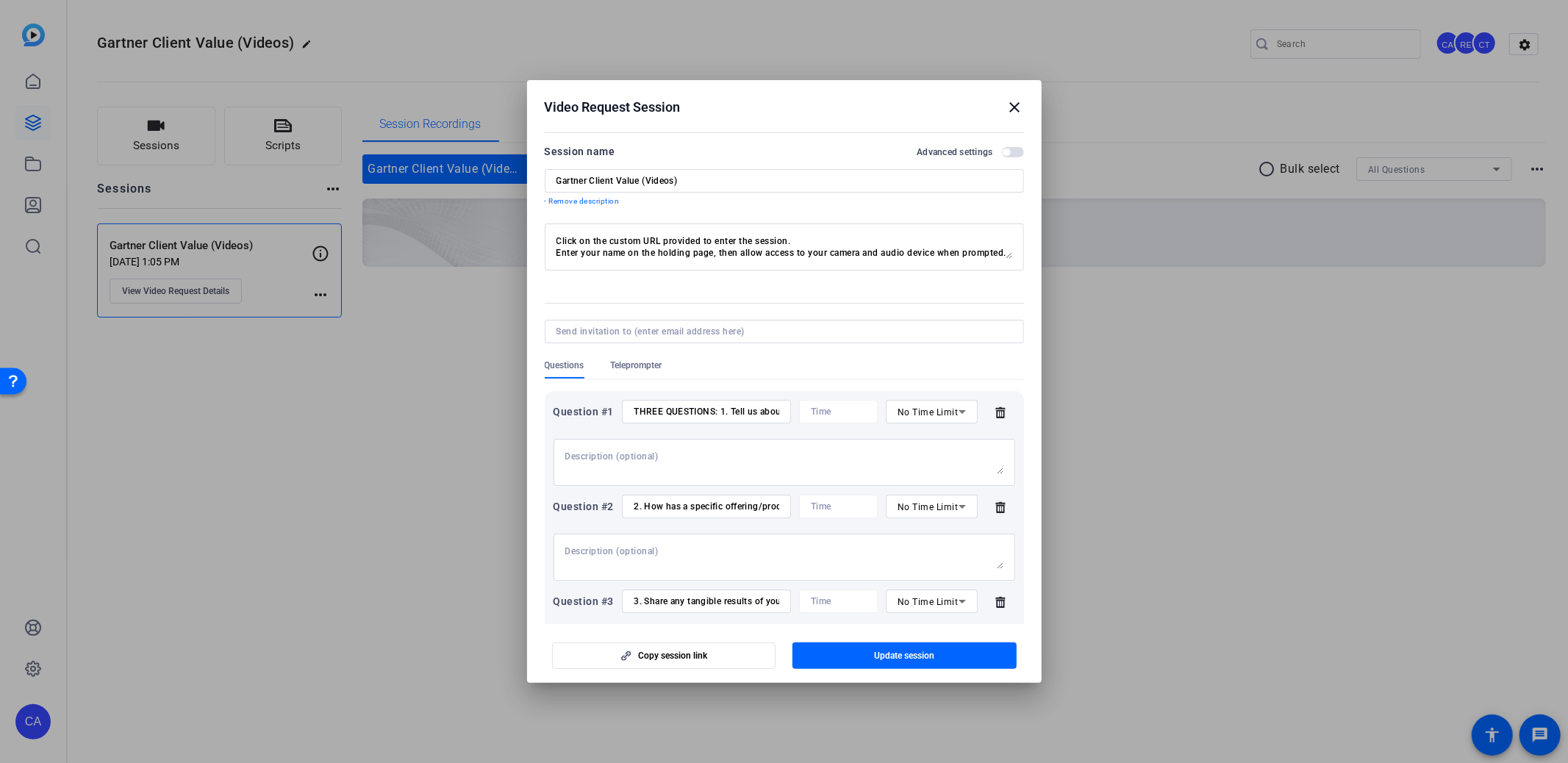
click at [1002, 511] on icon at bounding box center [999, 507] width 9 height 11
click at [994, 503] on icon at bounding box center [1000, 508] width 29 height 12
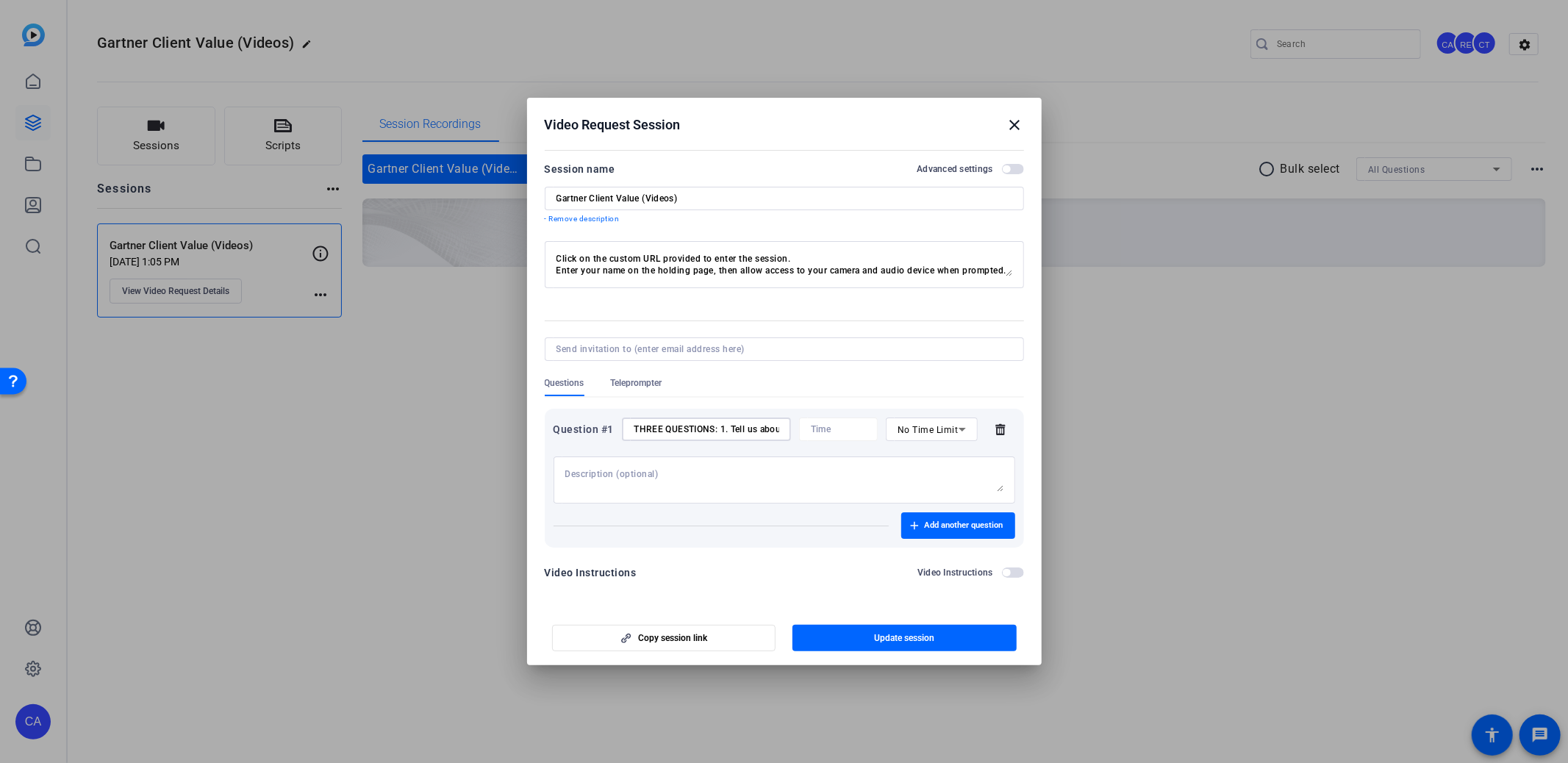
click at [726, 431] on input "THREE QUESTIONS: 1. Tell us about a recent client interaction where they shared…" at bounding box center [705, 429] width 144 height 12
click at [732, 472] on textarea at bounding box center [784, 480] width 438 height 24
paste textarea "https://capture.openreel.com/ugc-subject/4dc446daf652842dc1155993c62104b8cd54a7…"
type textarea "https://capture.openreel.com/ugc-subject/4dc446daf652842dc1155993c62104b8cd54a7…"
click at [735, 434] on input "THREE QUESTIONS: 1. Tell us about a recent client interaction where they shared…" at bounding box center [705, 429] width 144 height 12
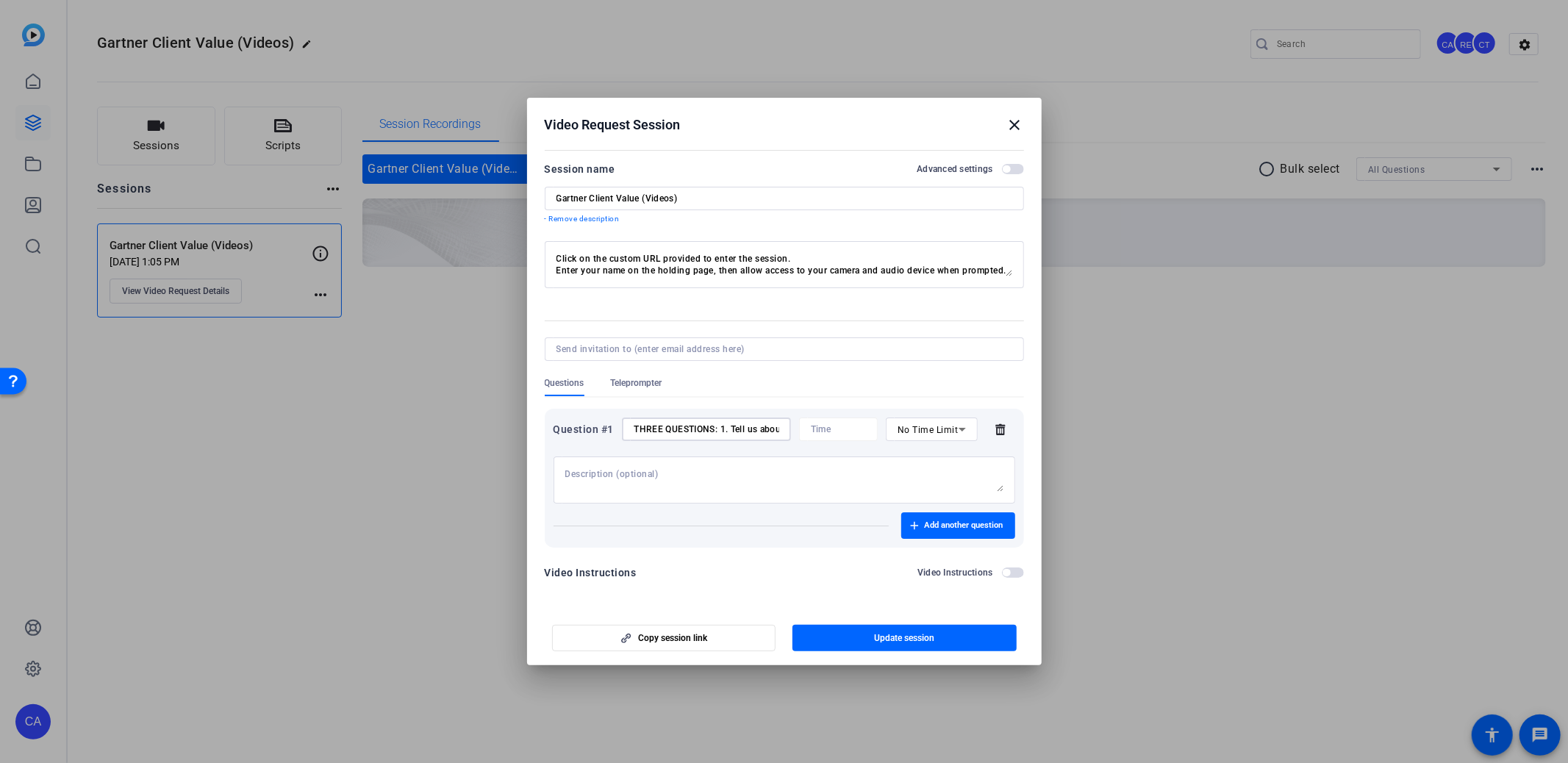
click at [742, 431] on input "THREE QUESTIONS: 1. Tell us about a recent client interaction where they shared…" at bounding box center [705, 429] width 144 height 12
click at [710, 463] on div at bounding box center [784, 480] width 438 height 47
click at [702, 474] on textarea at bounding box center [784, 480] width 438 height 24
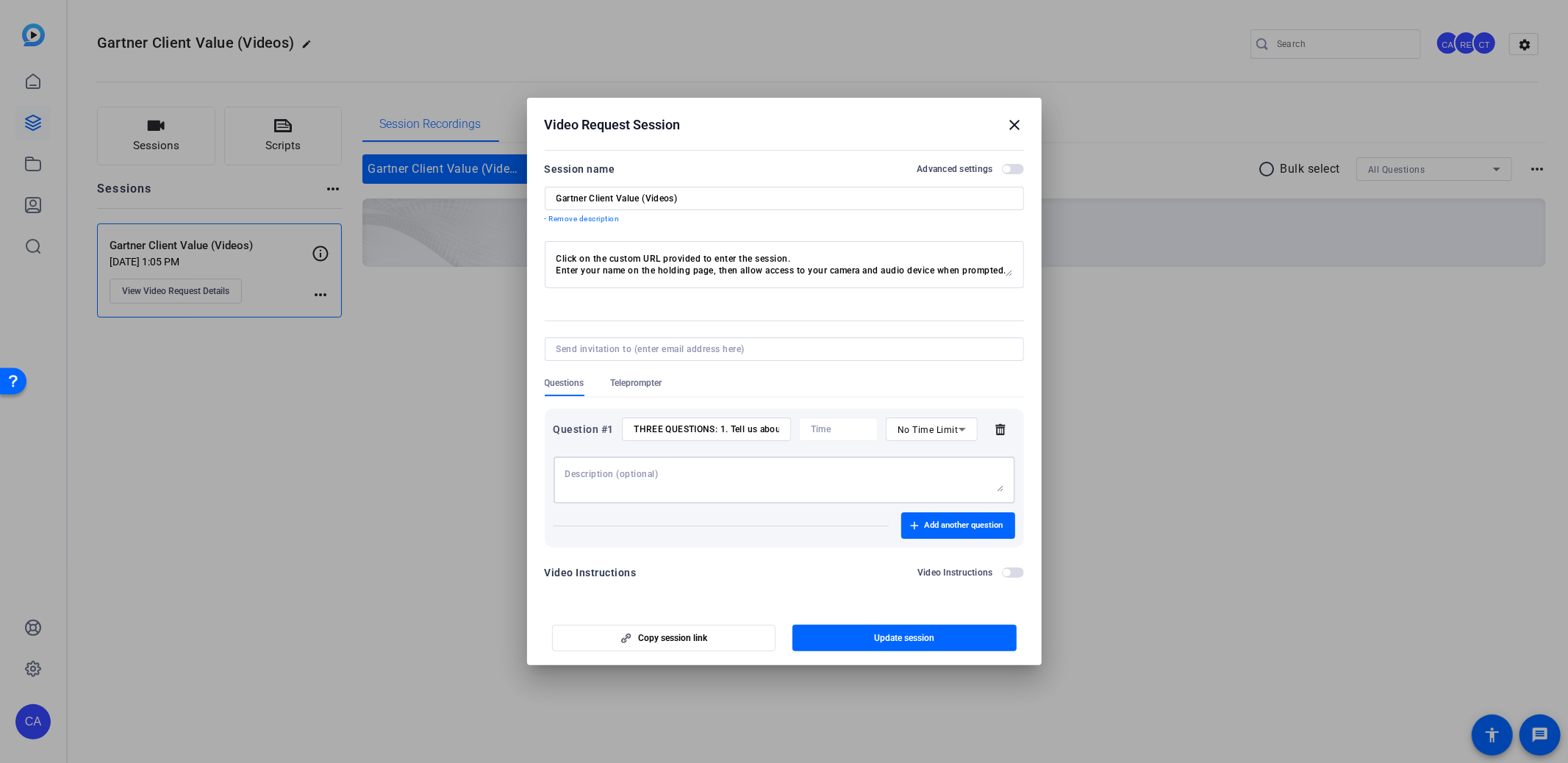
paste textarea "THREE QUESTIONS: 1. Tell us about a recent client interaction where they shared…"
type textarea "THREE QUESTIONS: 1. Tell us about a recent client interaction where they shared…"
click at [774, 420] on div "THREE QUESTIONS: 1. Tell us about a recent client interaction where they shared…" at bounding box center [705, 429] width 144 height 24
click at [764, 429] on input "THREE QUESTIONS: 1. Tell us about a recent client interaction where they shared…" at bounding box center [705, 429] width 144 height 12
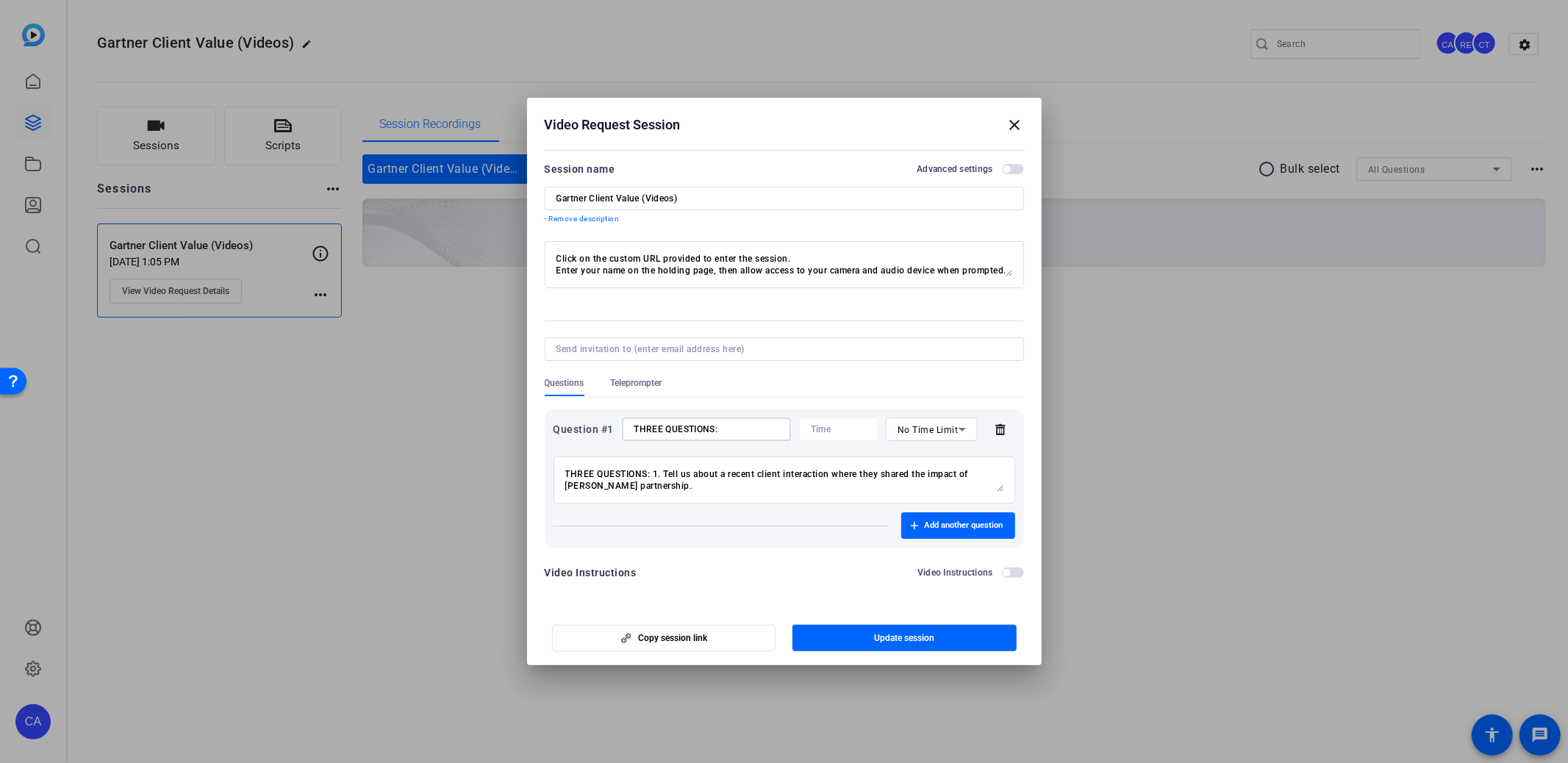
type input "THREE QUESTIONS:"
click at [653, 473] on textarea "THREE QUESTIONS: 1. Tell us about a recent client interaction where they shared…" at bounding box center [784, 480] width 438 height 24
click at [586, 487] on textarea "1. Tell us about a recent client interaction where they shared the impact of Ga…" at bounding box center [784, 480] width 438 height 24
paste textarea "How has a specific offering/product/insight/support/tool delighted the client?"
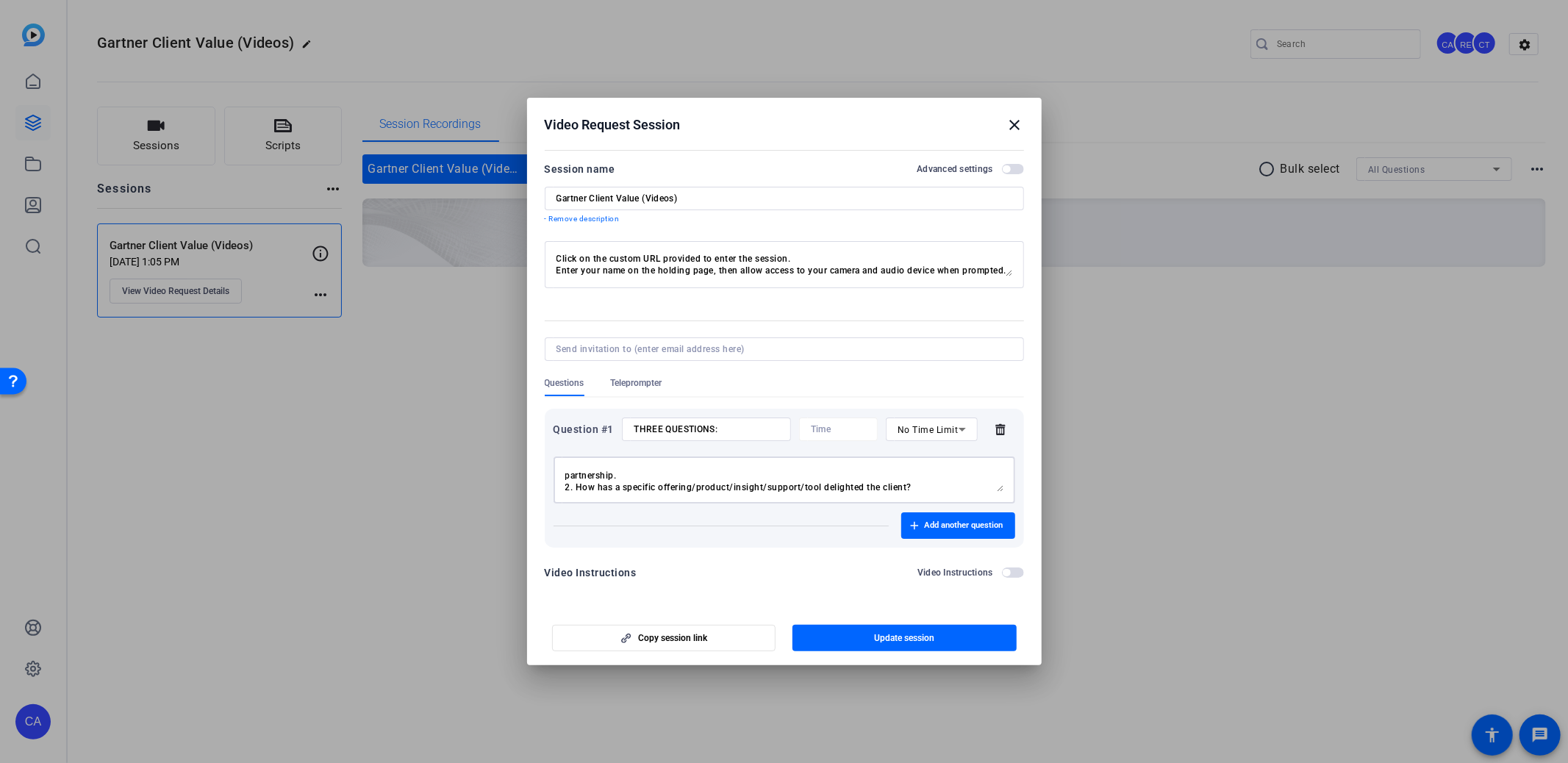
paste textarea "Share any tangible results of your recent interactions (license retention/expan…"
type textarea "1. Tell us about a recent client interaction where they shared the impact of [P…"
click at [924, 633] on span "Update session" at bounding box center [904, 639] width 60 height 12
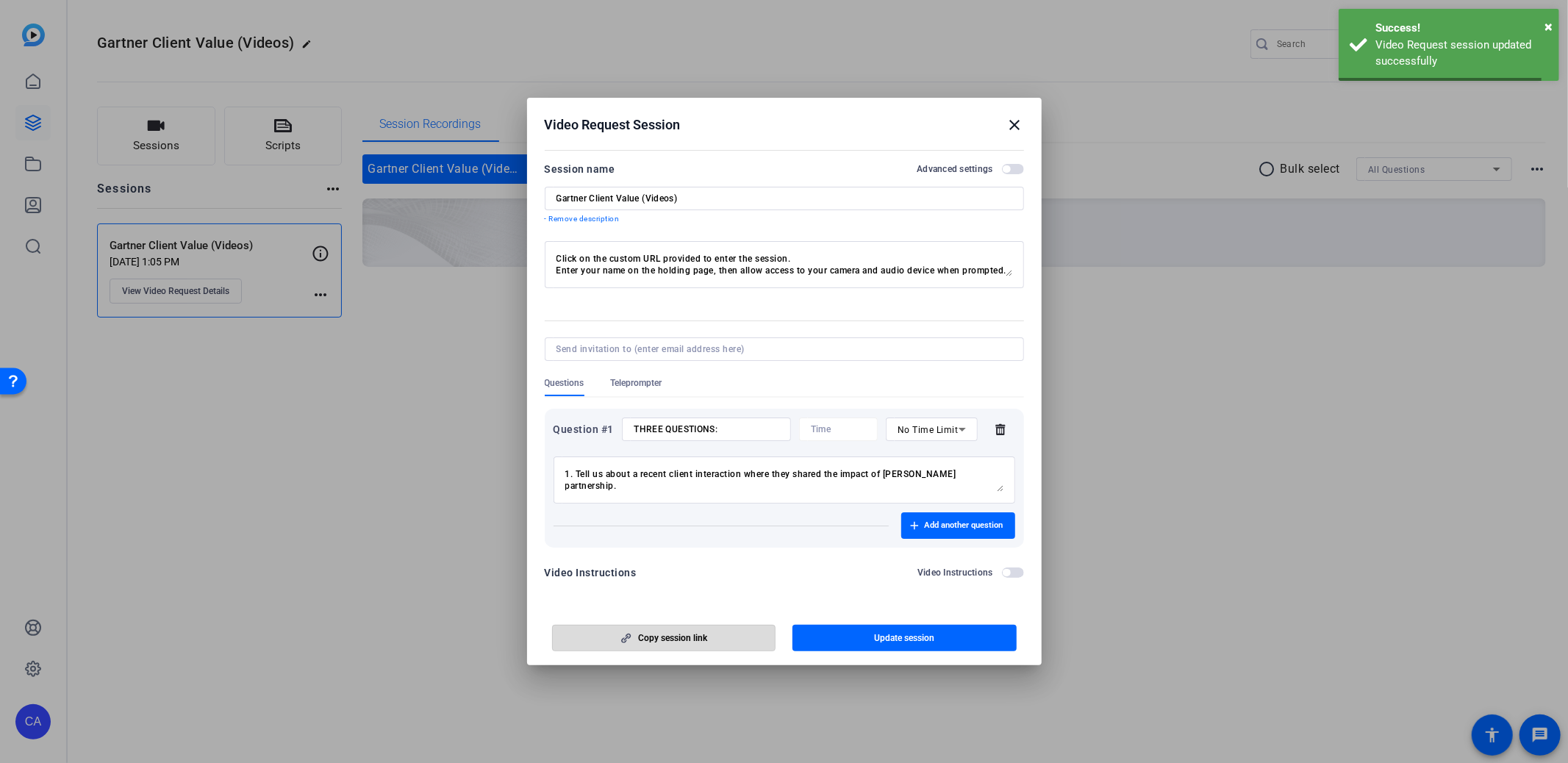
click at [680, 643] on span "Copy session link" at bounding box center [673, 639] width 69 height 12
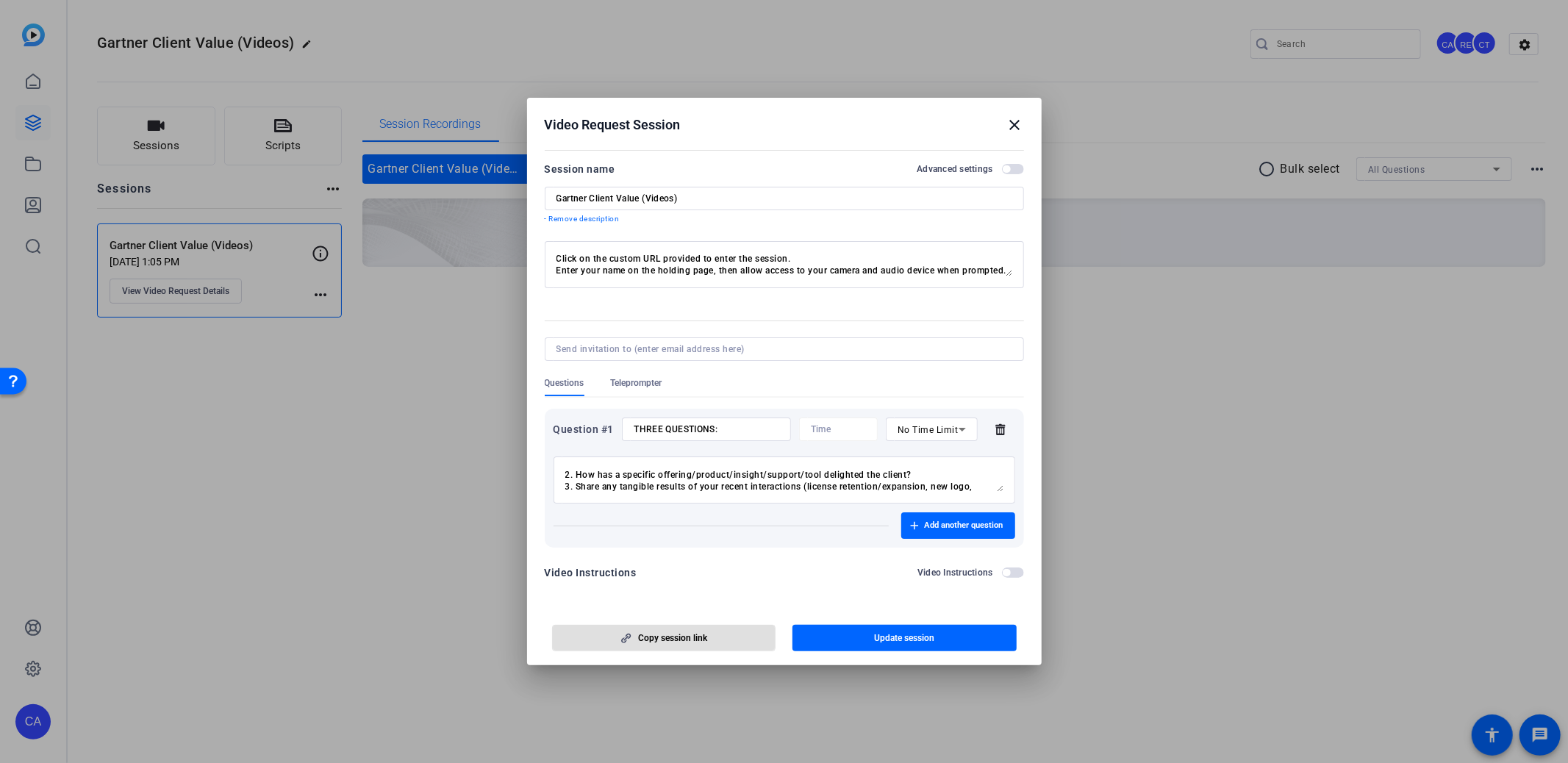
scroll to position [0, 0]
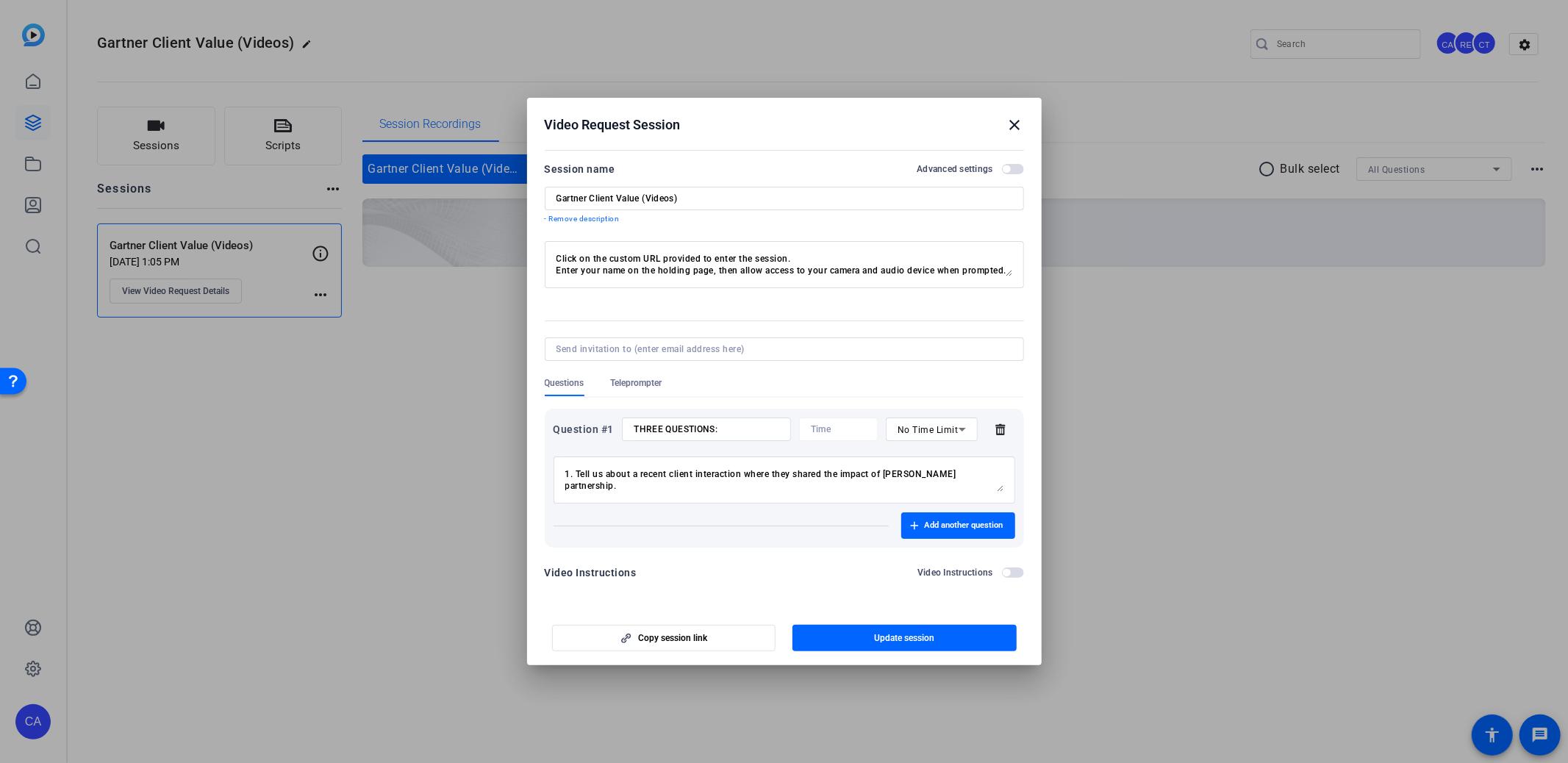
drag, startPoint x: 915, startPoint y: 101, endPoint x: 915, endPoint y: 92, distance: 9.0
click at [915, 92] on div "Video Request Session close Session name Advanced settings Gartner Client Value…" at bounding box center [784, 382] width 1568 height 763
click at [919, 645] on span "button" at bounding box center [904, 639] width 224 height 35
copy div
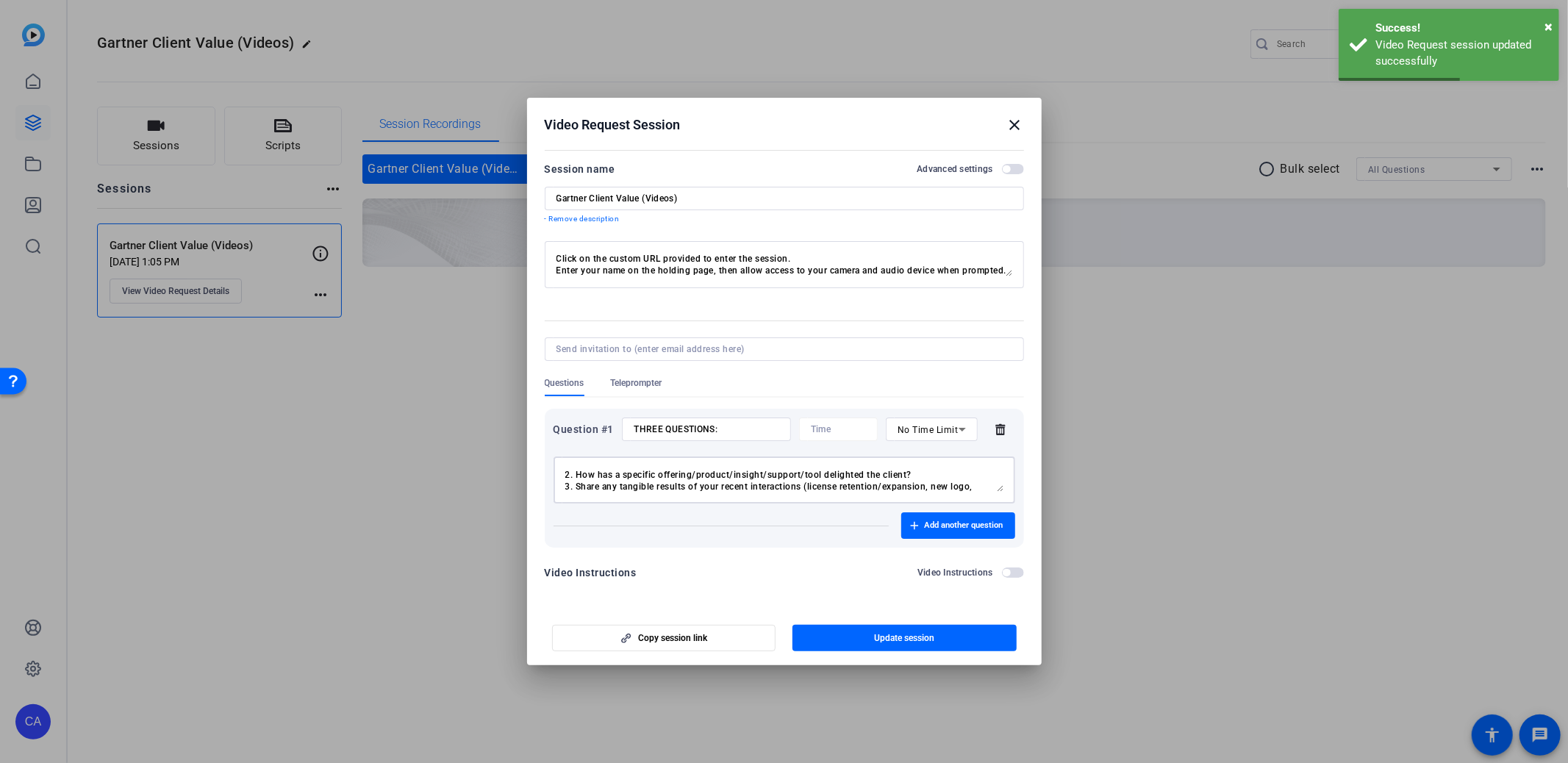
click at [678, 478] on textarea "1. Tell us about a recent client interaction where they shared the impact of [P…" at bounding box center [784, 480] width 438 height 24
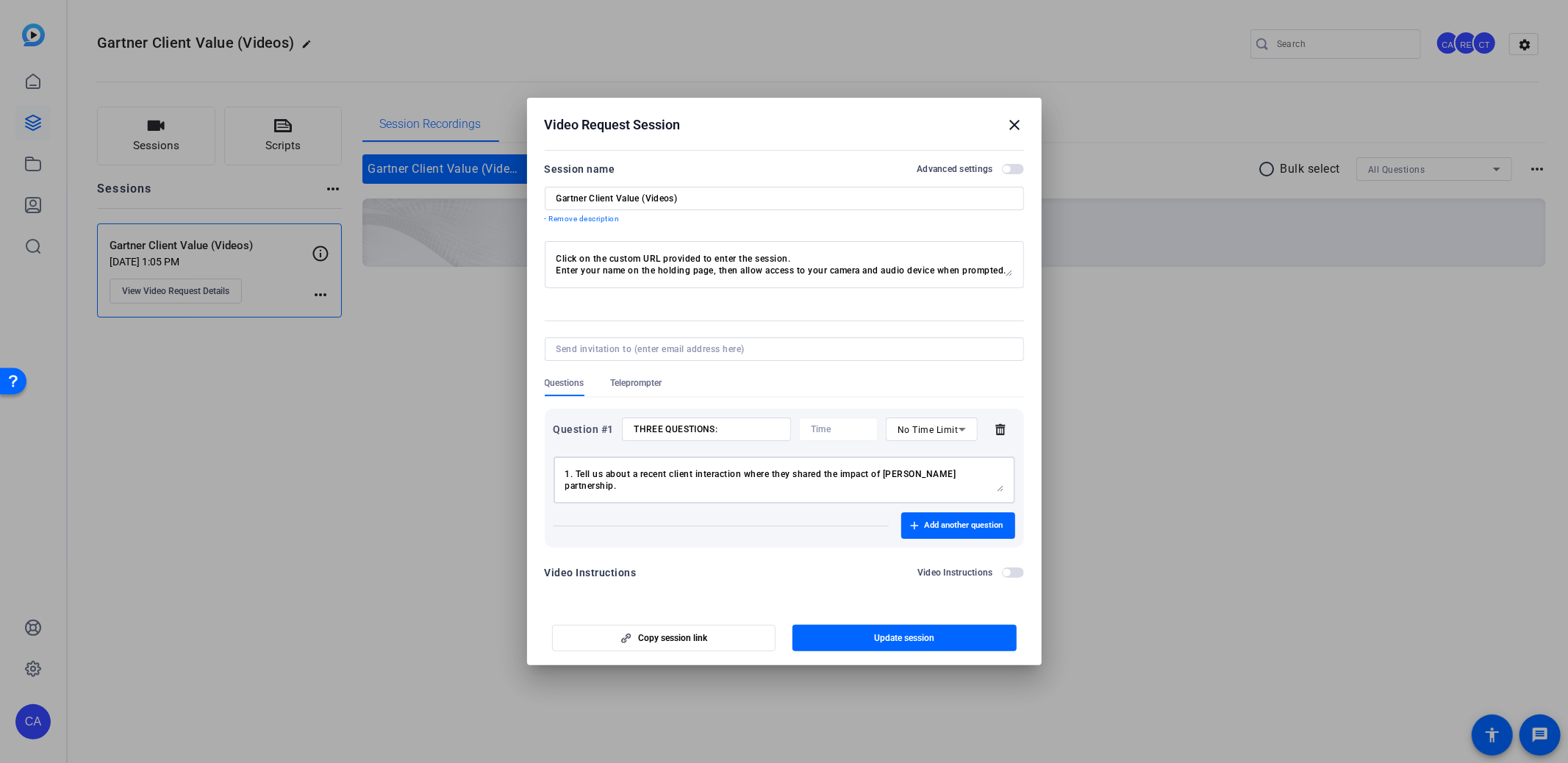
scroll to position [10, 0]
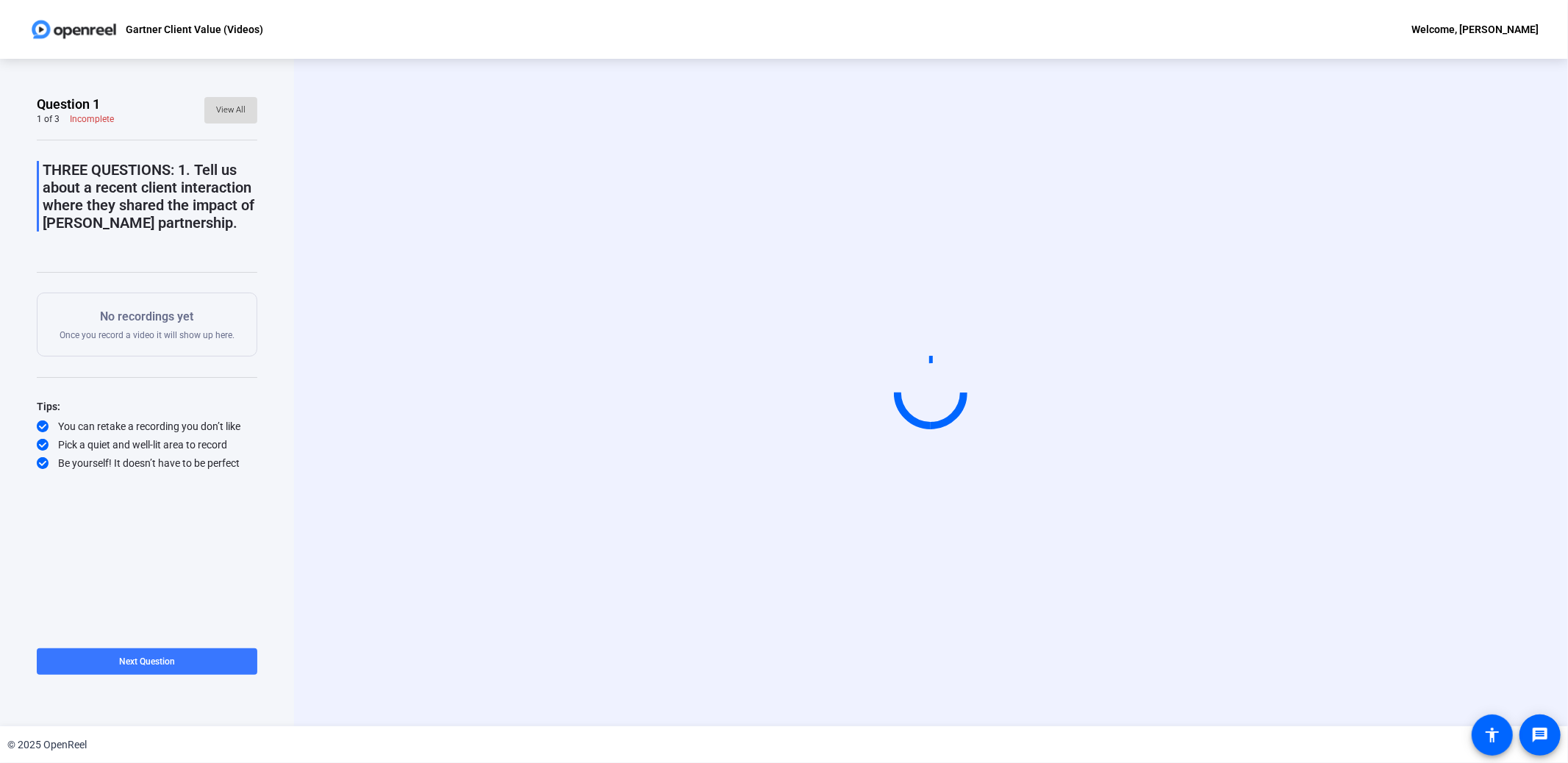
click at [233, 118] on span "View All" at bounding box center [230, 110] width 29 height 22
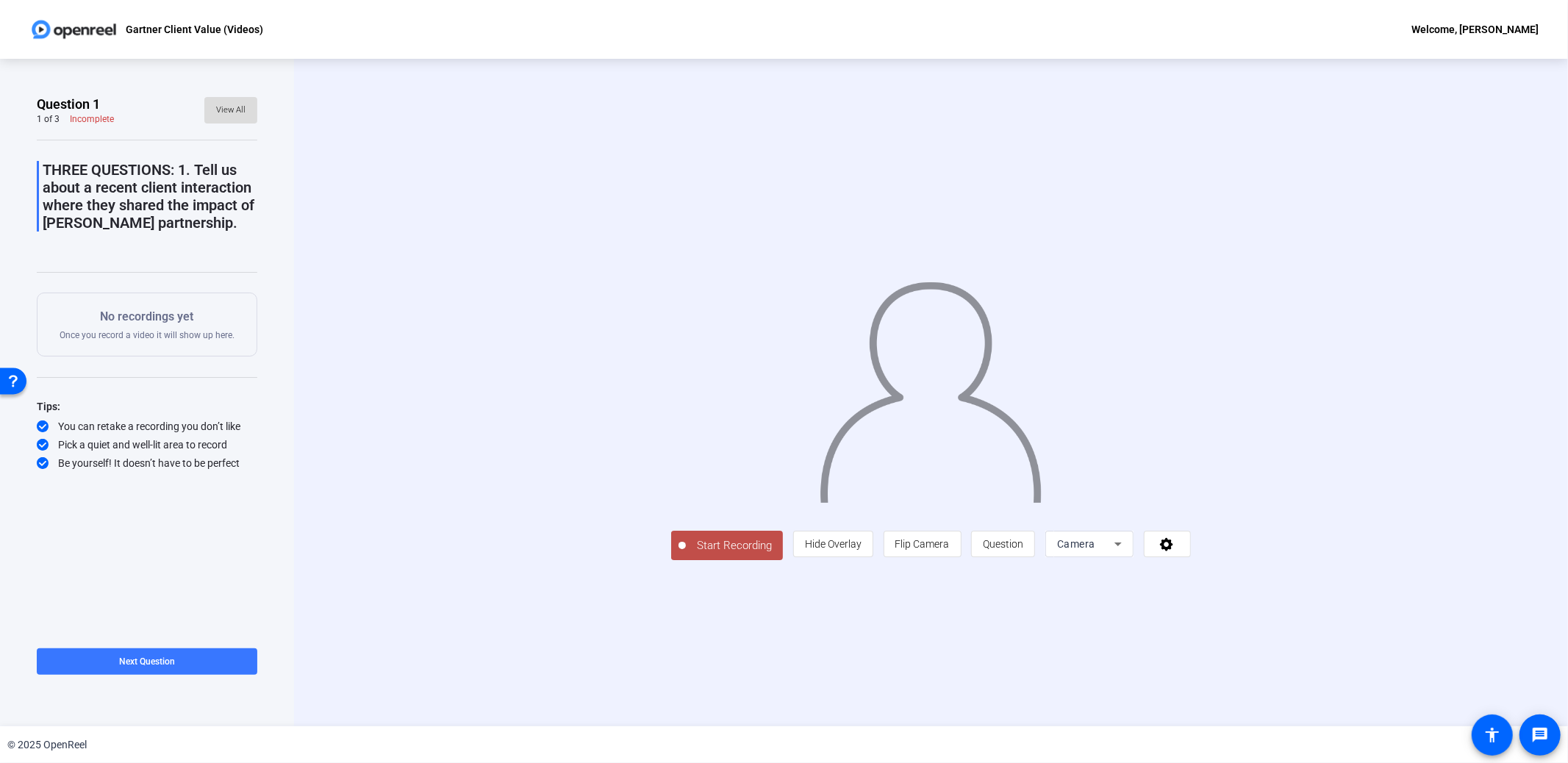
click at [233, 115] on span "View All" at bounding box center [230, 110] width 29 height 22
